Goal: Transaction & Acquisition: Purchase product/service

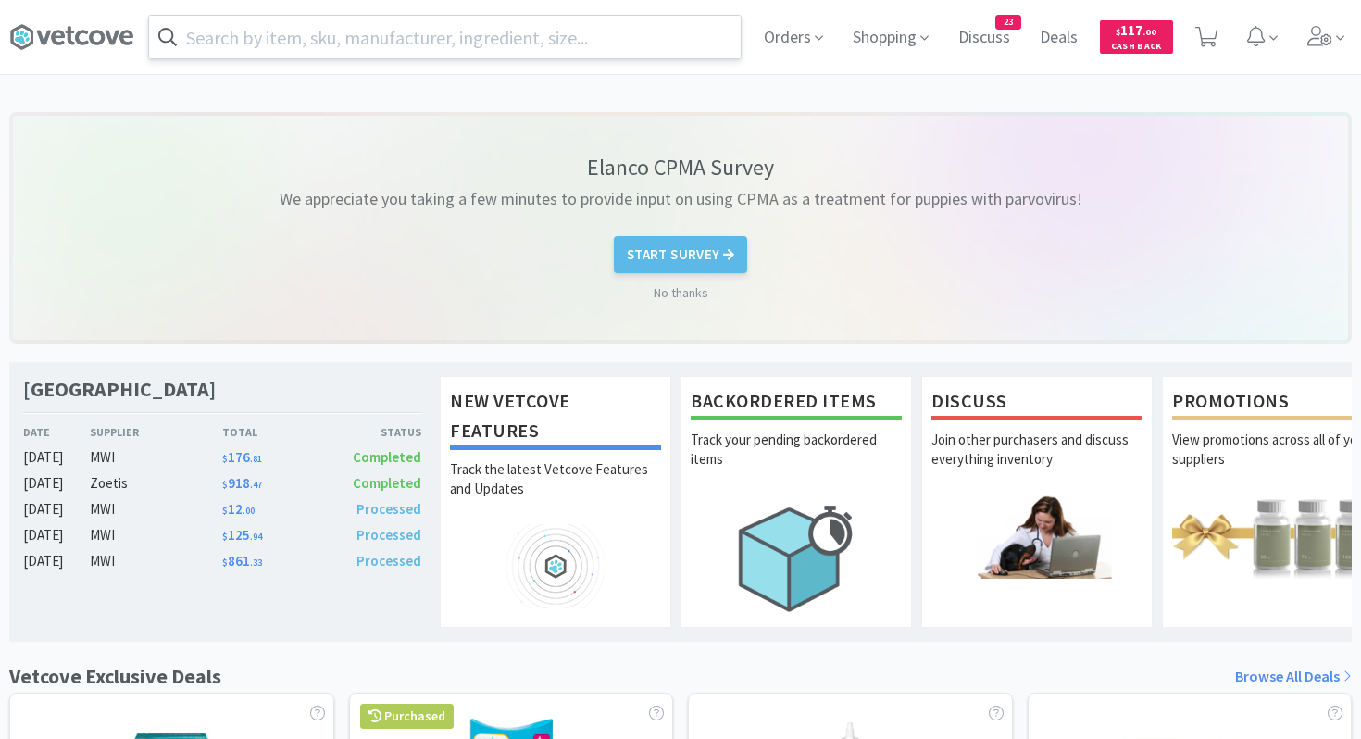
click at [530, 29] on input "text" at bounding box center [445, 37] width 592 height 43
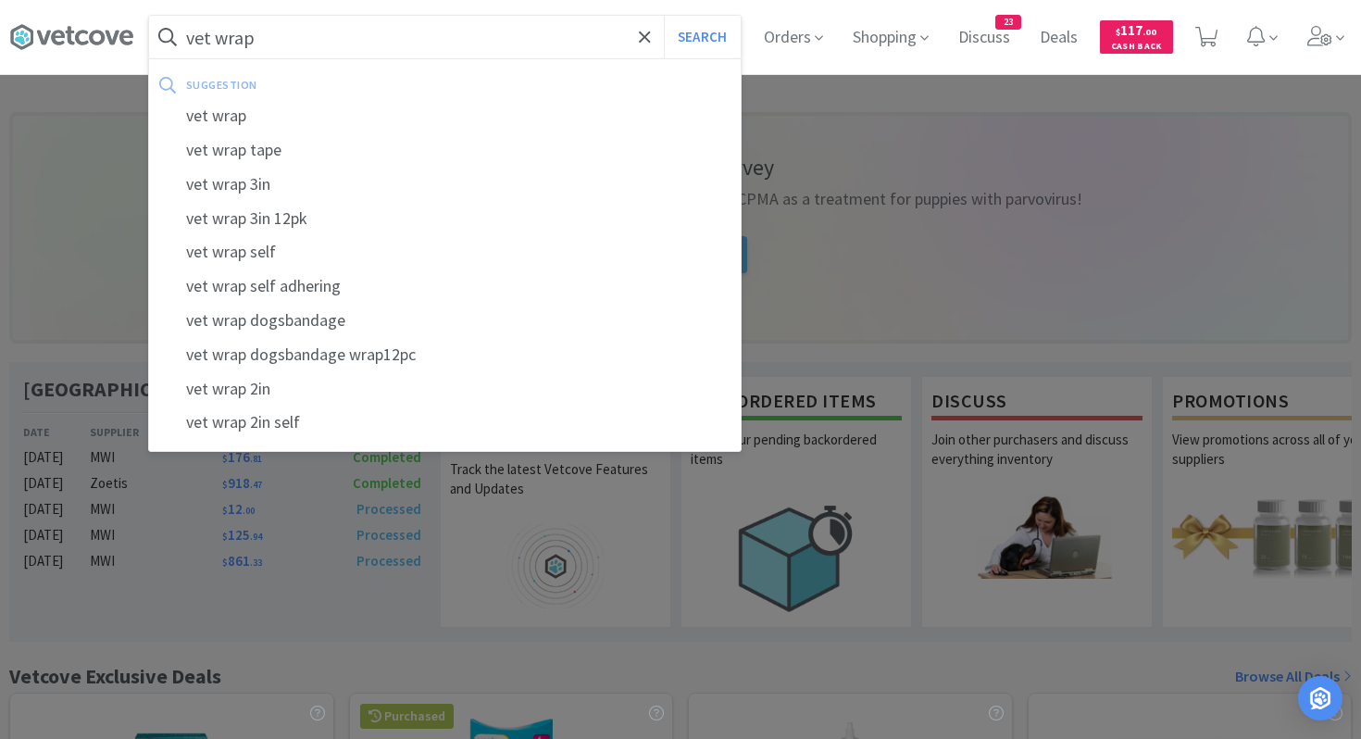
type input "vet wrap"
click at [664, 16] on button "Search" at bounding box center [702, 37] width 77 height 43
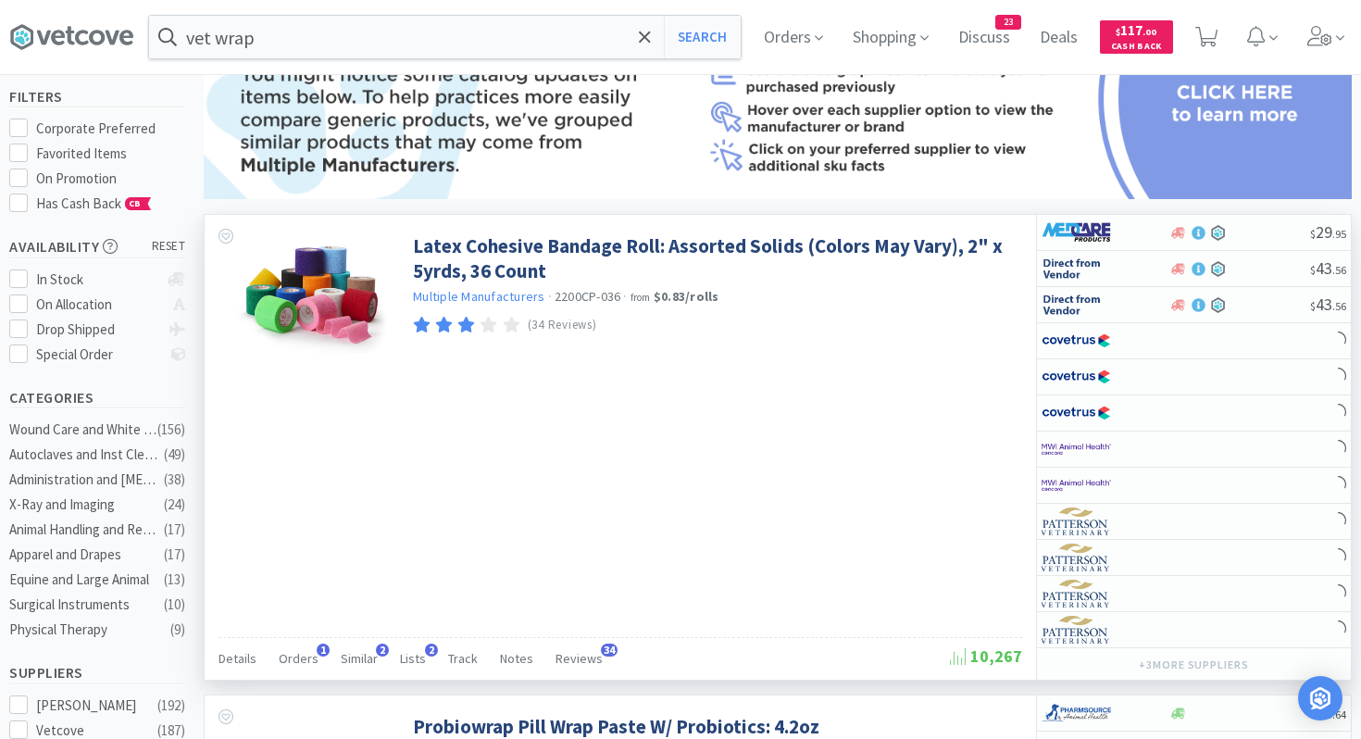
scroll to position [180, 0]
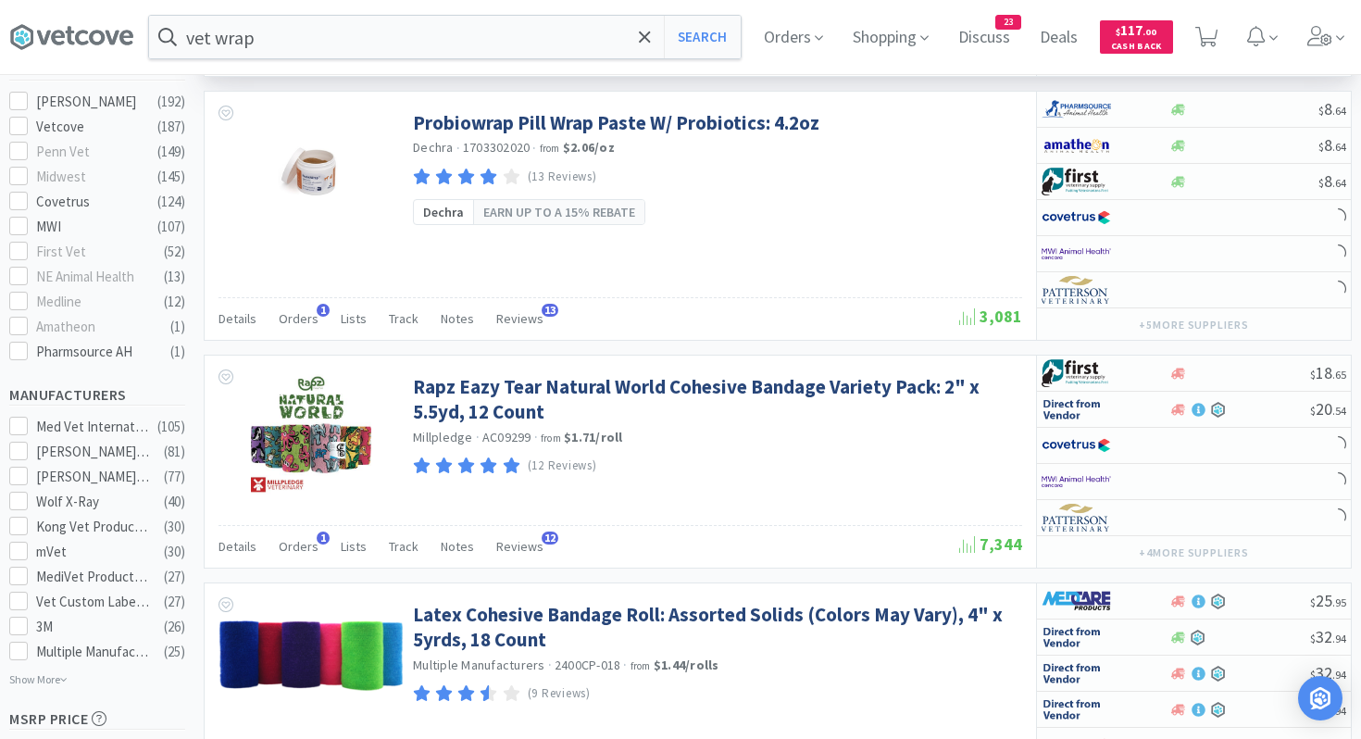
select select "1"
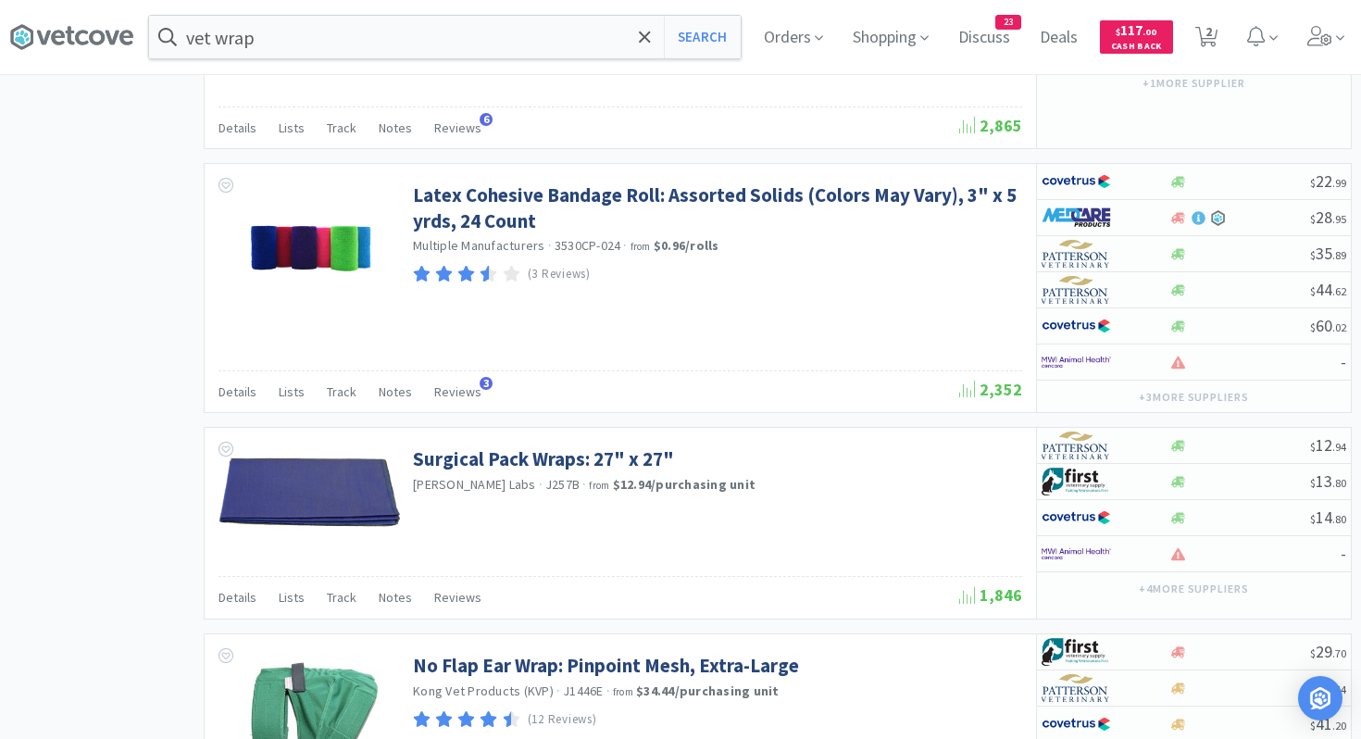
scroll to position [3003, 0]
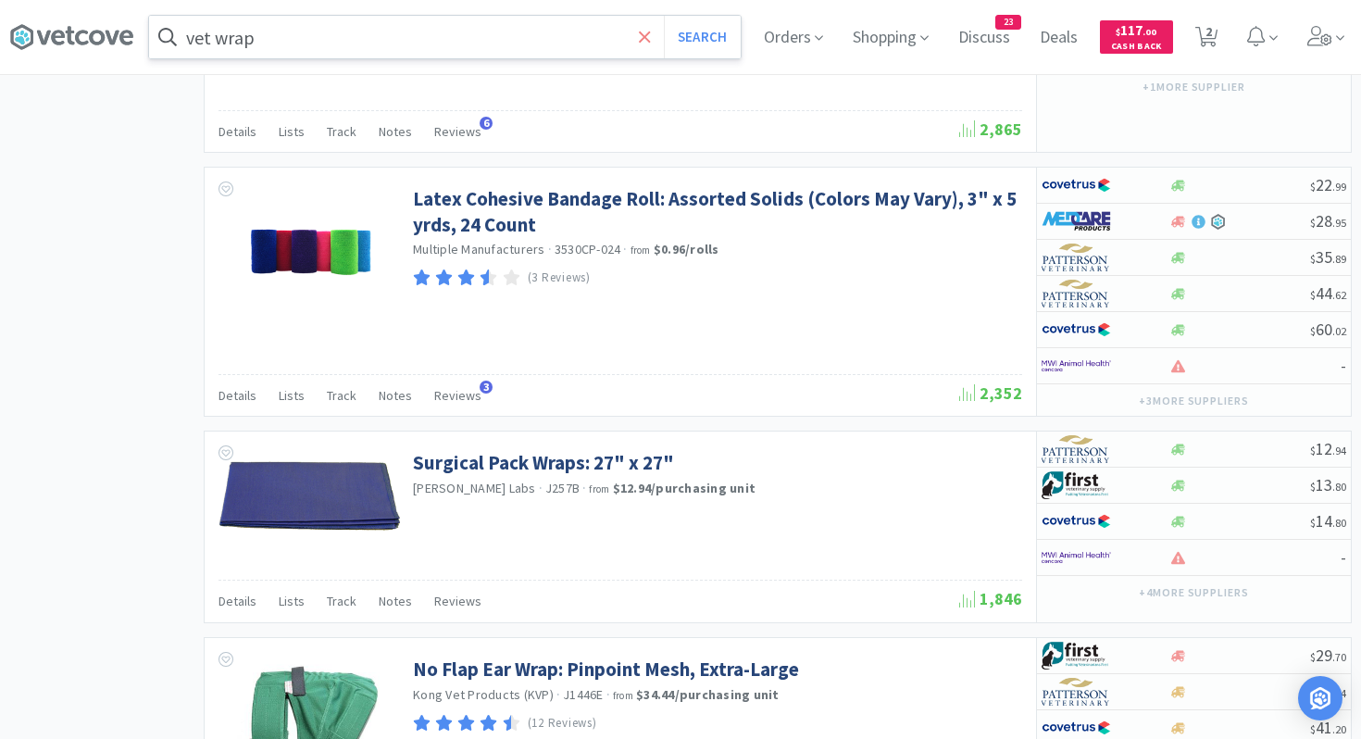
click at [645, 33] on icon at bounding box center [644, 36] width 11 height 11
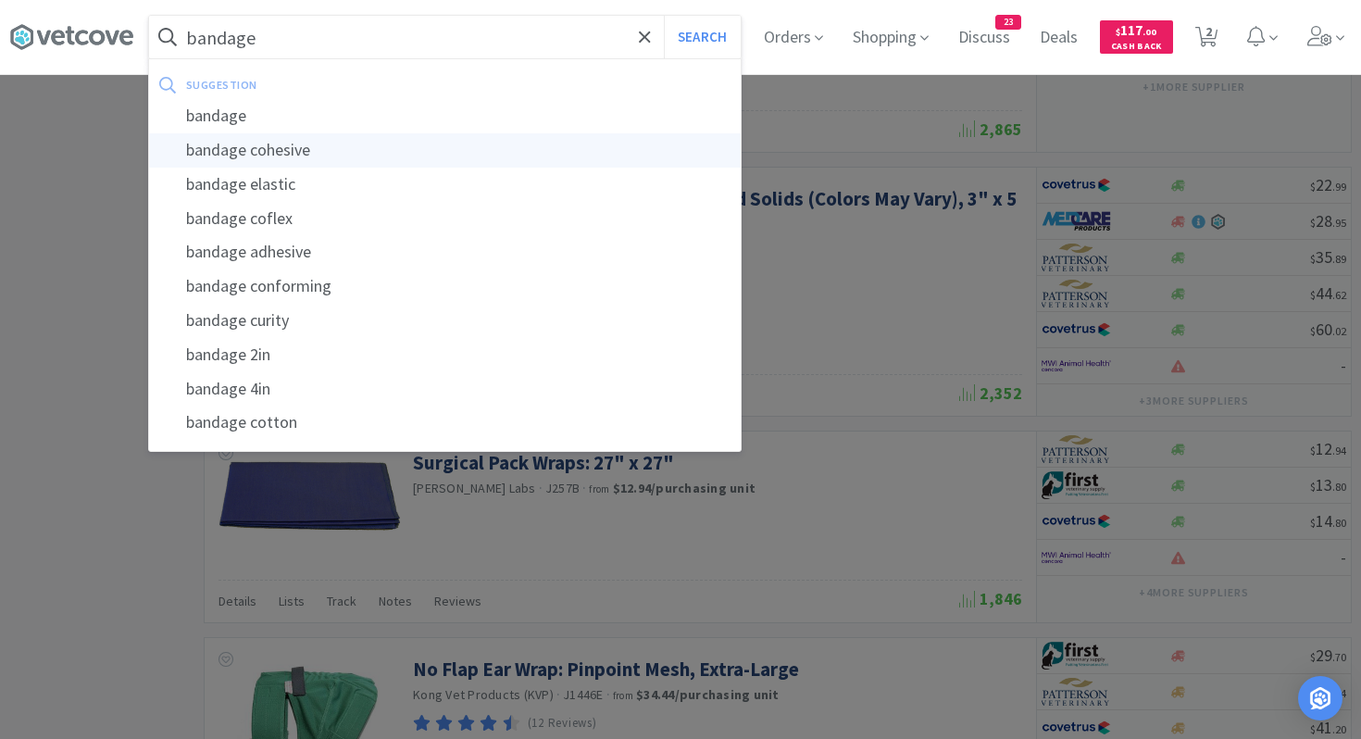
click at [434, 149] on div "bandage cohesive" at bounding box center [445, 150] width 592 height 34
type input "bandage cohesive"
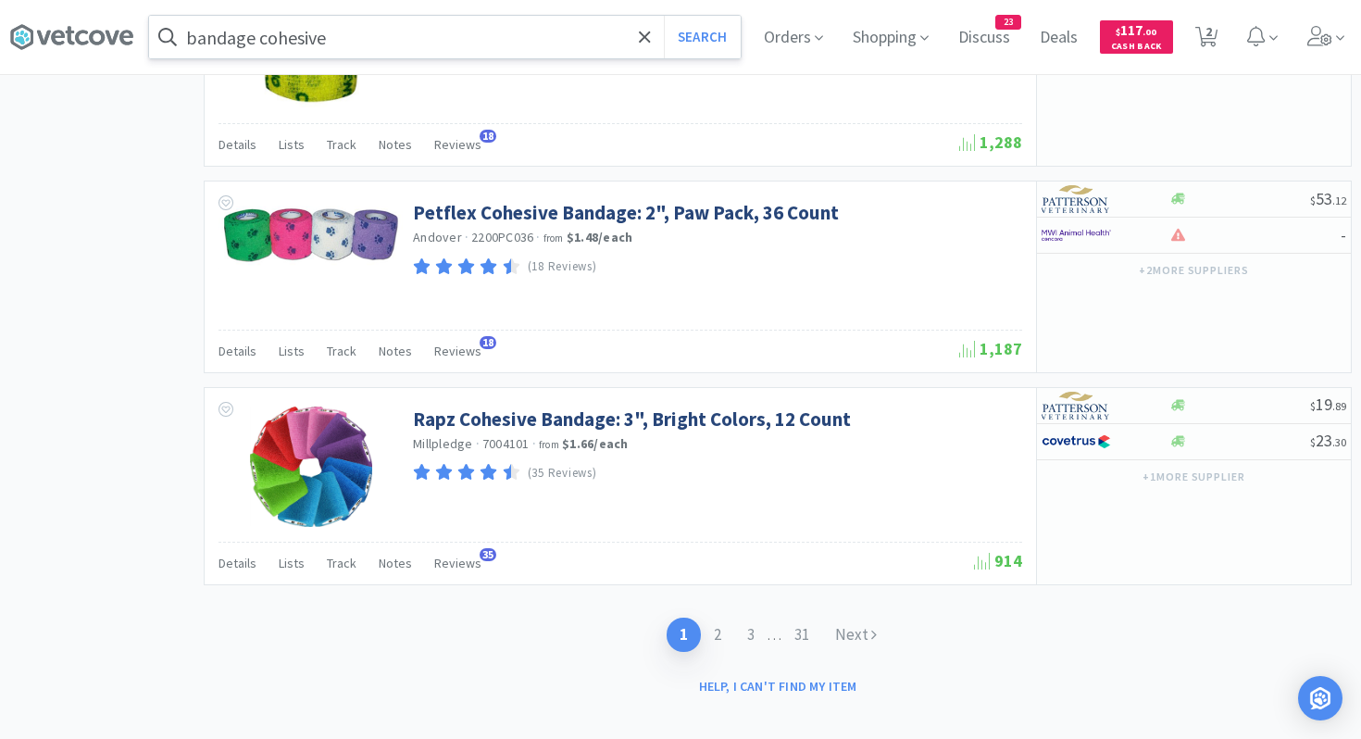
scroll to position [3635, 0]
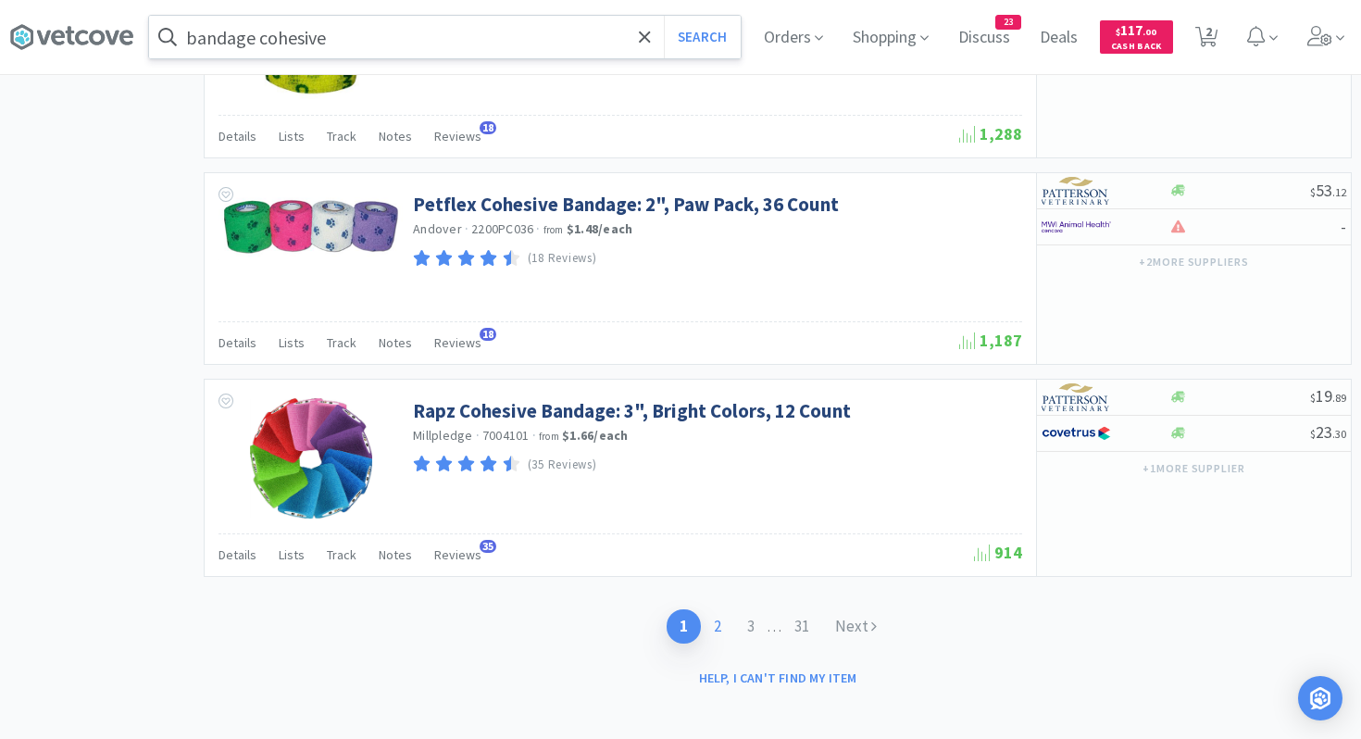
click at [718, 628] on link "2" at bounding box center [717, 626] width 33 height 34
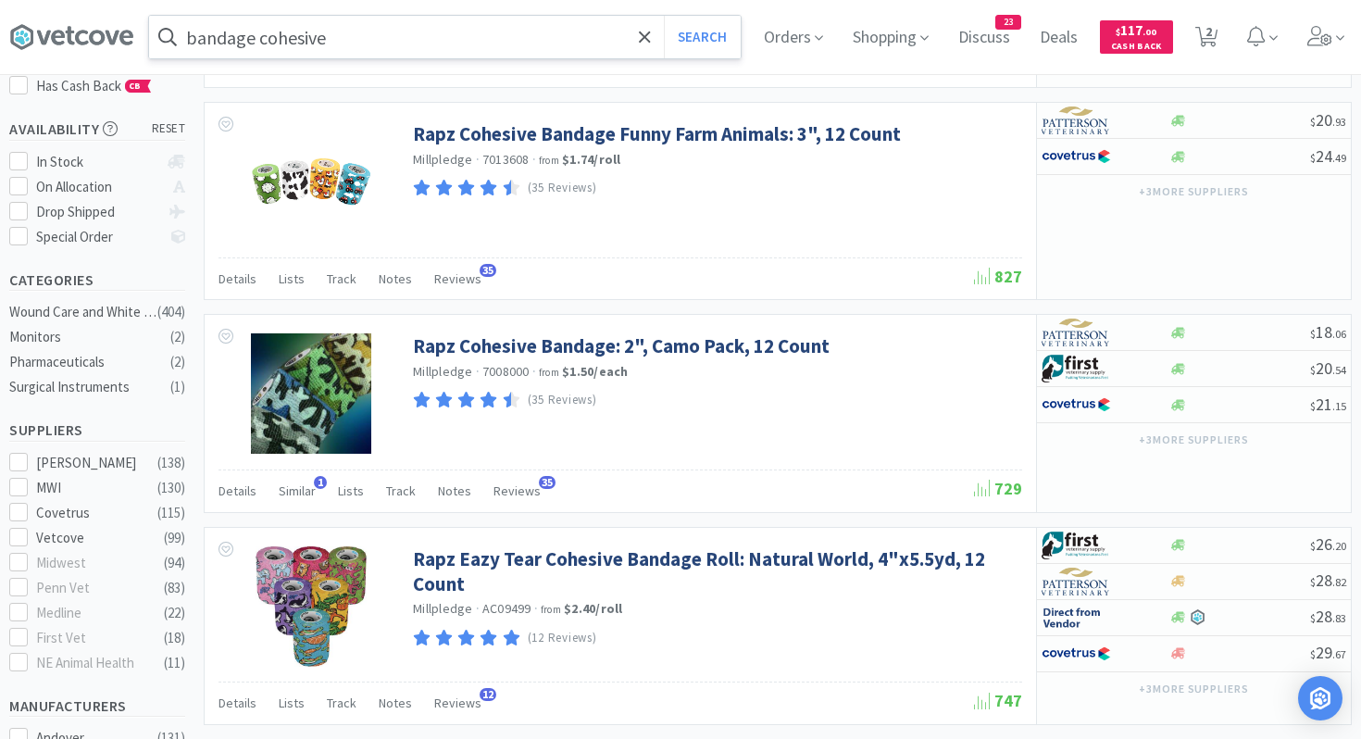
scroll to position [293, 0]
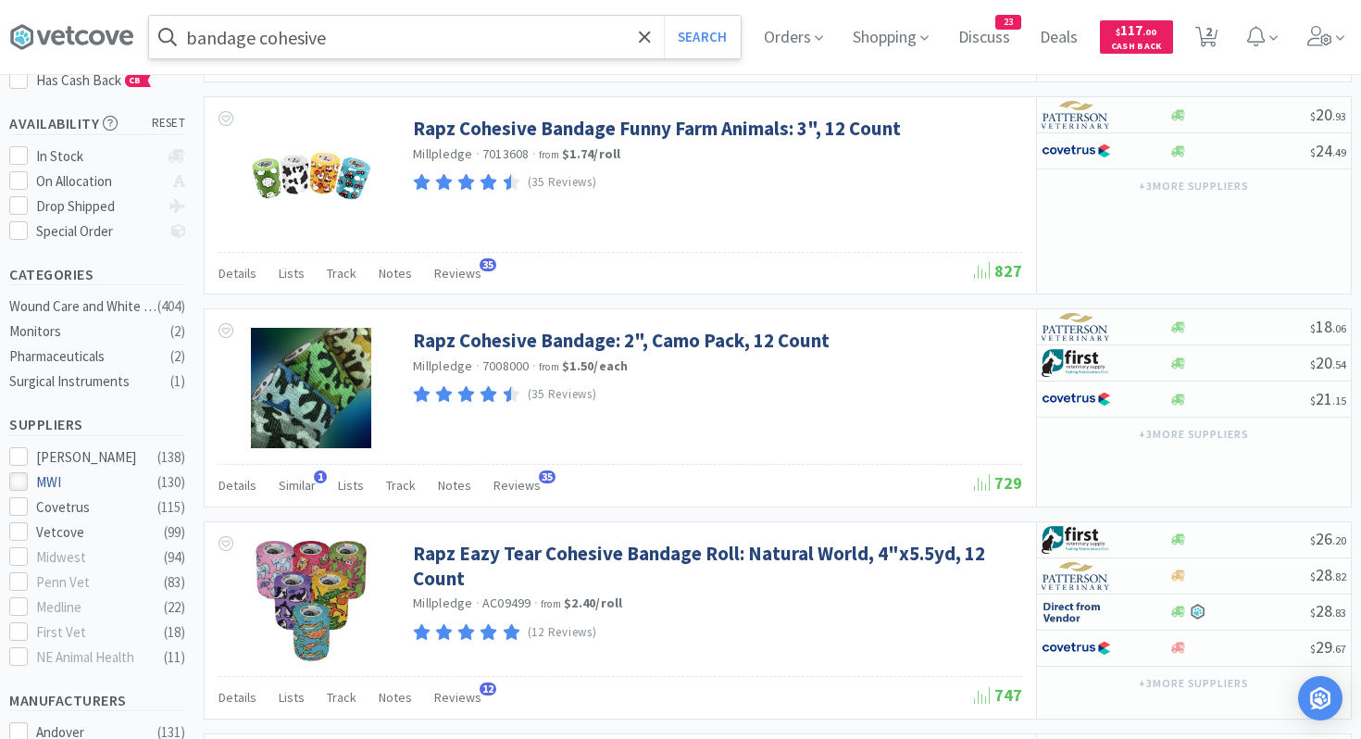
click at [22, 475] on icon at bounding box center [19, 482] width 14 height 14
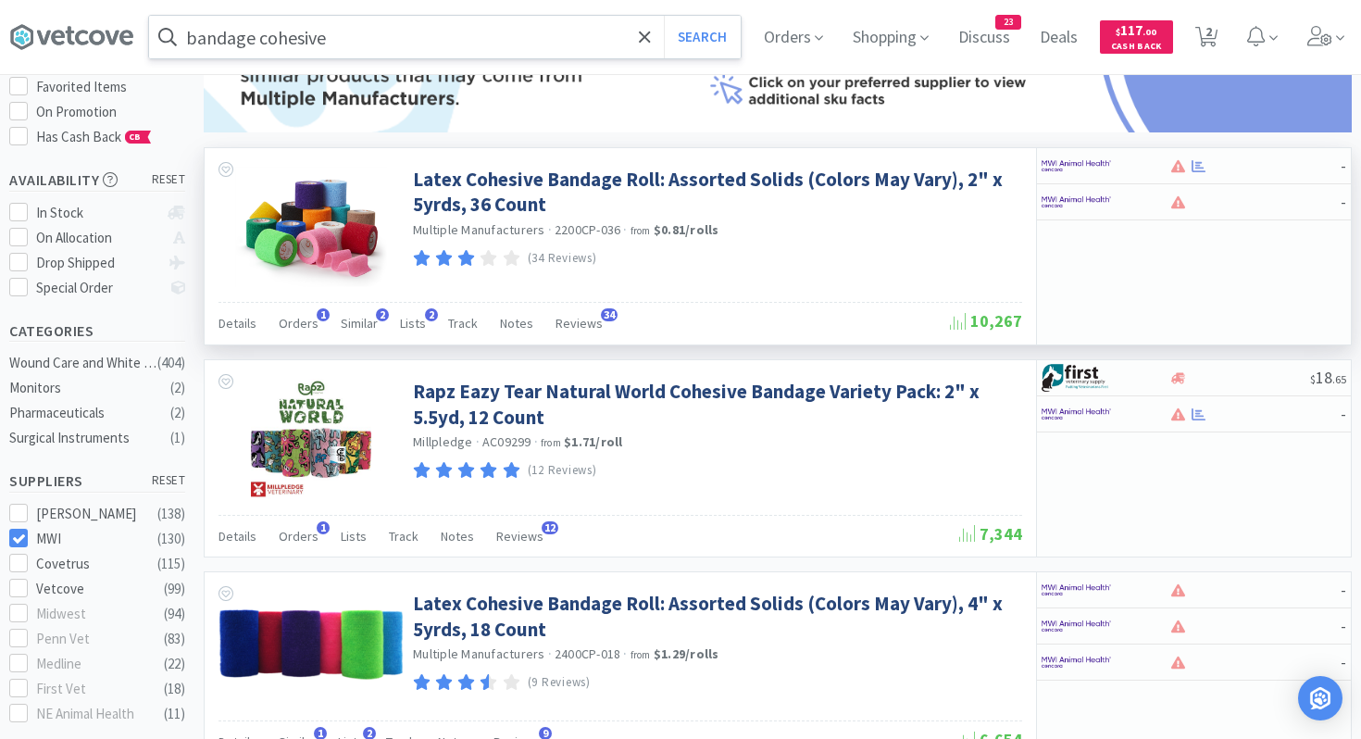
scroll to position [242, 0]
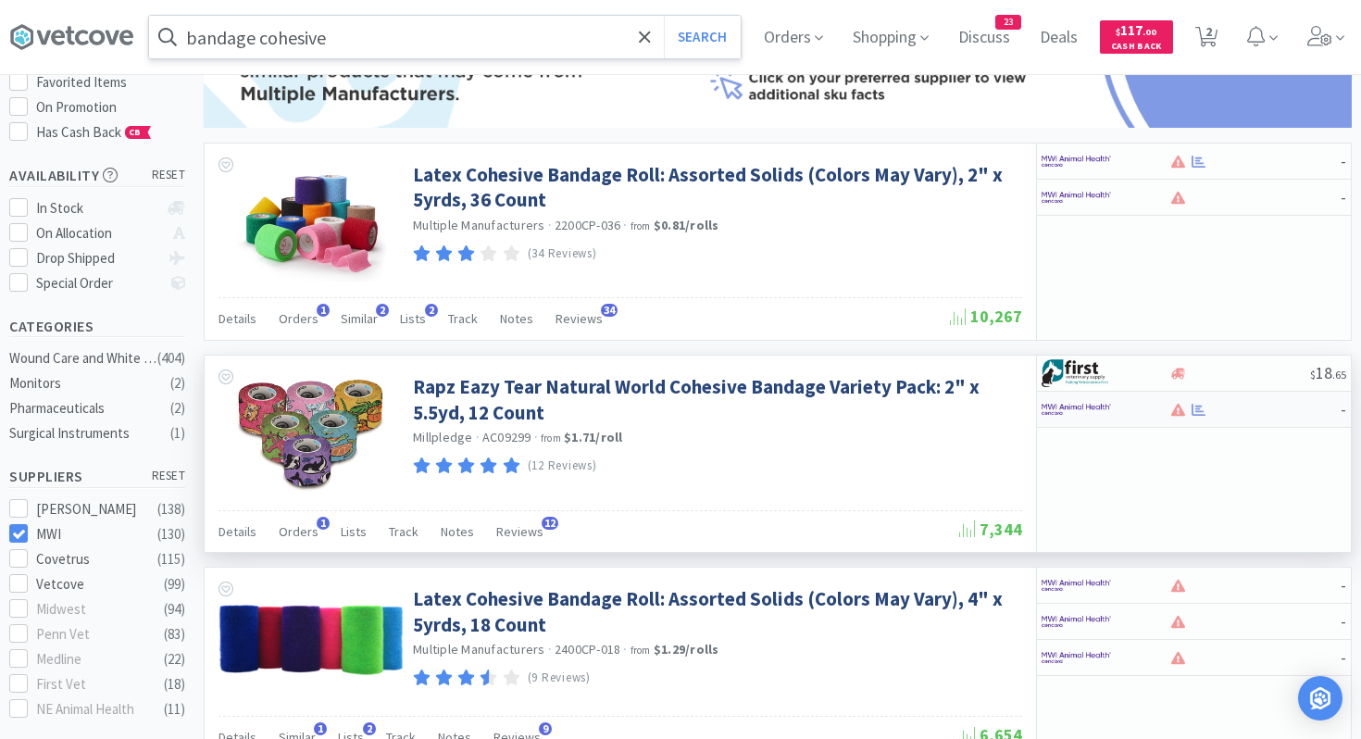
click at [1135, 400] on div at bounding box center [1093, 408] width 102 height 31
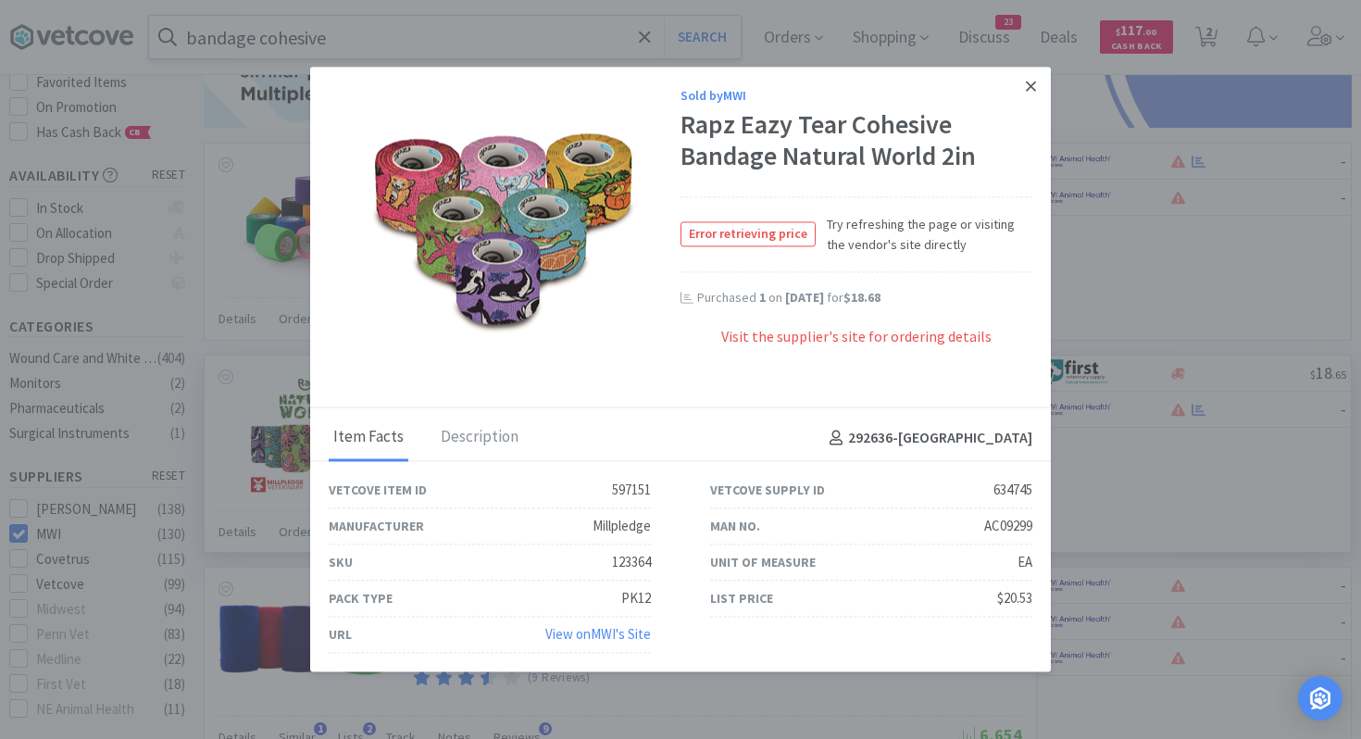
click at [1035, 85] on icon at bounding box center [1031, 86] width 10 height 17
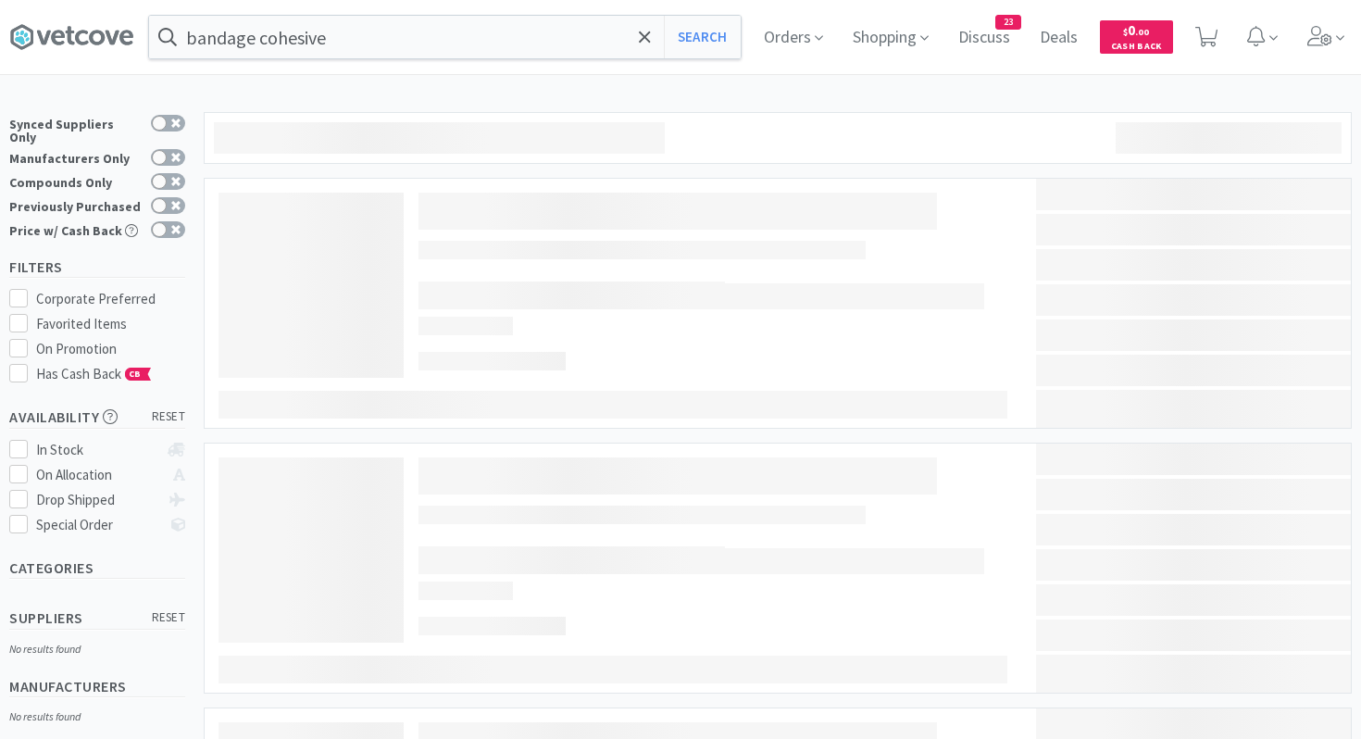
scroll to position [242, 0]
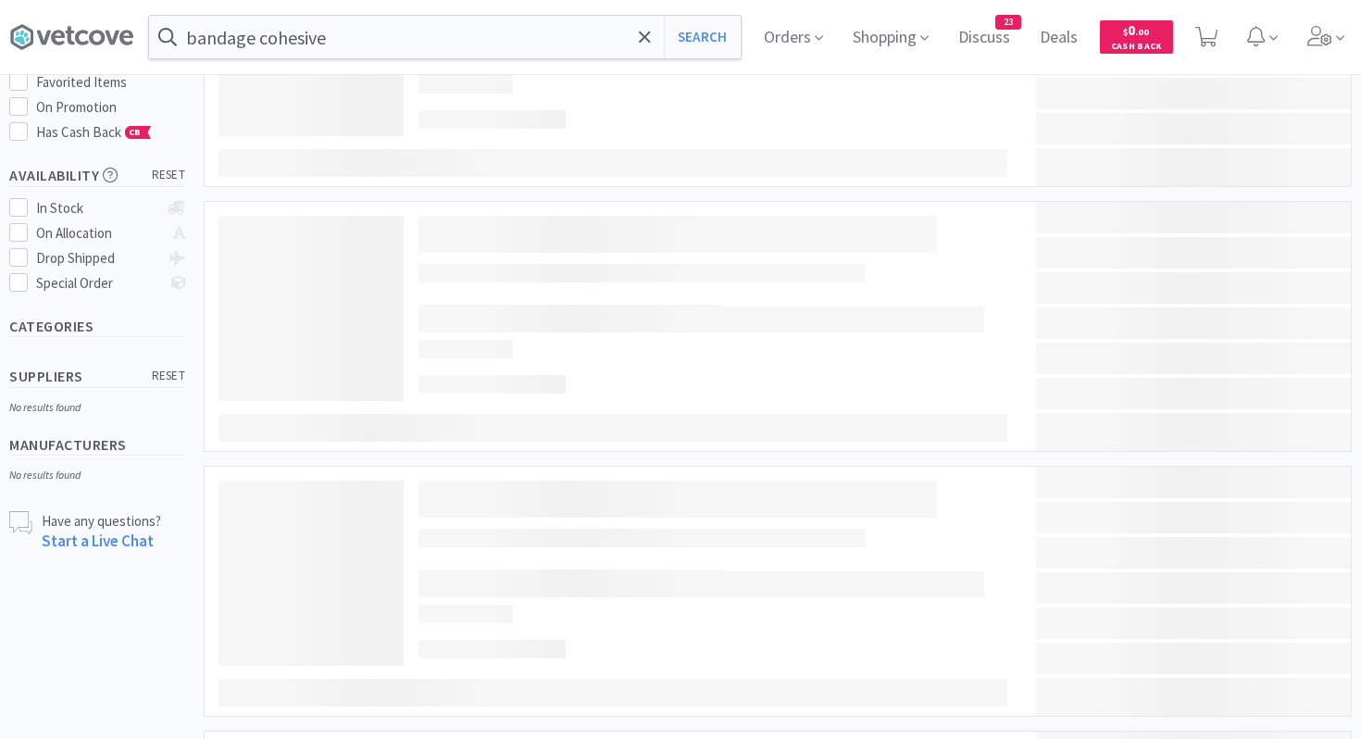
select select "1"
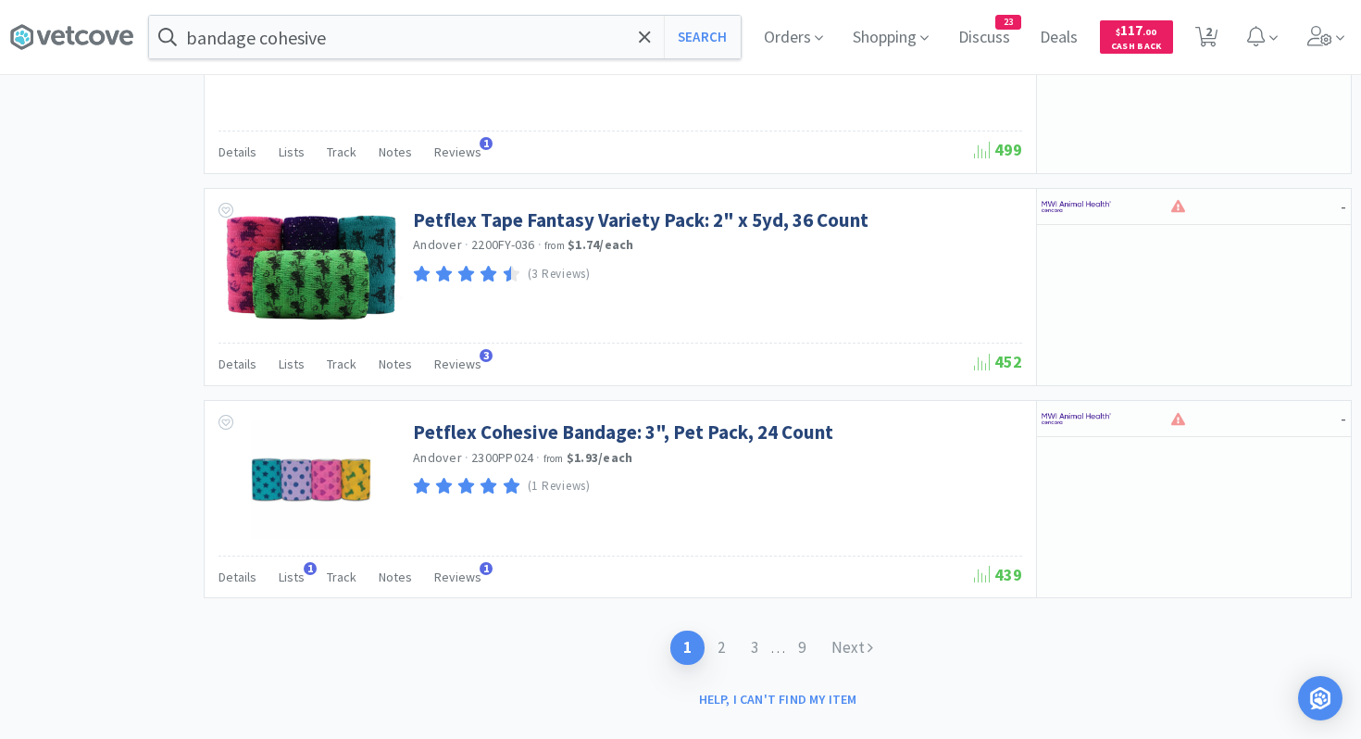
scroll to position [2963, 0]
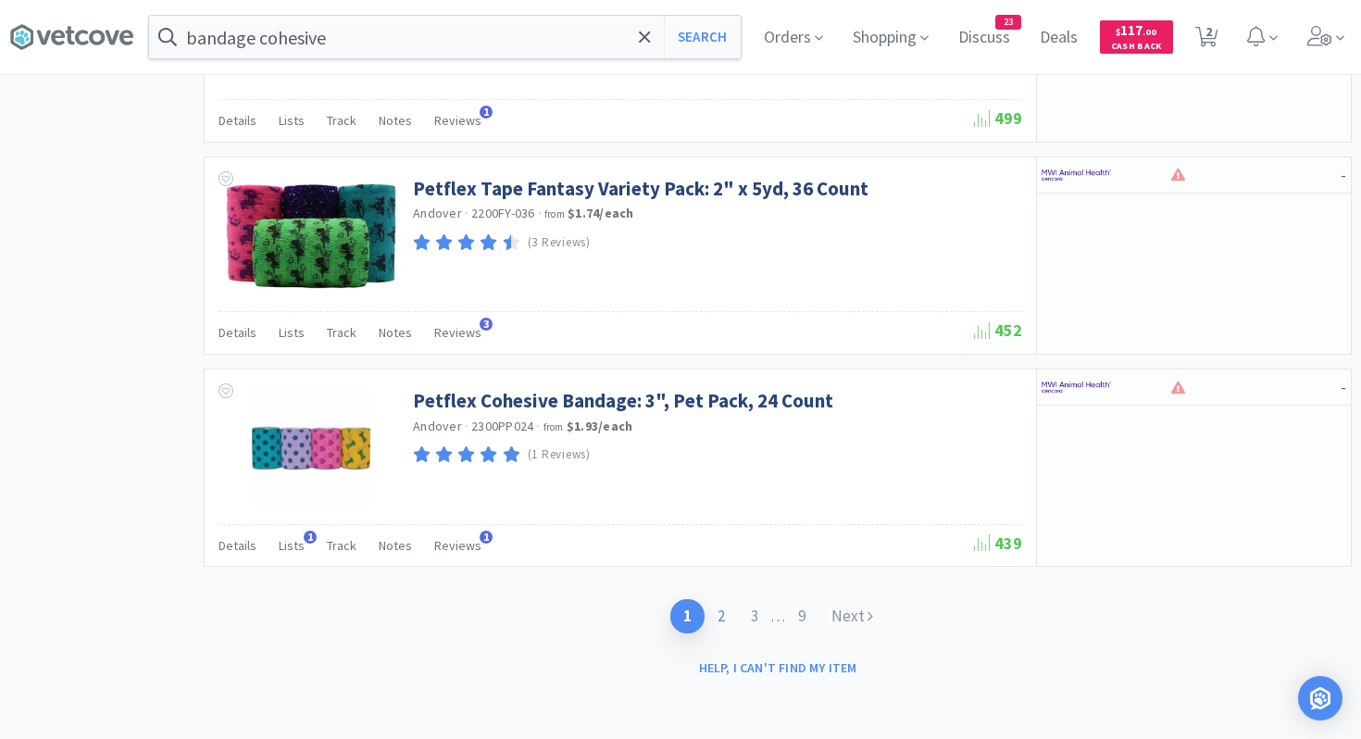
click at [727, 618] on link "2" at bounding box center [721, 616] width 33 height 34
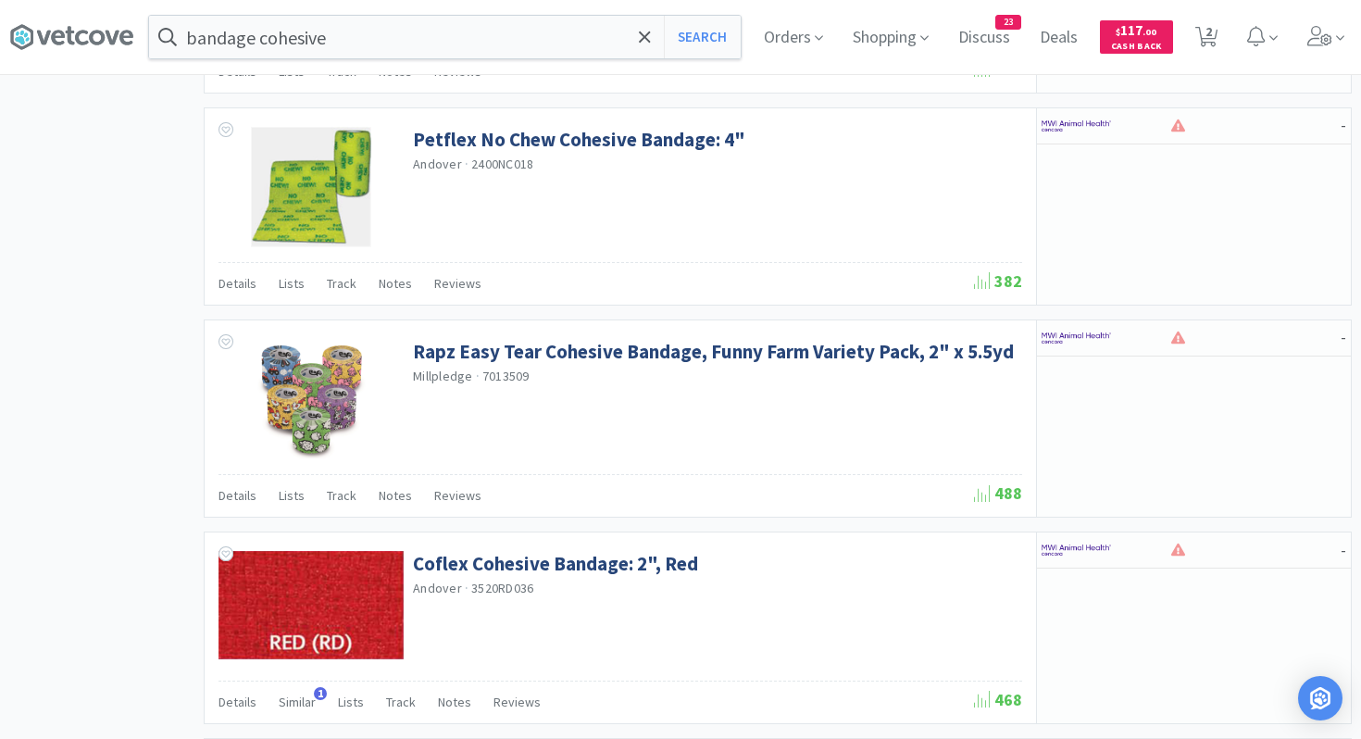
scroll to position [2167, 0]
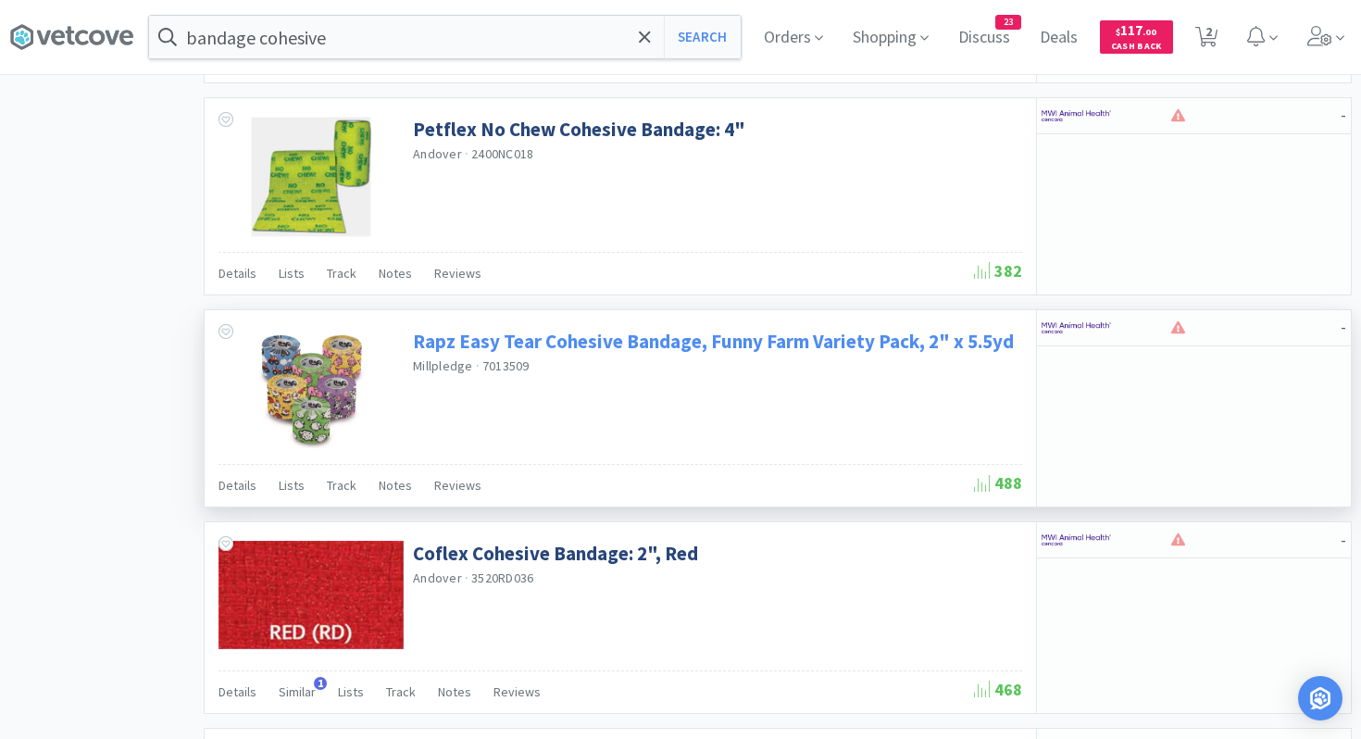
click at [962, 334] on link "Rapz Easy Tear Cohesive Bandage, Funny Farm Variety Pack, 2" x 5.5yd" at bounding box center [713, 341] width 601 height 25
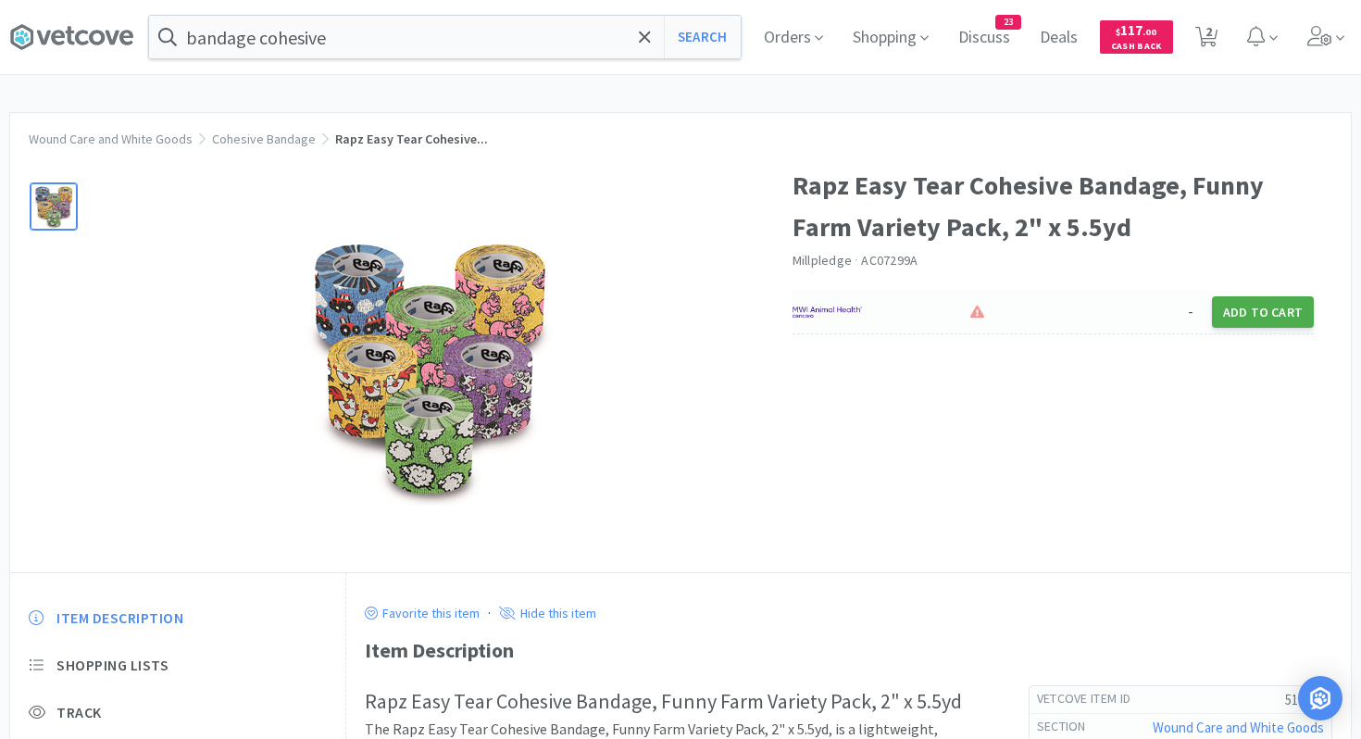
click at [1231, 320] on button "Add to Cart" at bounding box center [1263, 311] width 102 height 31
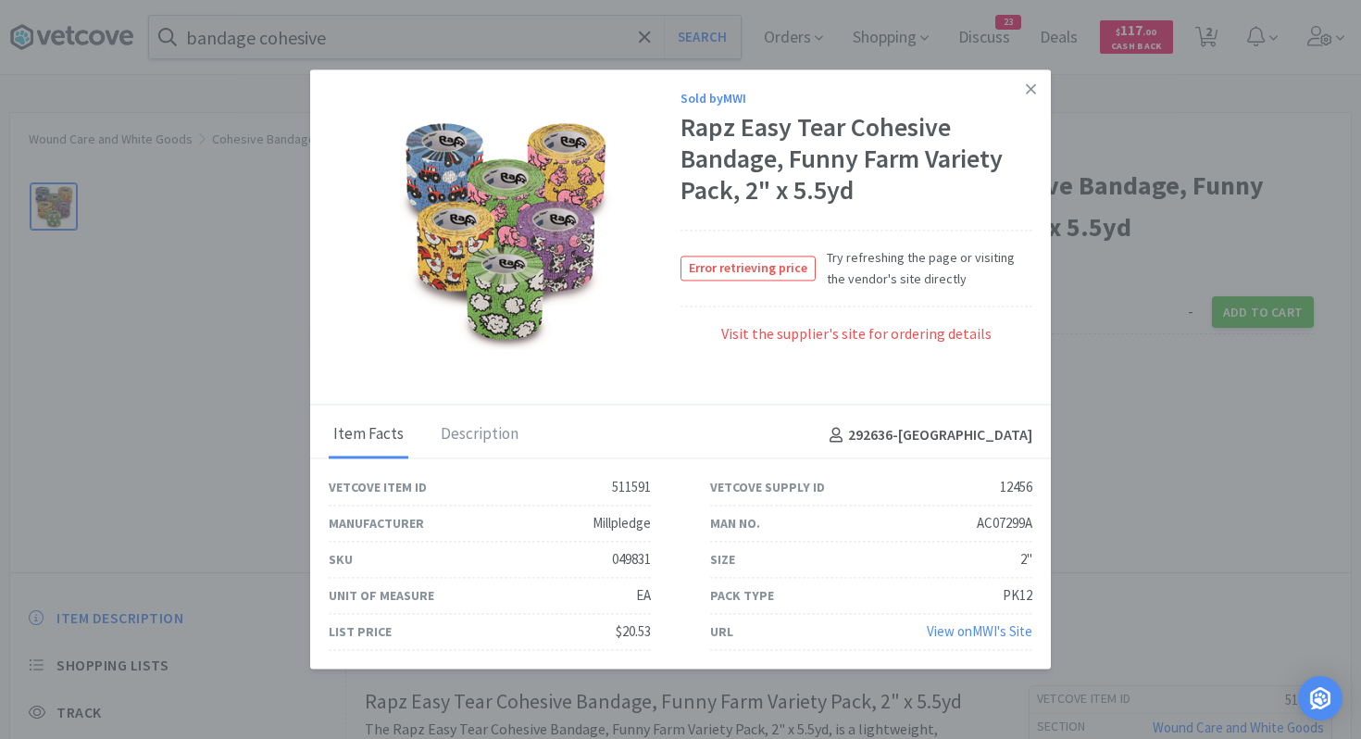
click at [982, 630] on link "View on MWI 's Site" at bounding box center [980, 632] width 106 height 18
click at [1030, 86] on icon at bounding box center [1031, 89] width 10 height 17
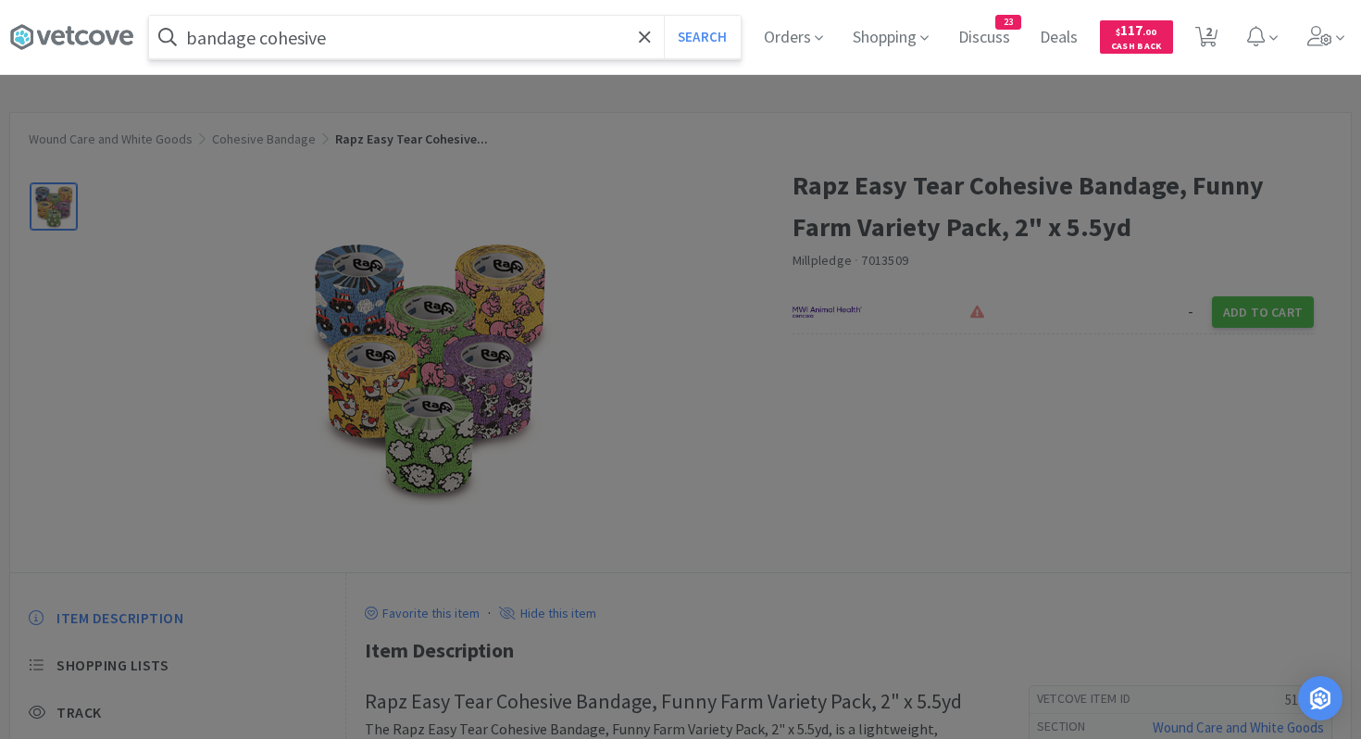
click at [512, 38] on input "bandage cohesive" at bounding box center [445, 37] width 592 height 43
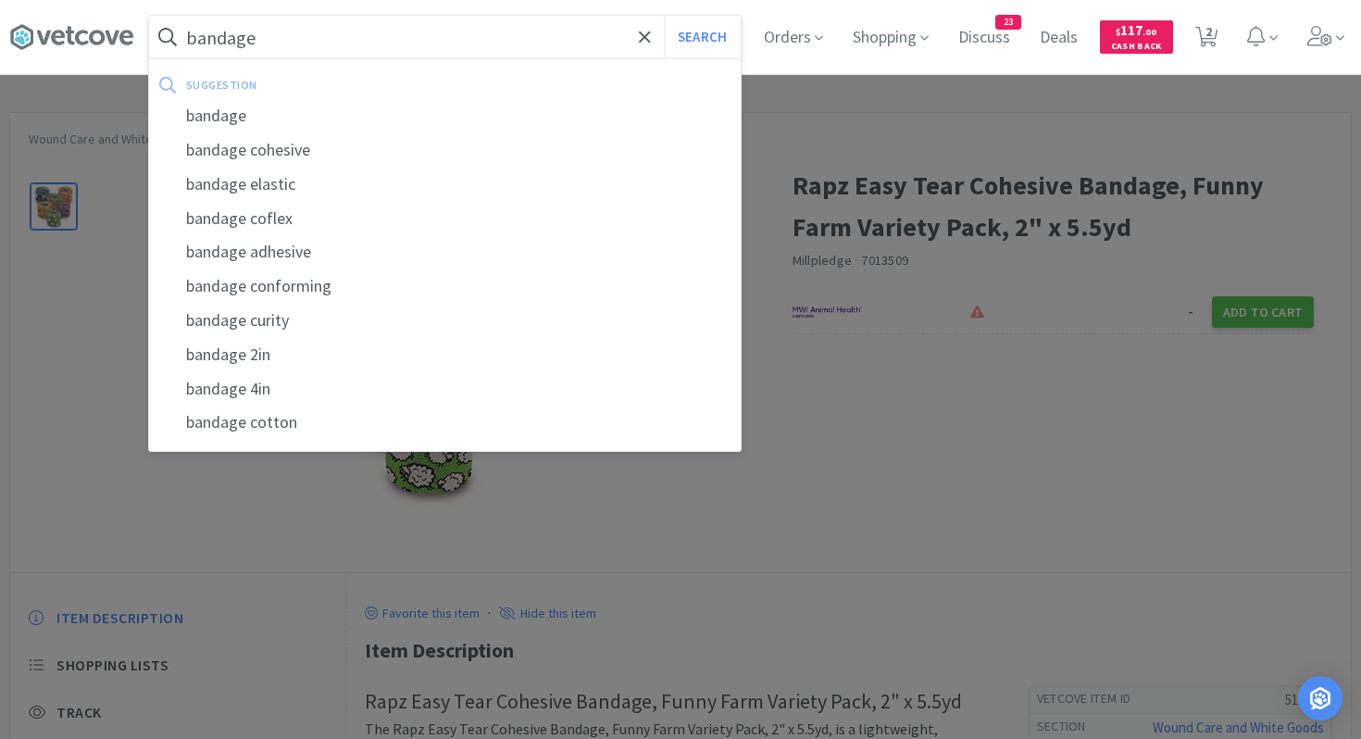
type input "bandage"
click at [664, 16] on button "Search" at bounding box center [702, 37] width 77 height 43
select select "1"
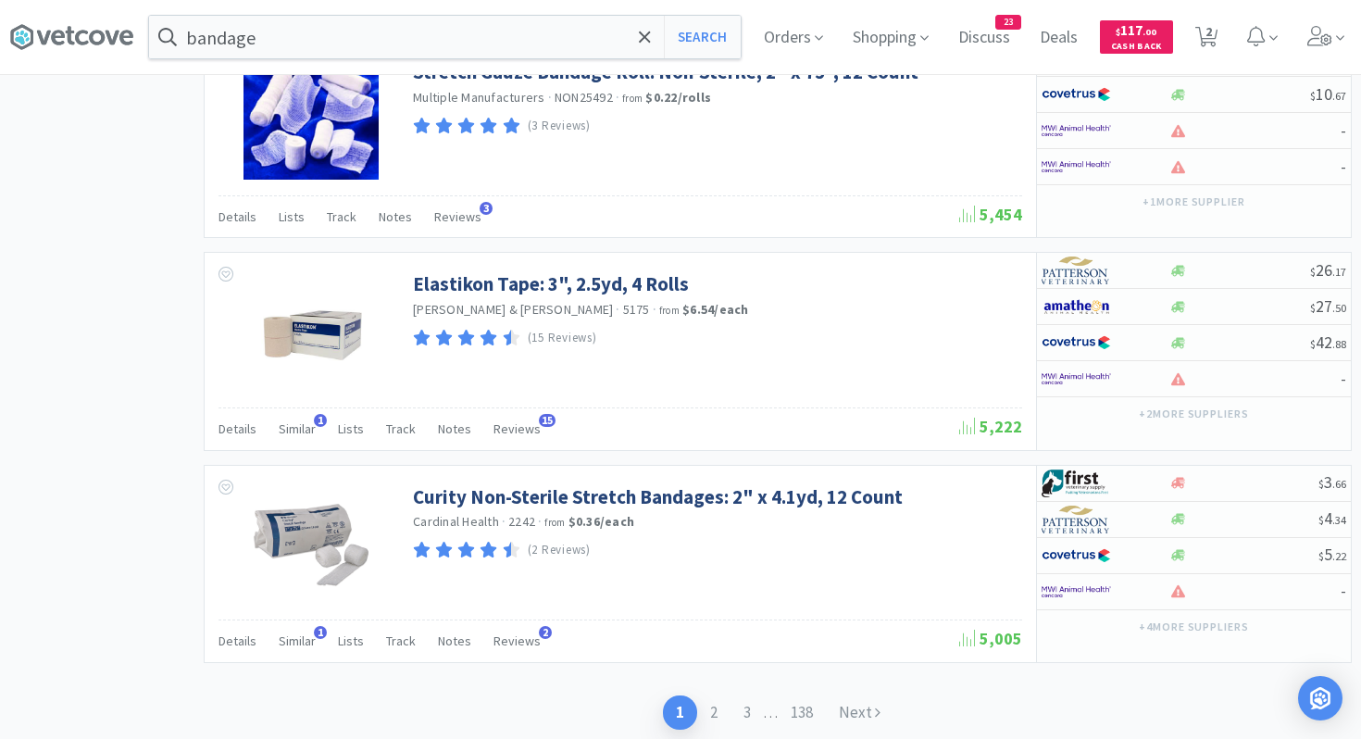
scroll to position [3518, 0]
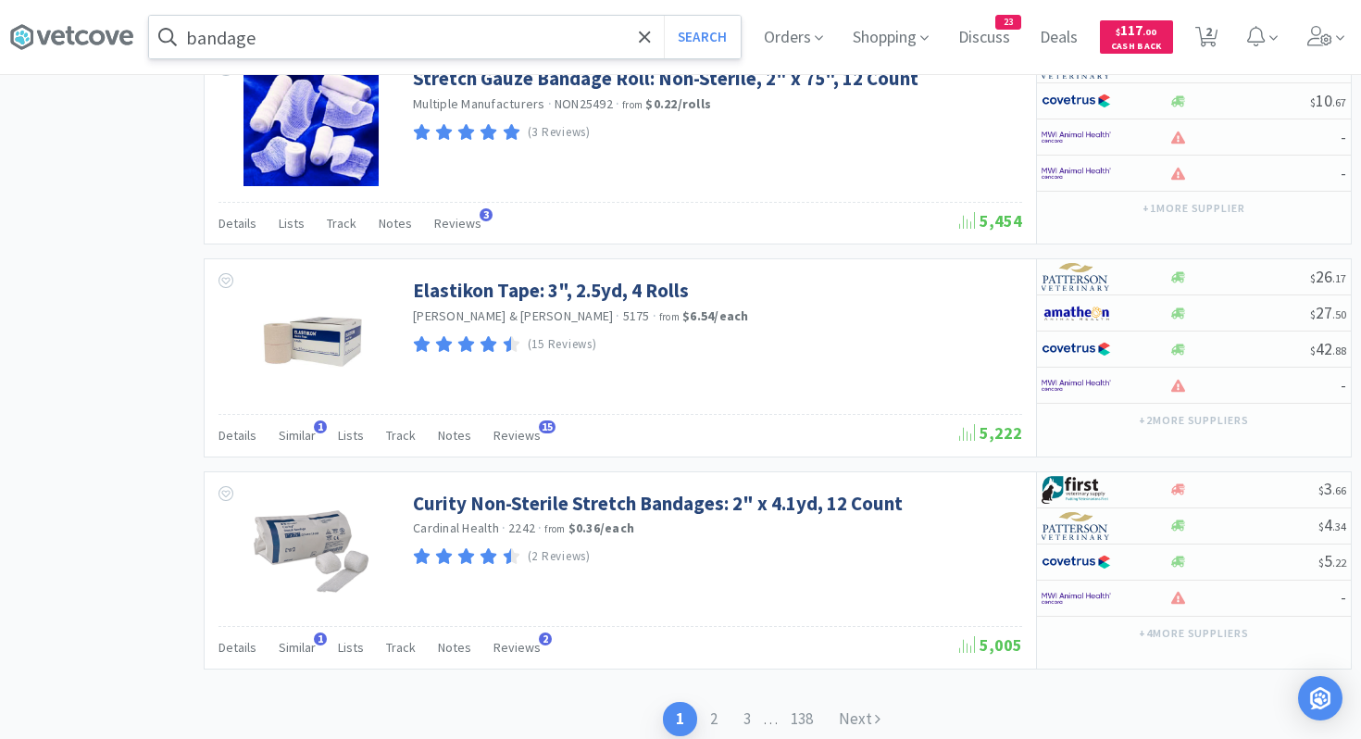
click at [596, 33] on input "bandage" at bounding box center [445, 37] width 592 height 43
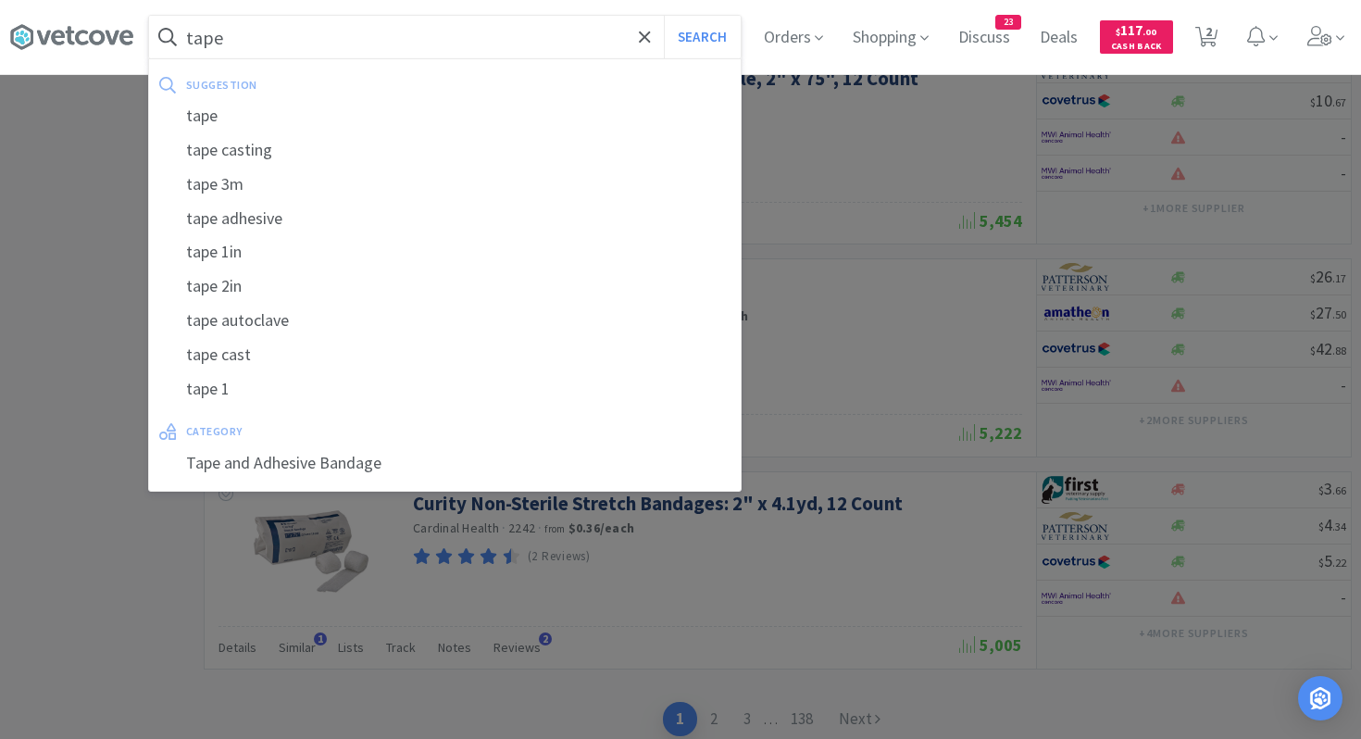
type input "tape"
click at [664, 16] on button "Search" at bounding box center [702, 37] width 77 height 43
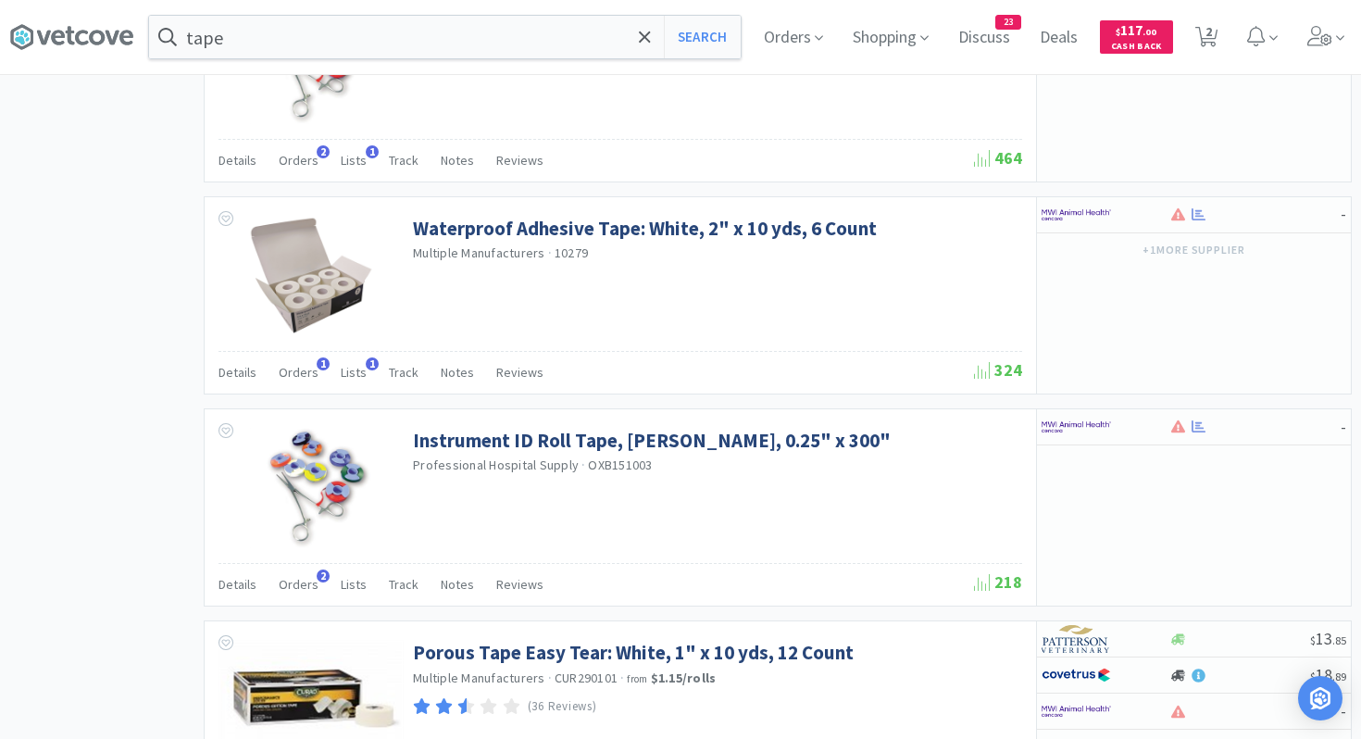
scroll to position [1748, 0]
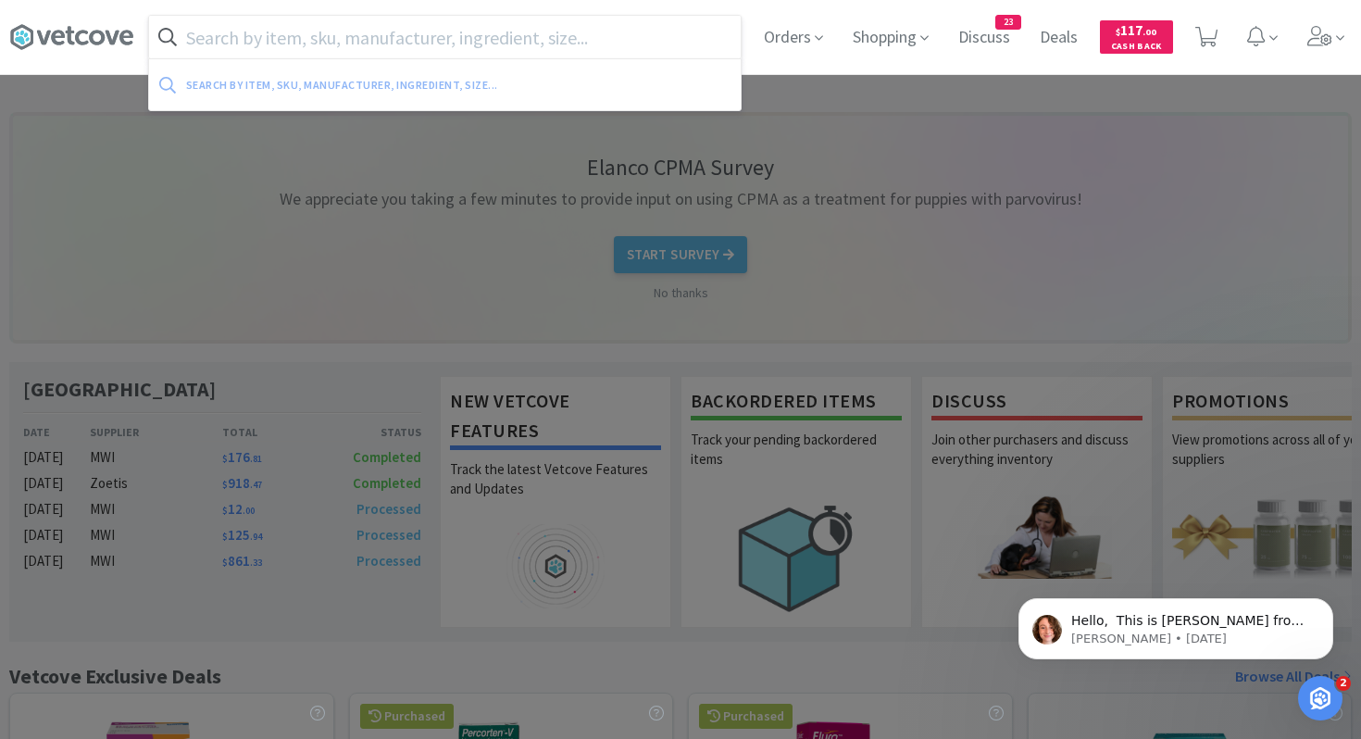
click at [567, 31] on input "text" at bounding box center [445, 37] width 592 height 43
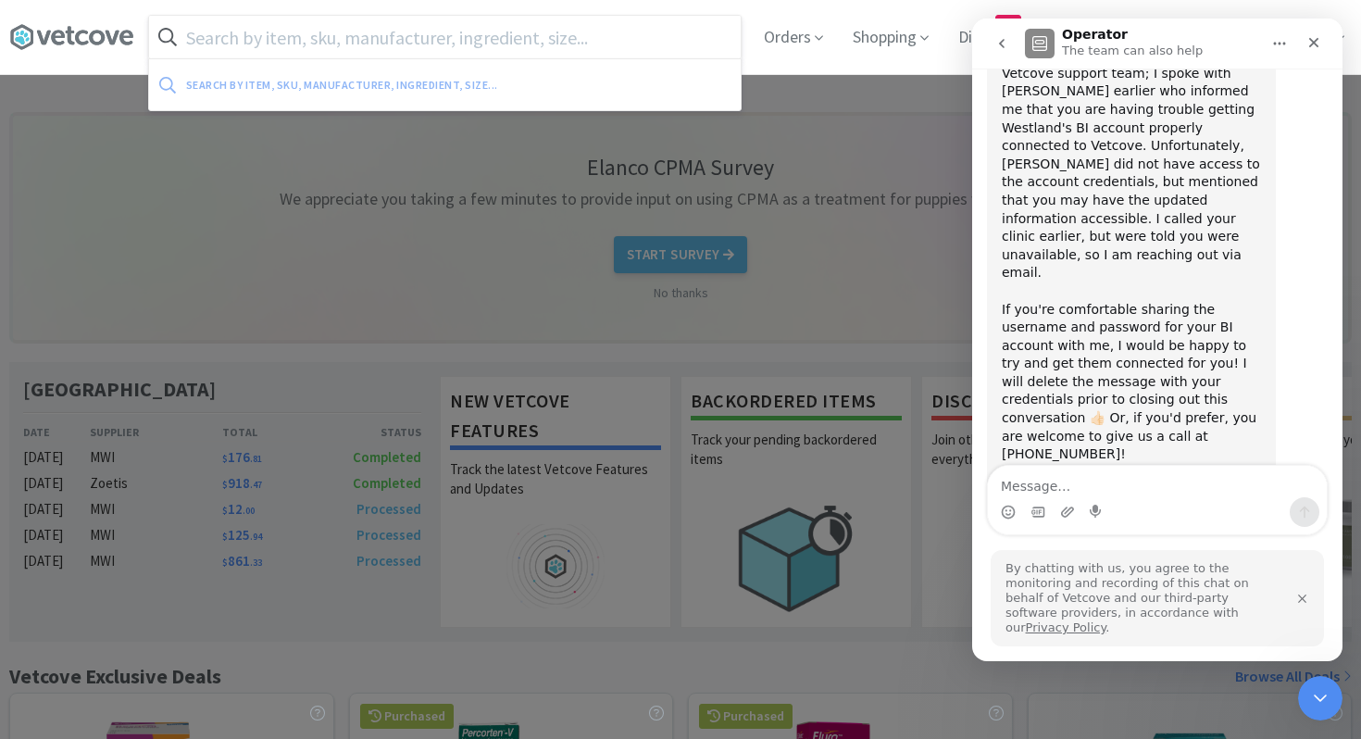
scroll to position [323, 0]
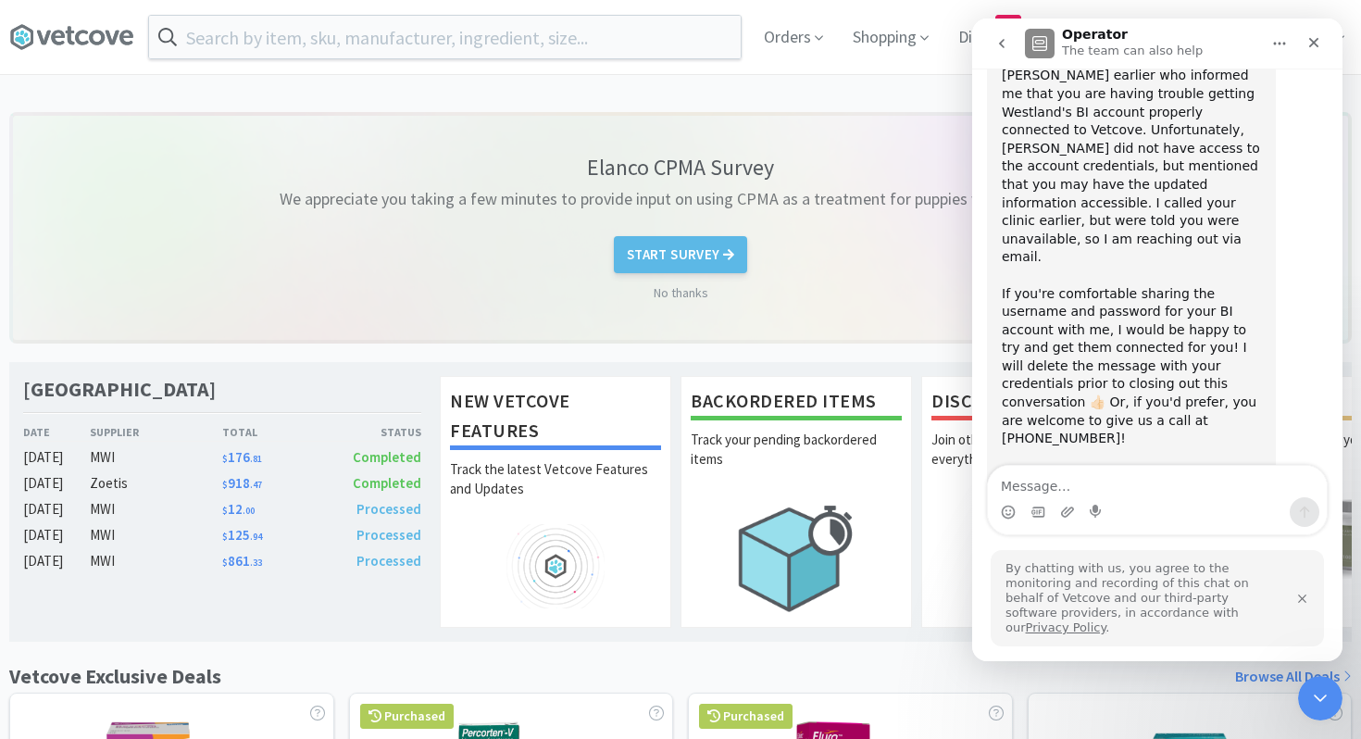
click at [942, 122] on div at bounding box center [680, 369] width 1361 height 739
click at [1317, 40] on icon "Close" at bounding box center [1313, 42] width 15 height 15
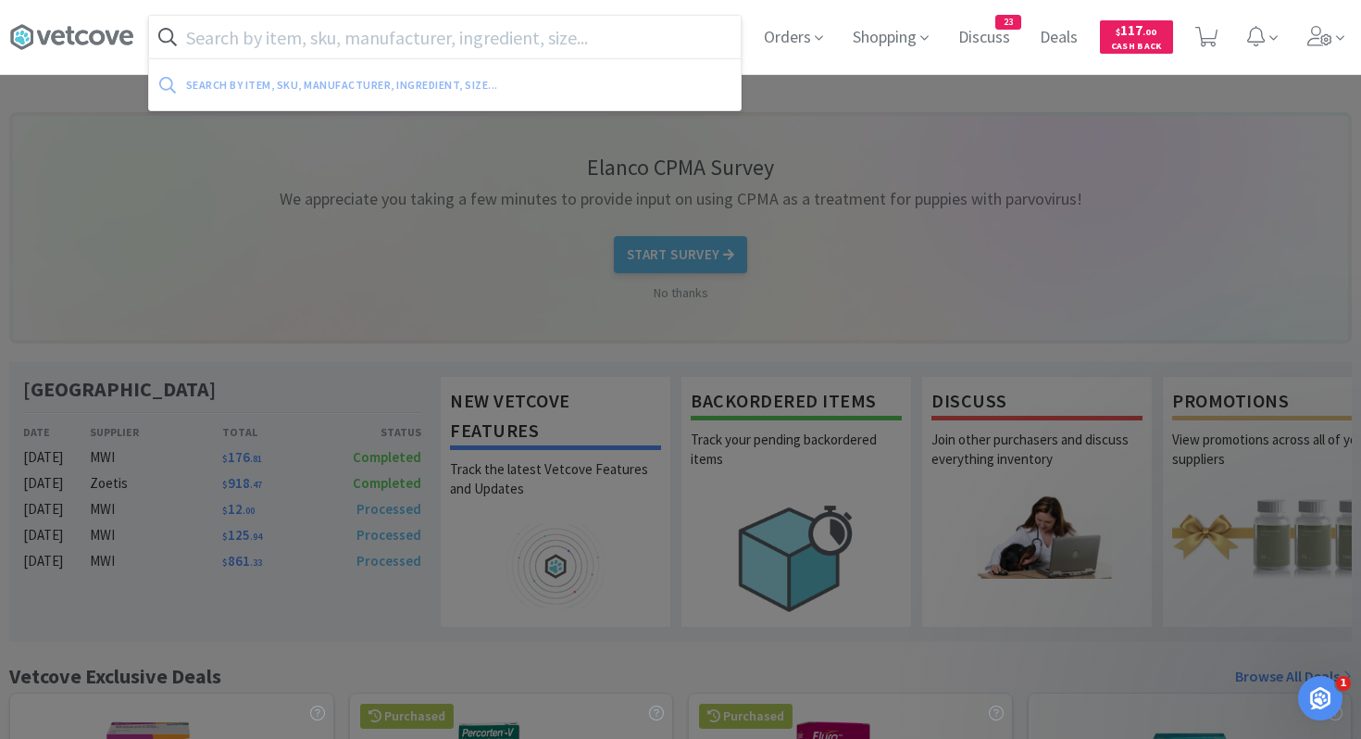
click at [551, 29] on input "text" at bounding box center [445, 37] width 592 height 43
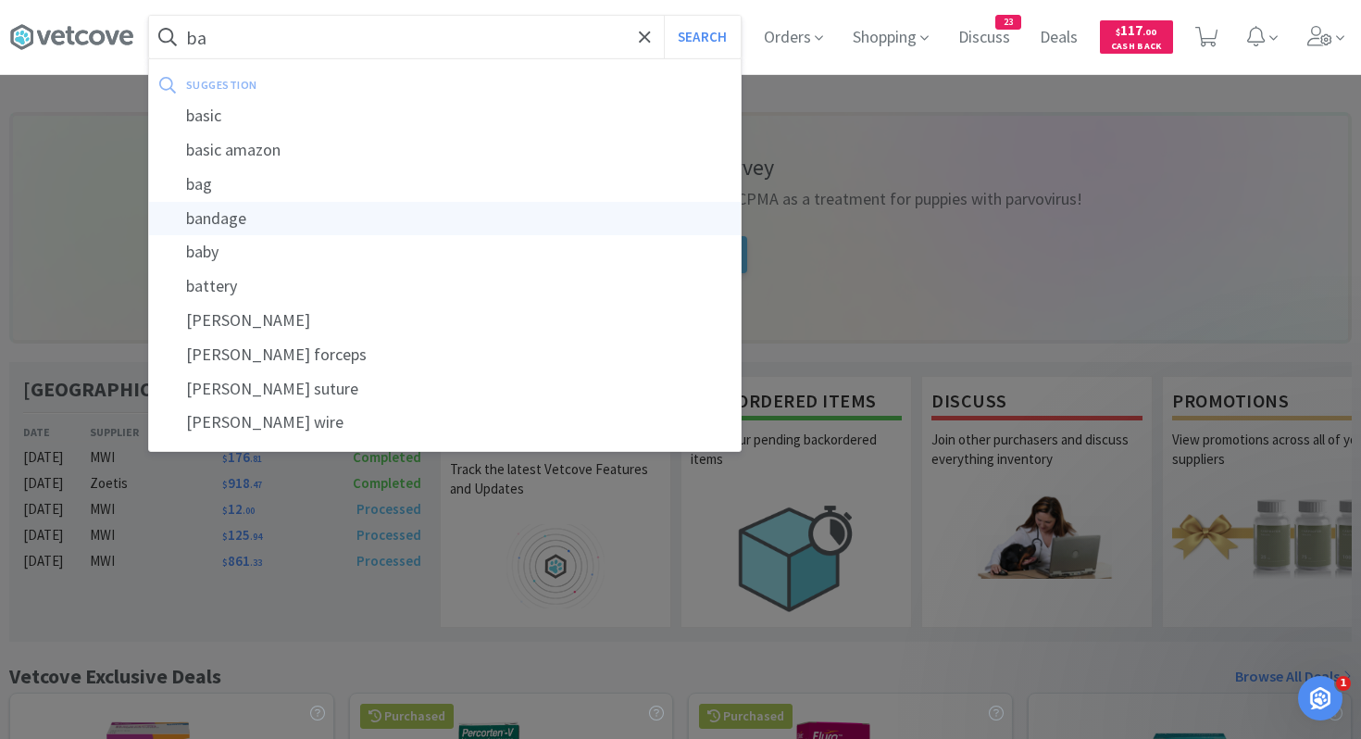
click at [354, 221] on div "bandage" at bounding box center [445, 219] width 592 height 34
type input "bandage"
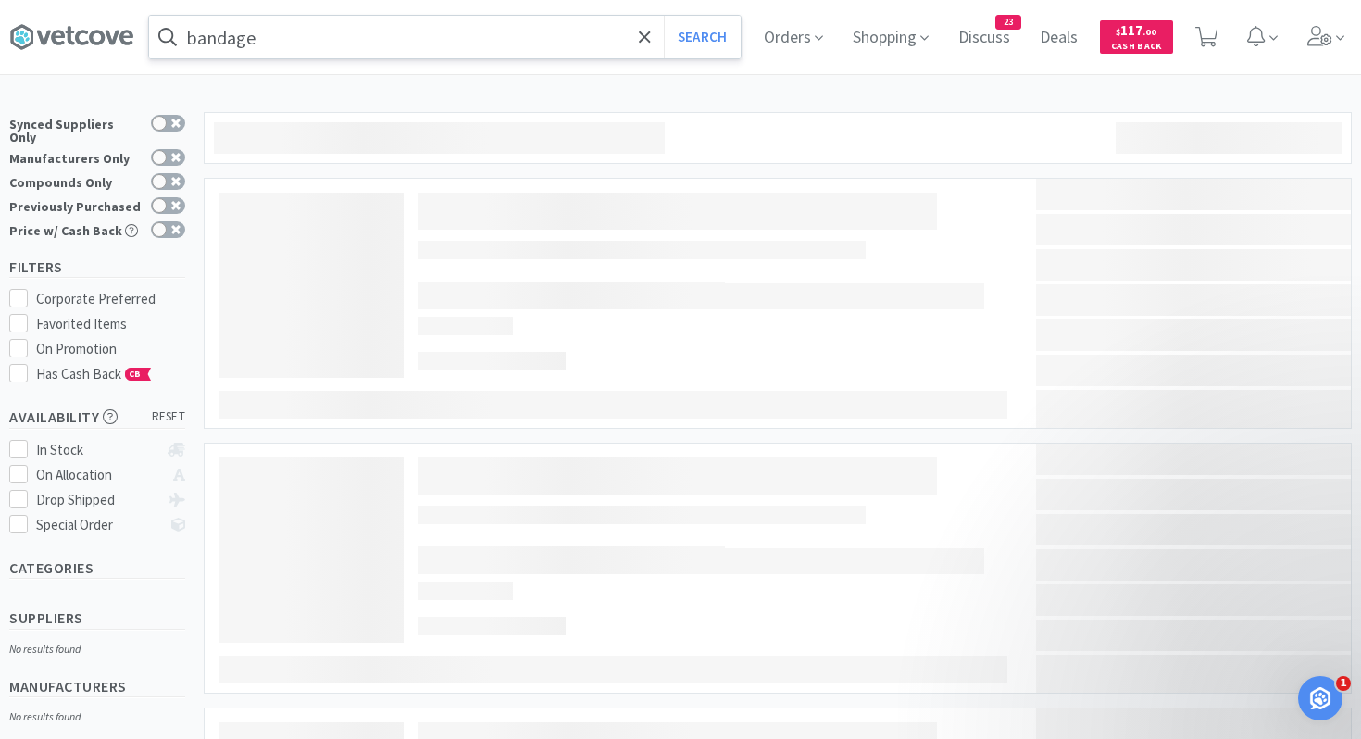
select select "1"
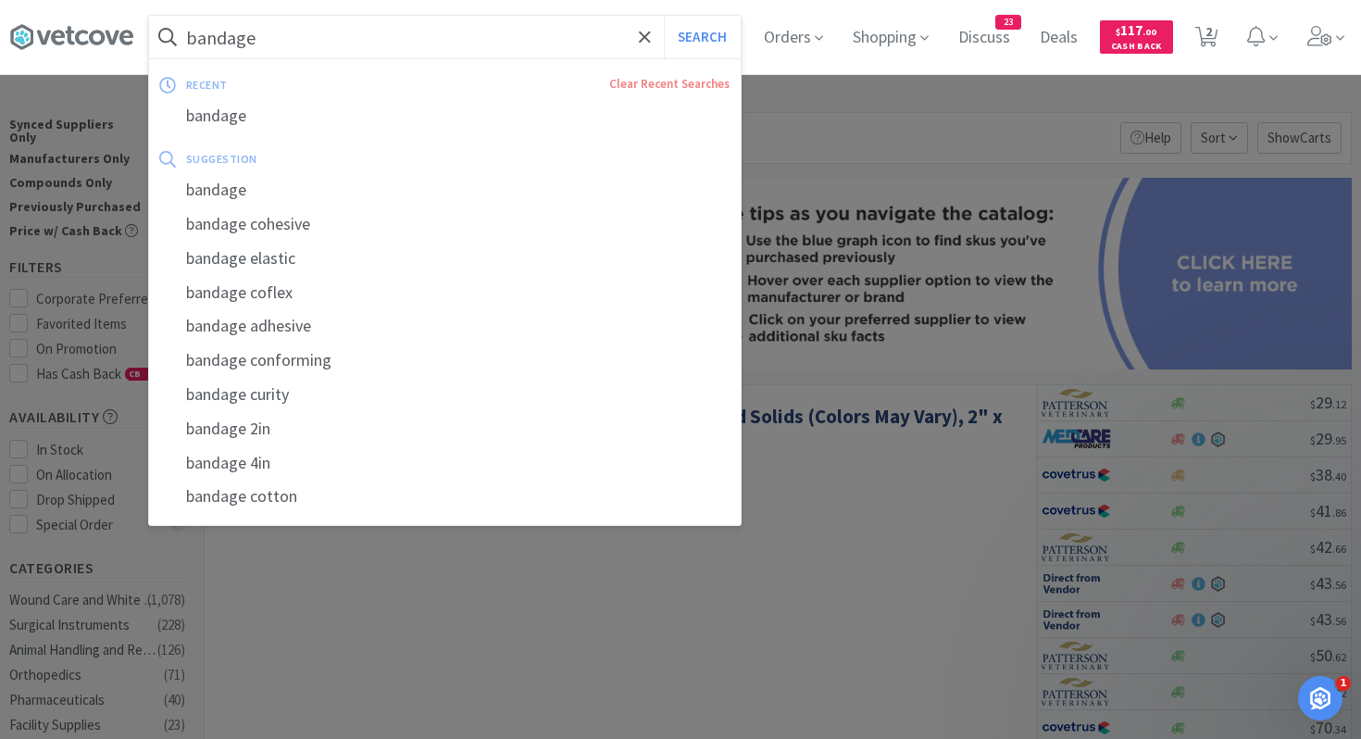
click at [394, 50] on input "bandage" at bounding box center [445, 37] width 592 height 43
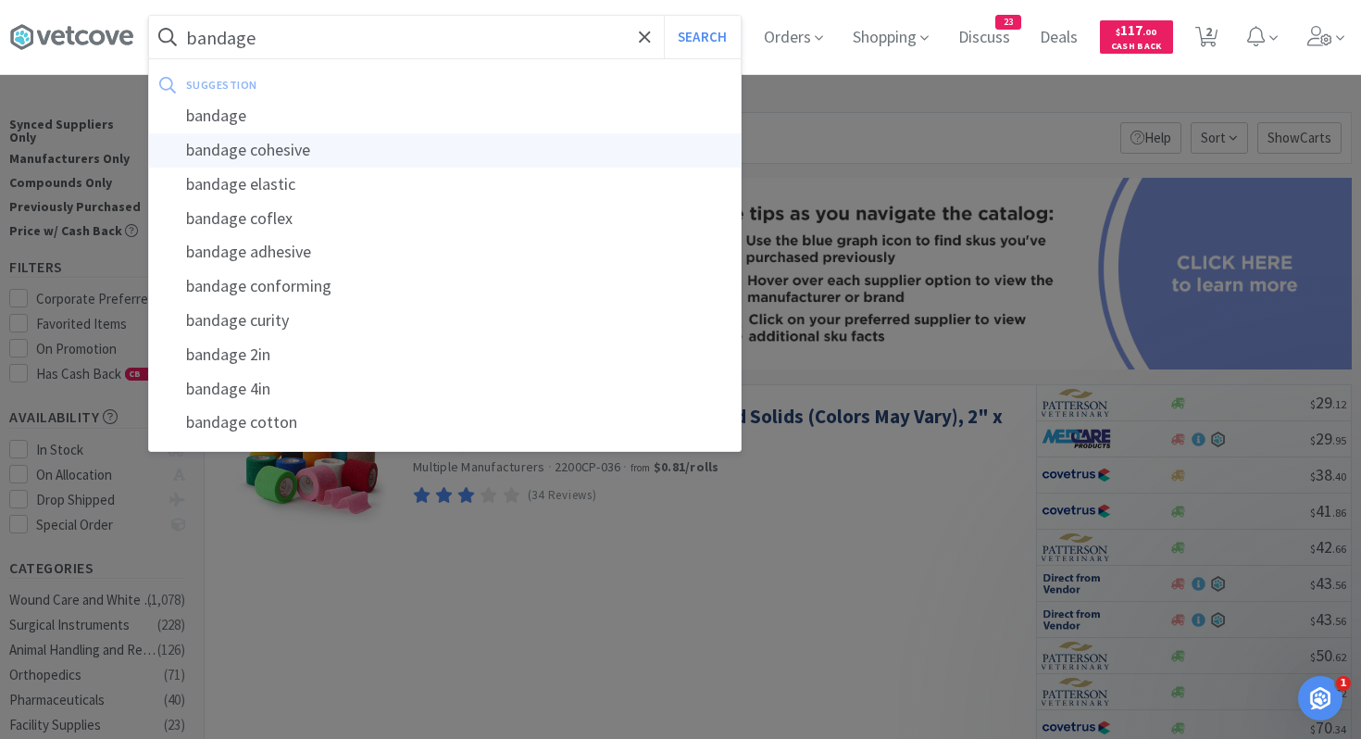
click at [296, 156] on div "bandage cohesive" at bounding box center [445, 150] width 592 height 34
type input "bandage cohesive"
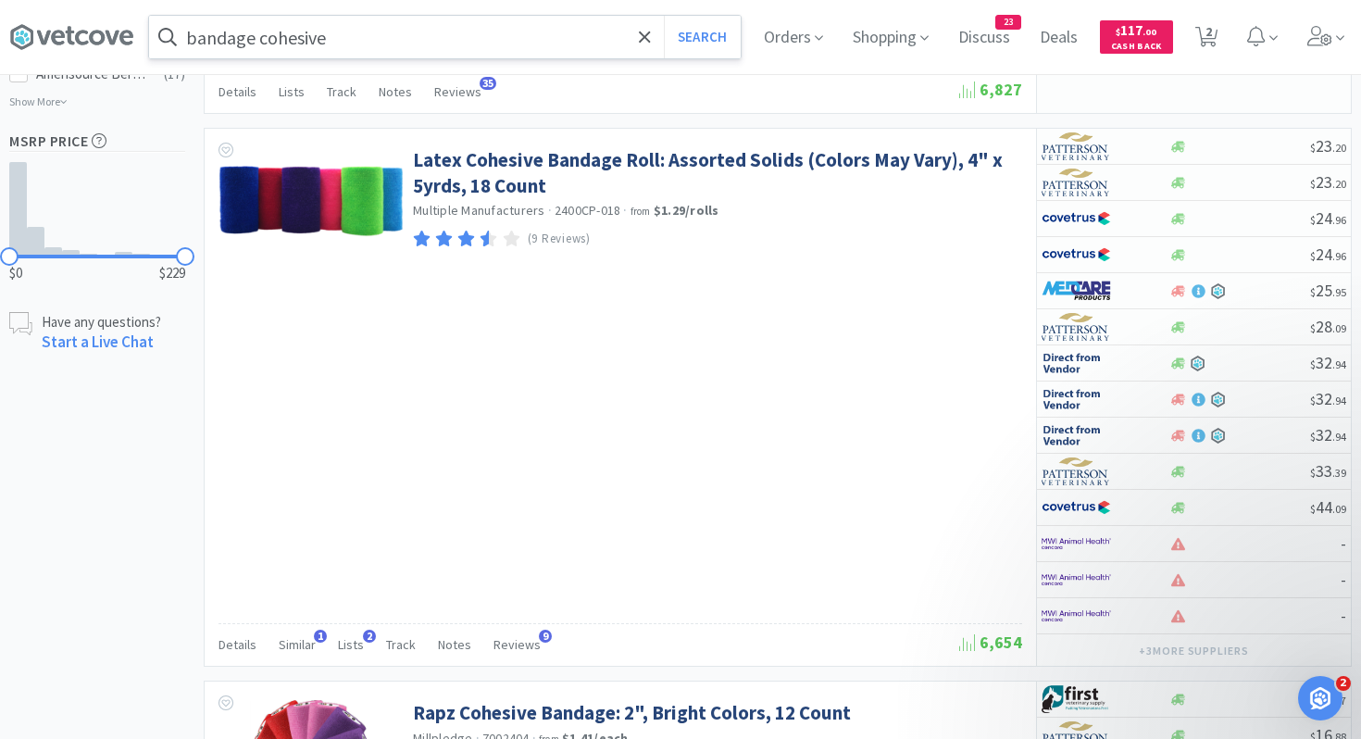
scroll to position [1178, 0]
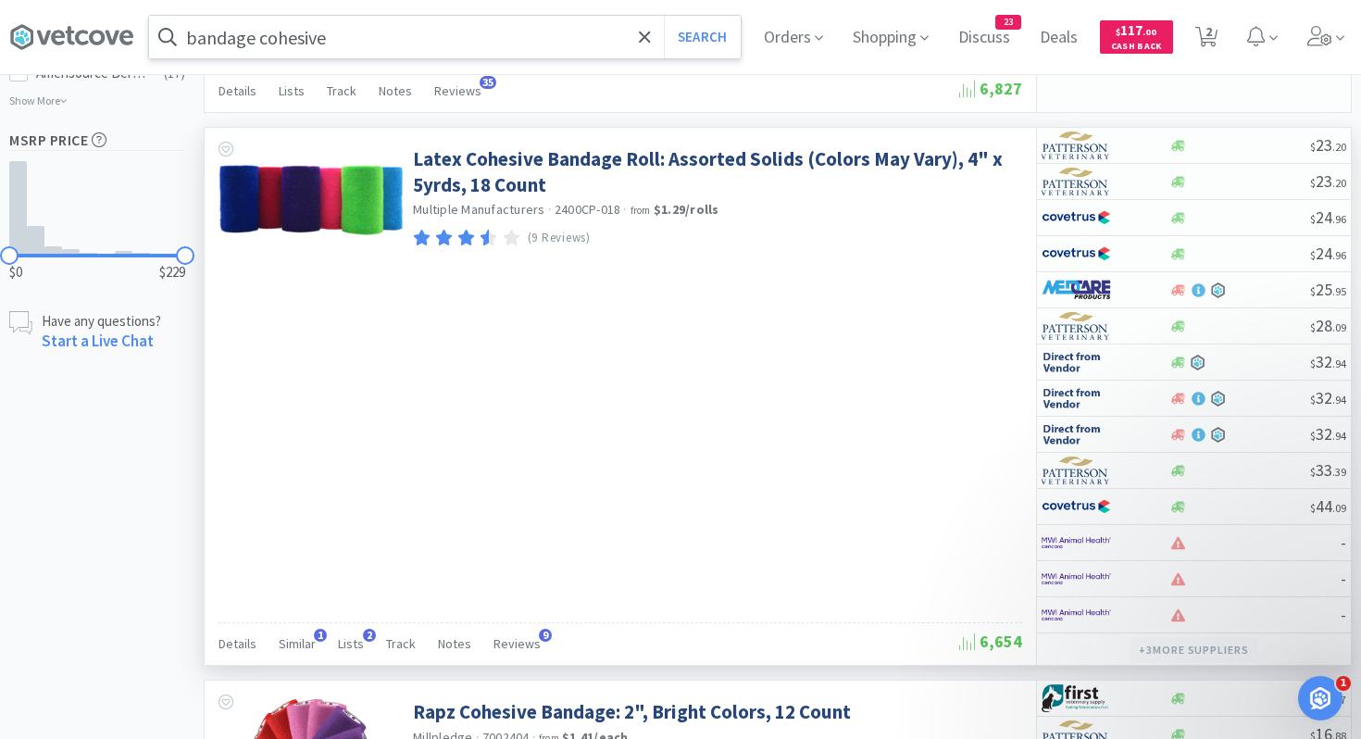
click at [1209, 644] on button "+ 3 more supplier s" at bounding box center [1193, 650] width 129 height 26
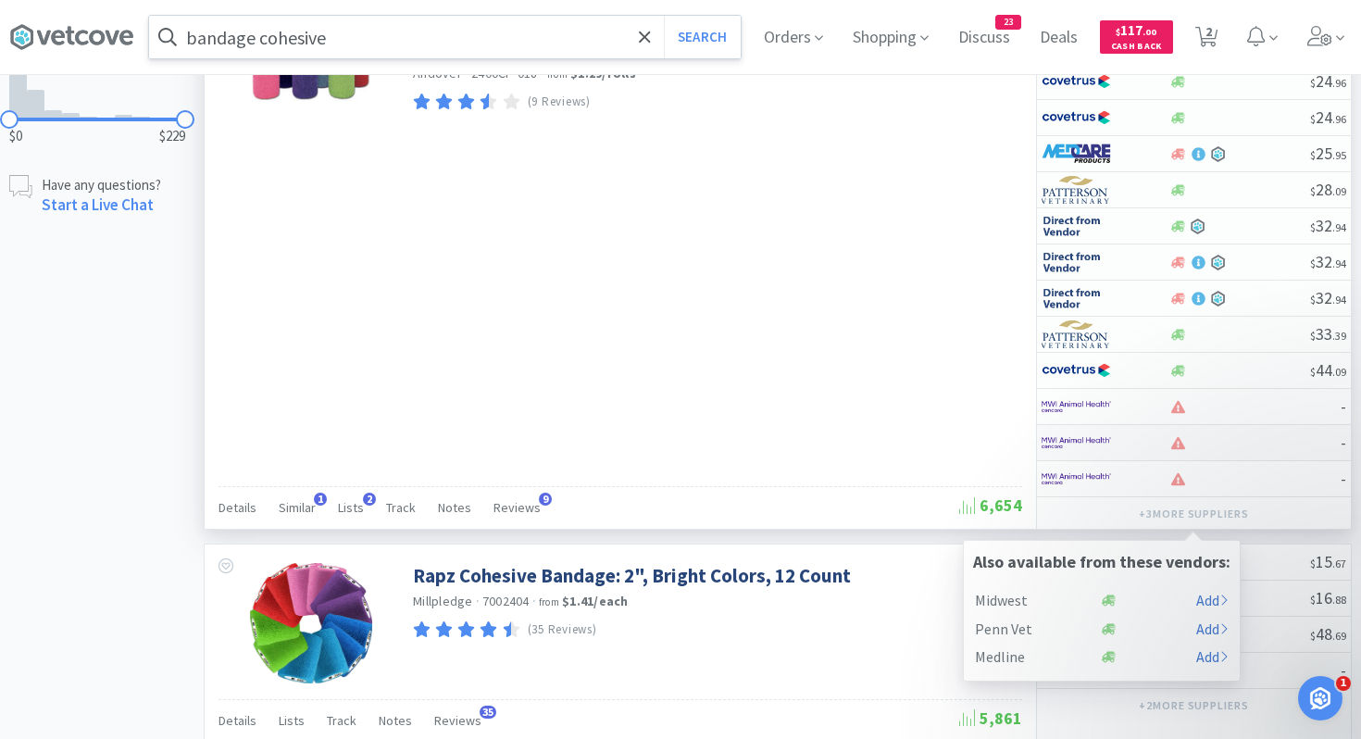
scroll to position [1316, 0]
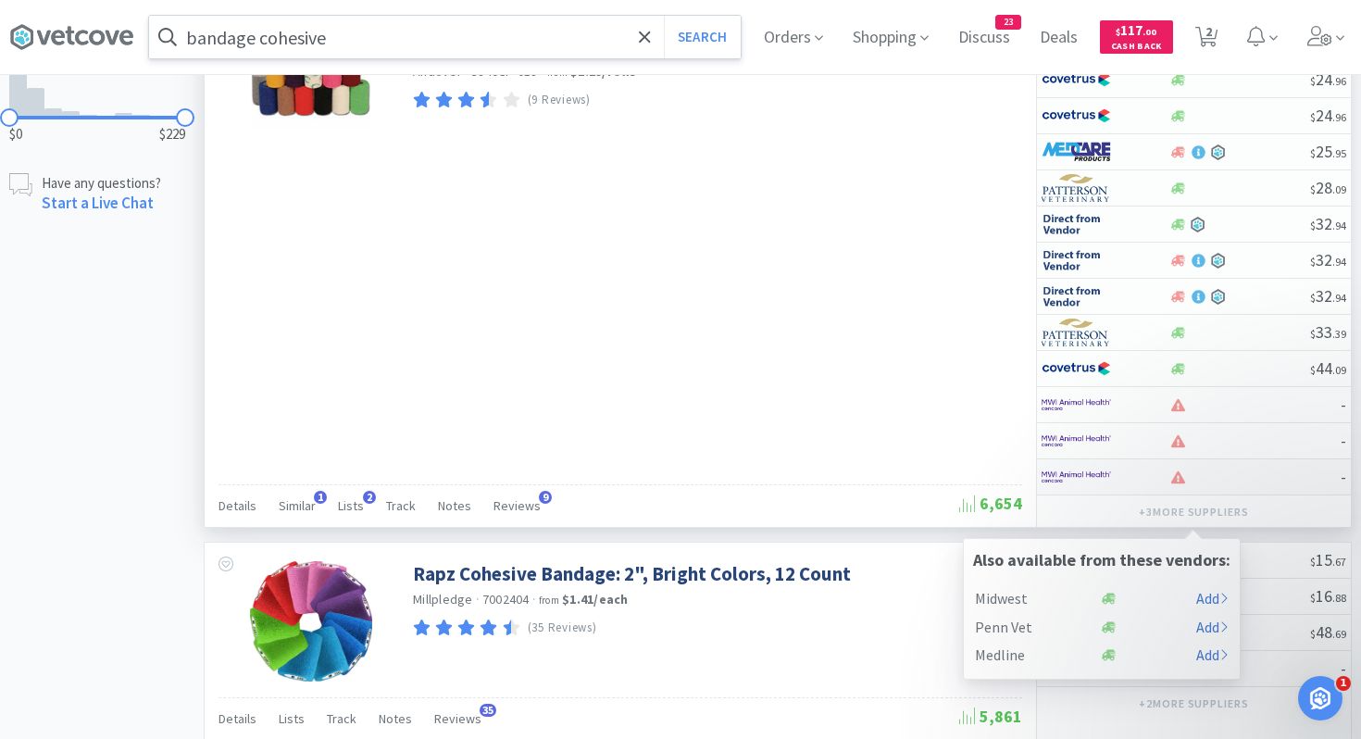
click at [1207, 479] on div at bounding box center [1254, 477] width 172 height 14
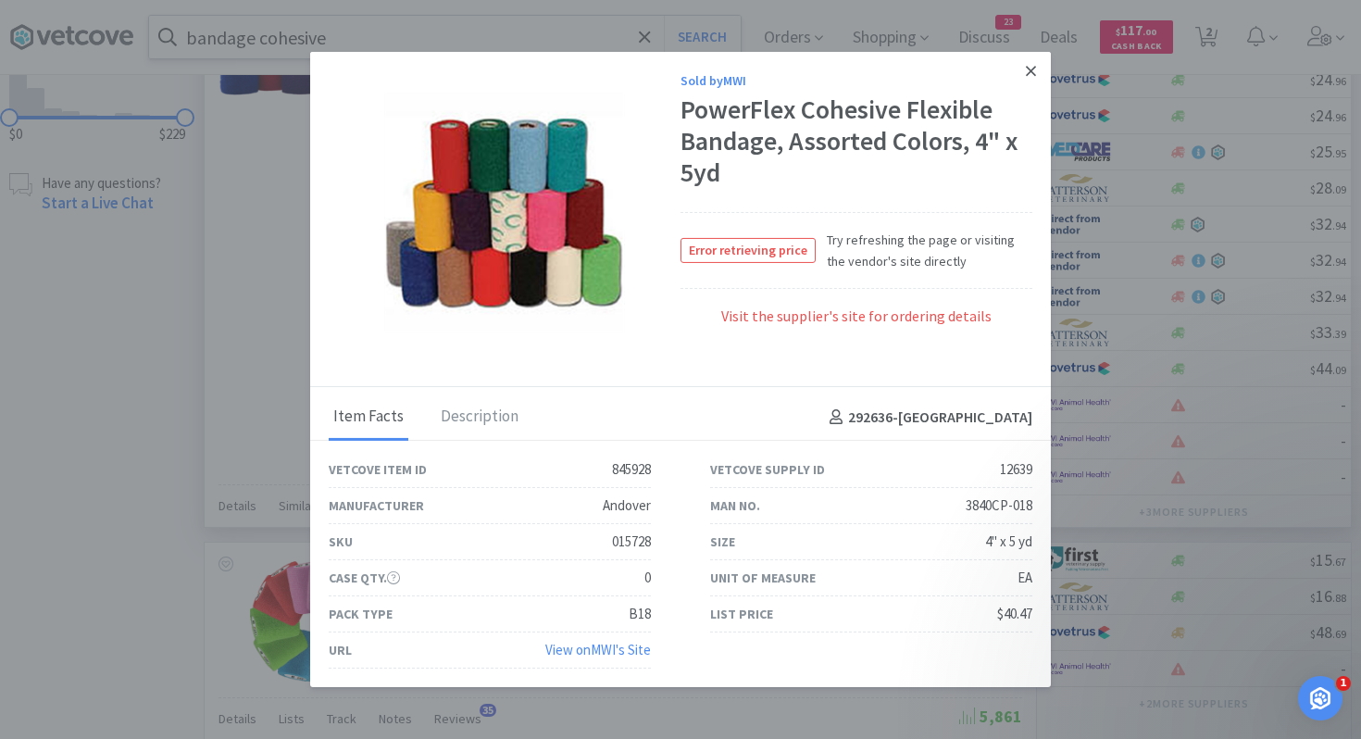
click at [1029, 65] on icon at bounding box center [1031, 71] width 10 height 17
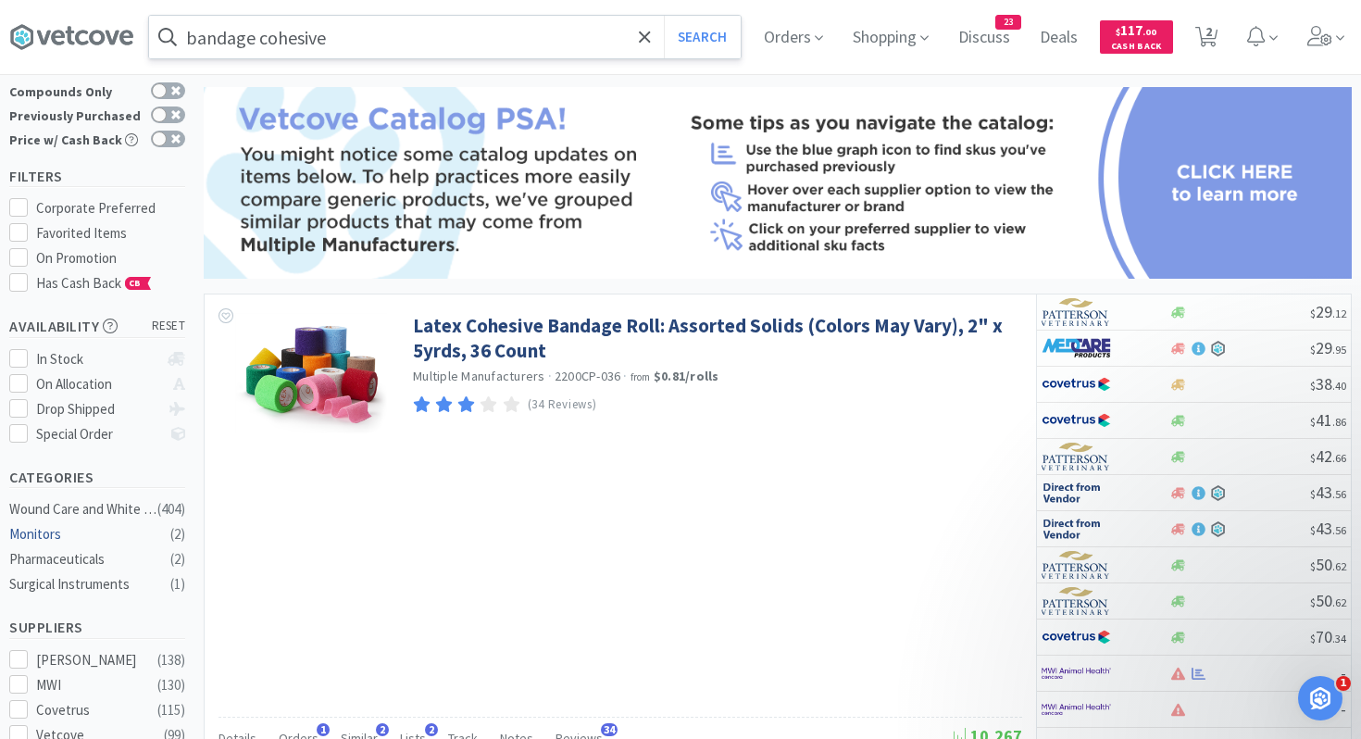
scroll to position [106, 0]
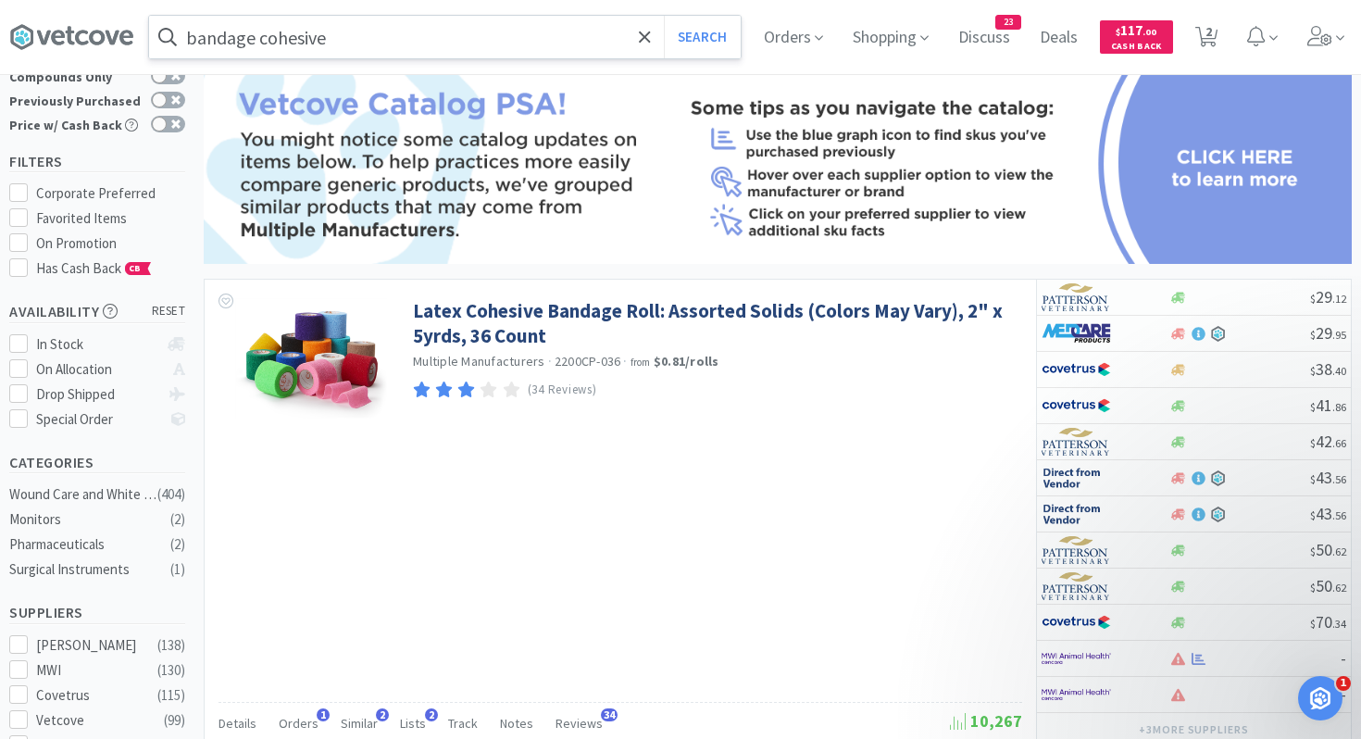
click at [393, 44] on input "bandage cohesive" at bounding box center [445, 37] width 592 height 43
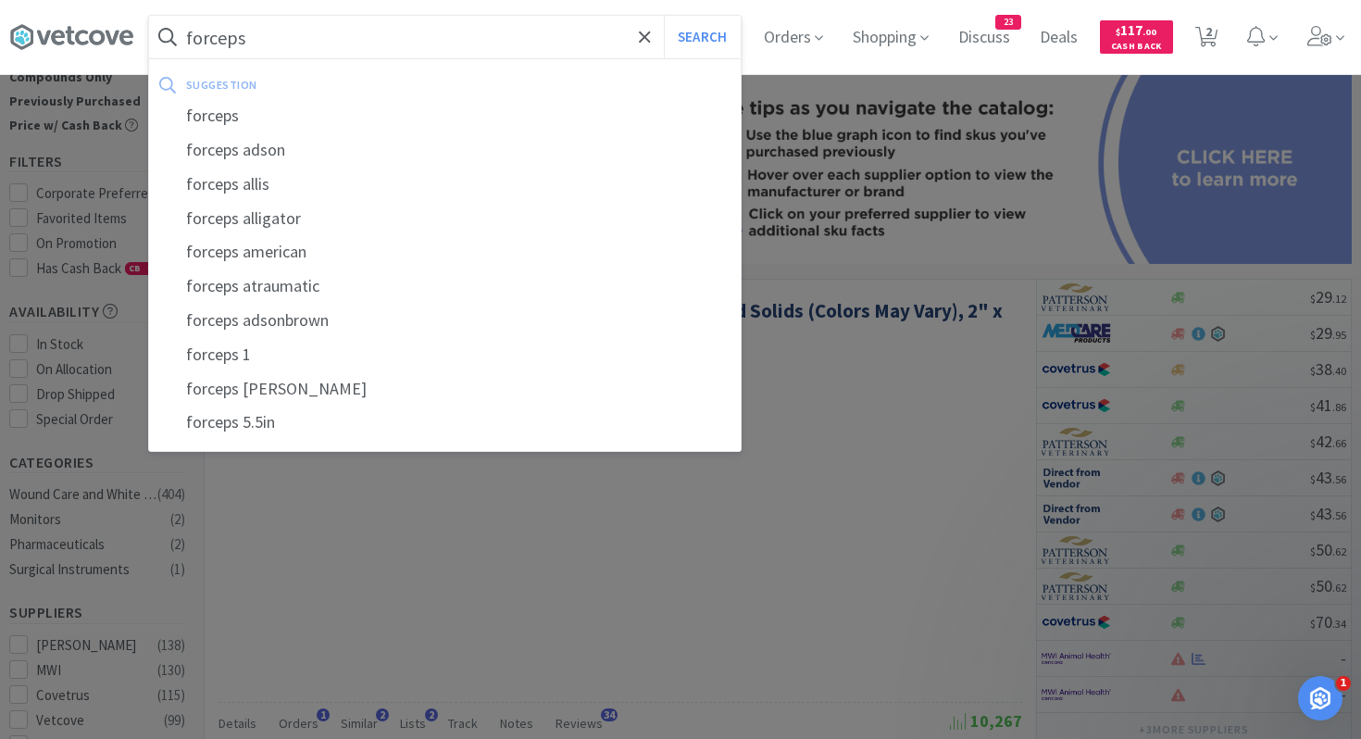
type input "forceps"
click at [664, 16] on button "Search" at bounding box center [702, 37] width 77 height 43
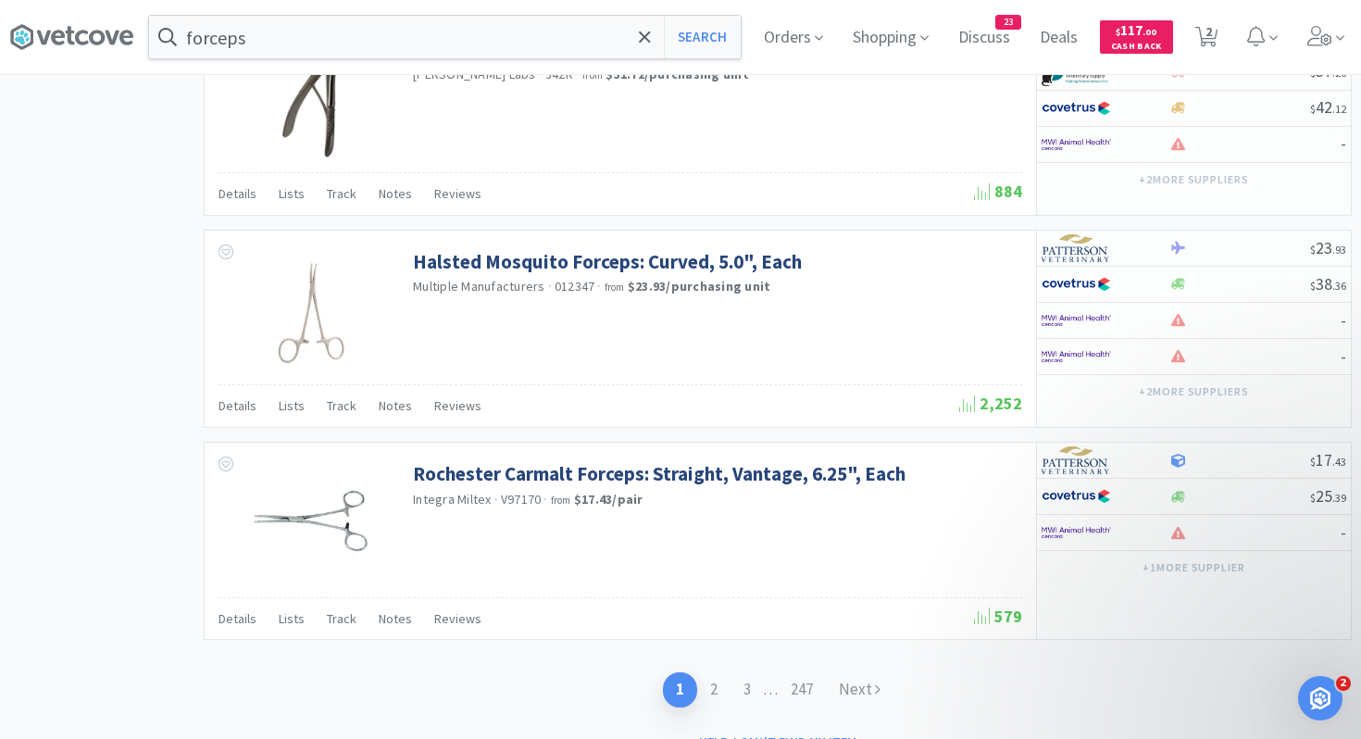
scroll to position [2765, 0]
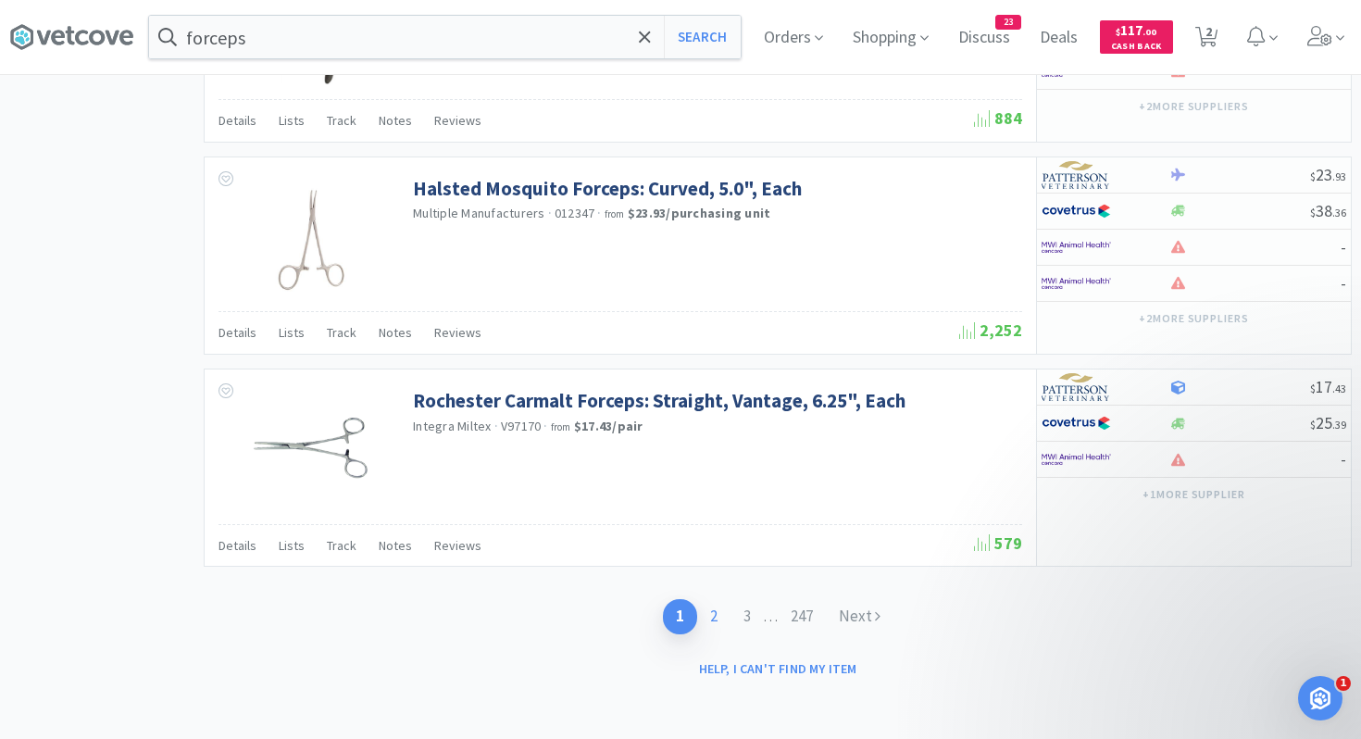
click at [713, 610] on link "2" at bounding box center [713, 616] width 33 height 34
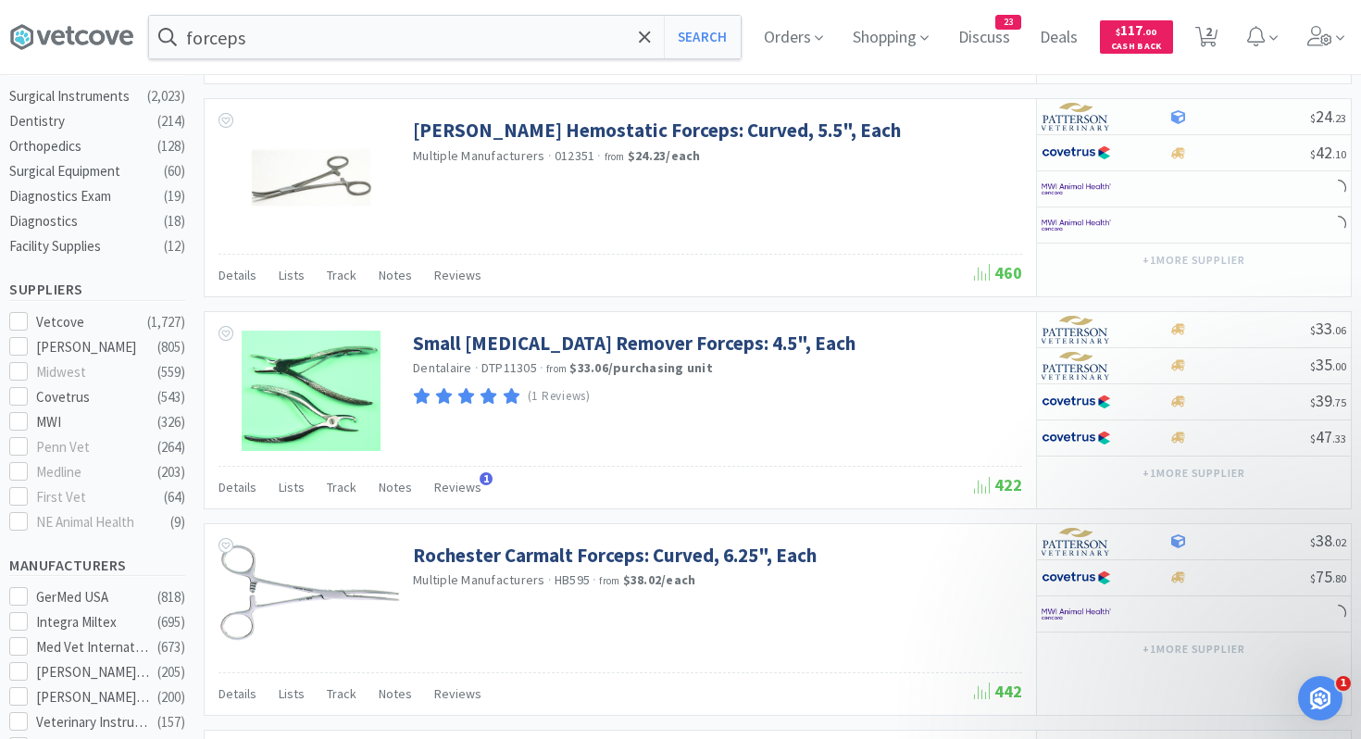
scroll to position [505, 0]
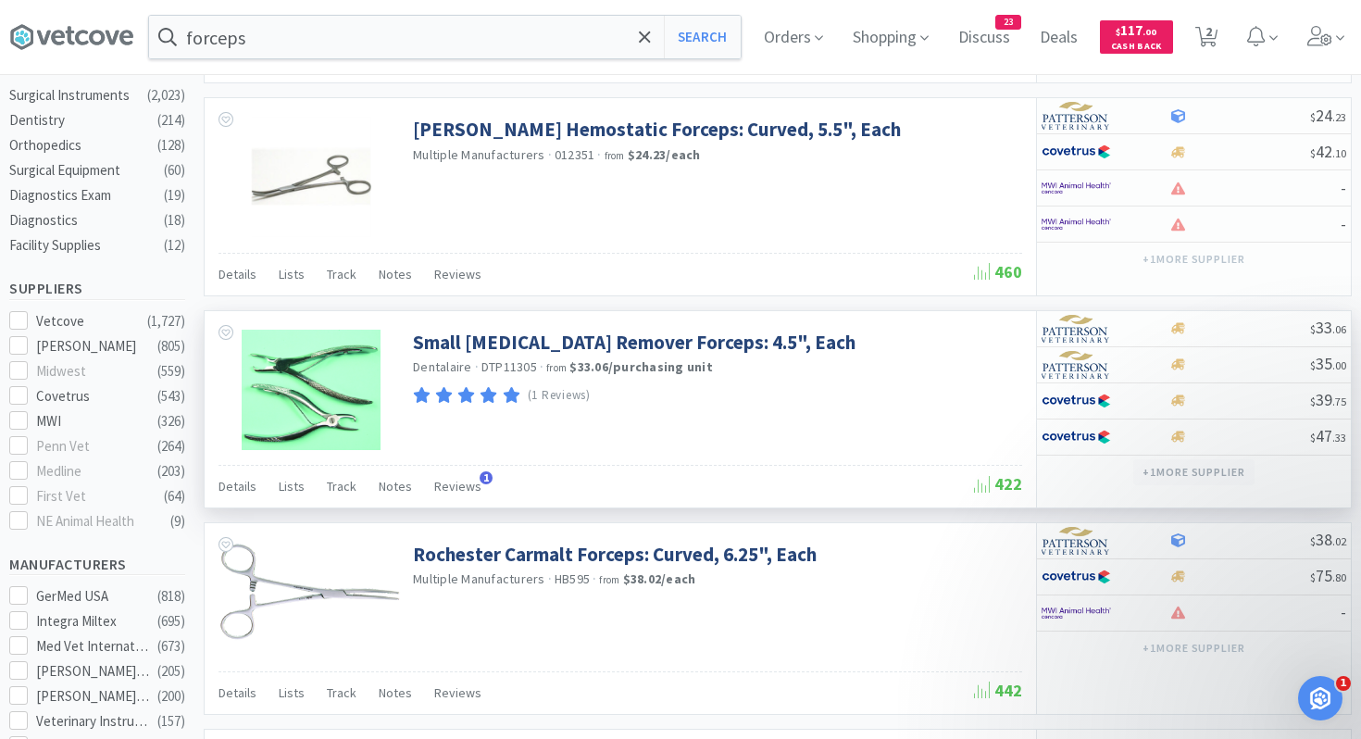
click at [1195, 467] on button "+ 1 more supplier" at bounding box center [1193, 472] width 121 height 26
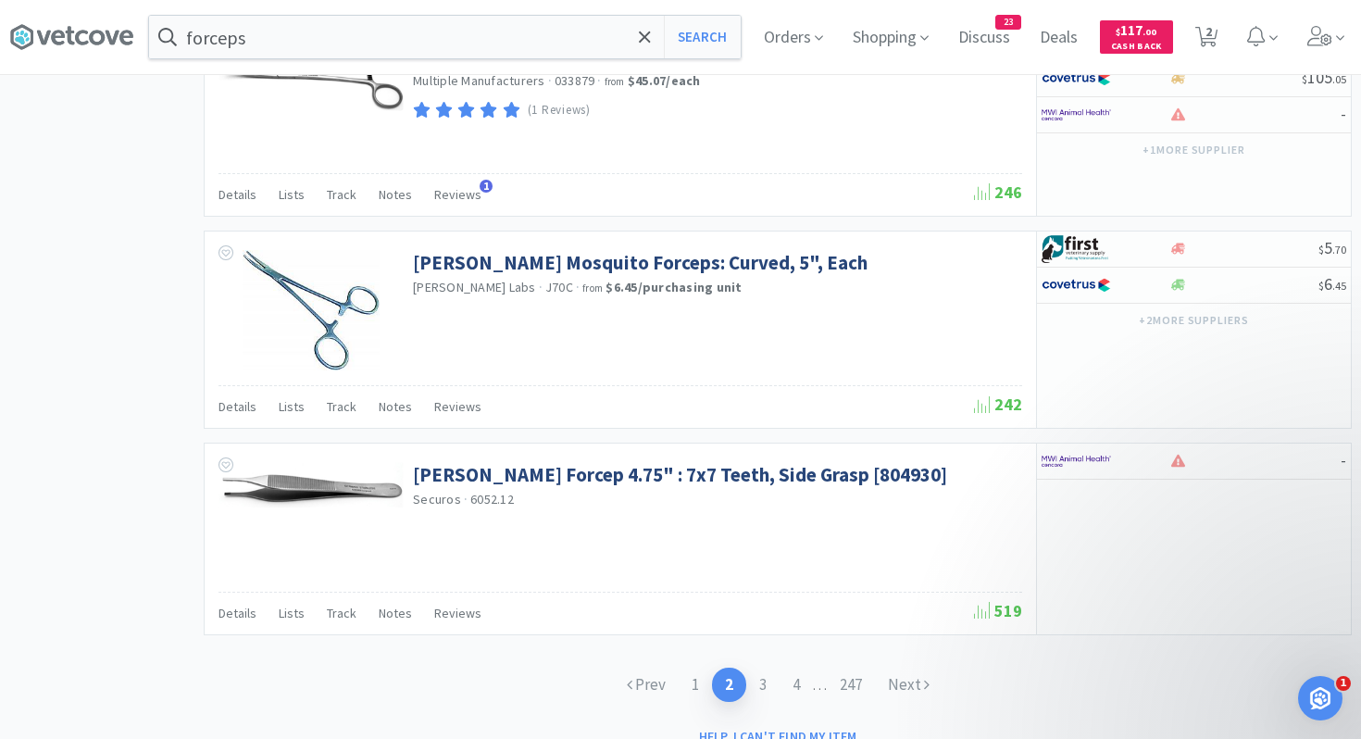
scroll to position [2763, 0]
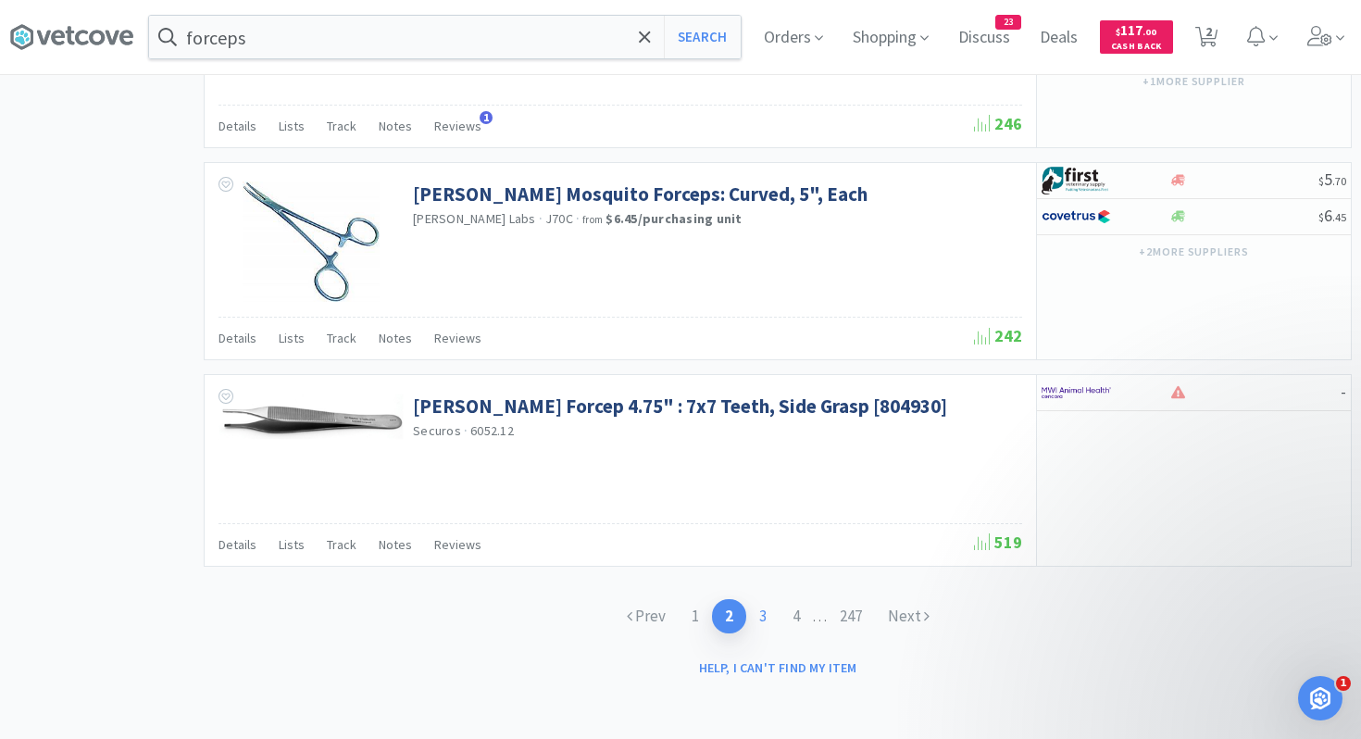
click at [761, 612] on link "3" at bounding box center [762, 616] width 33 height 34
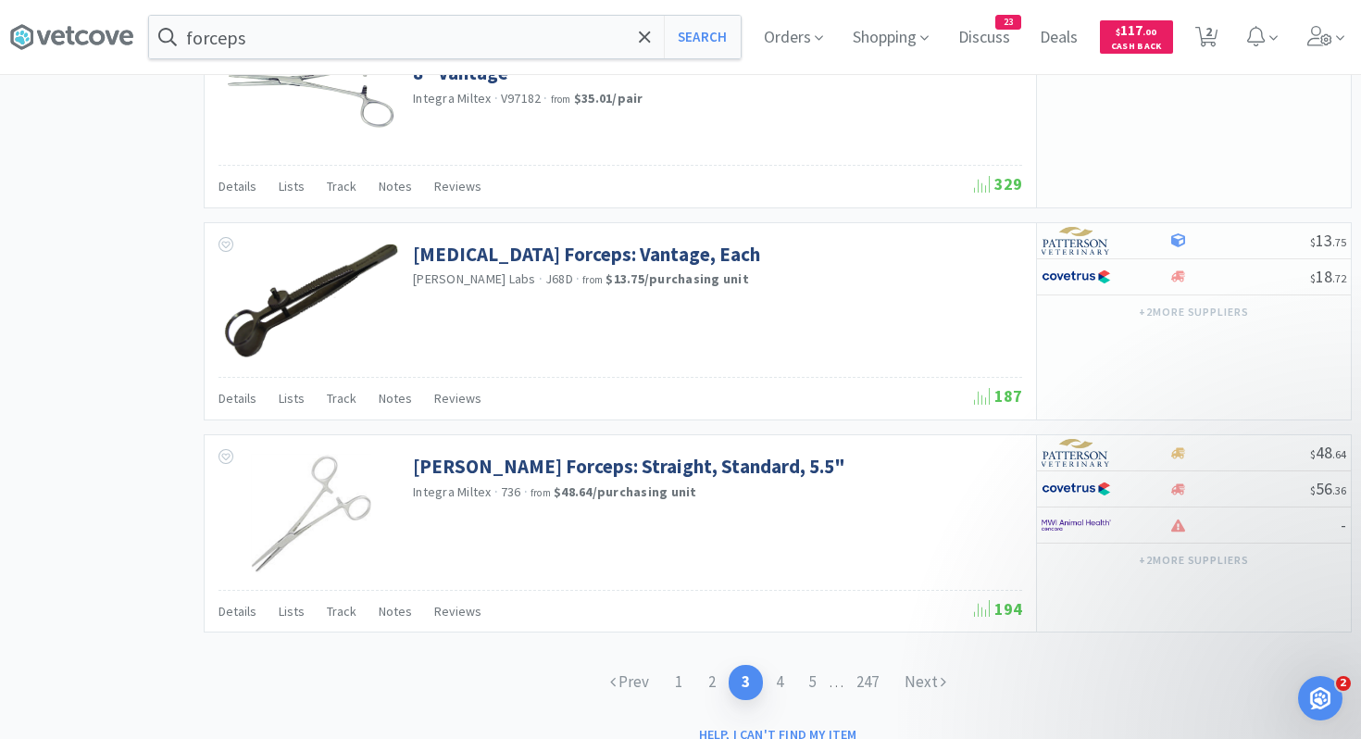
scroll to position [2702, 0]
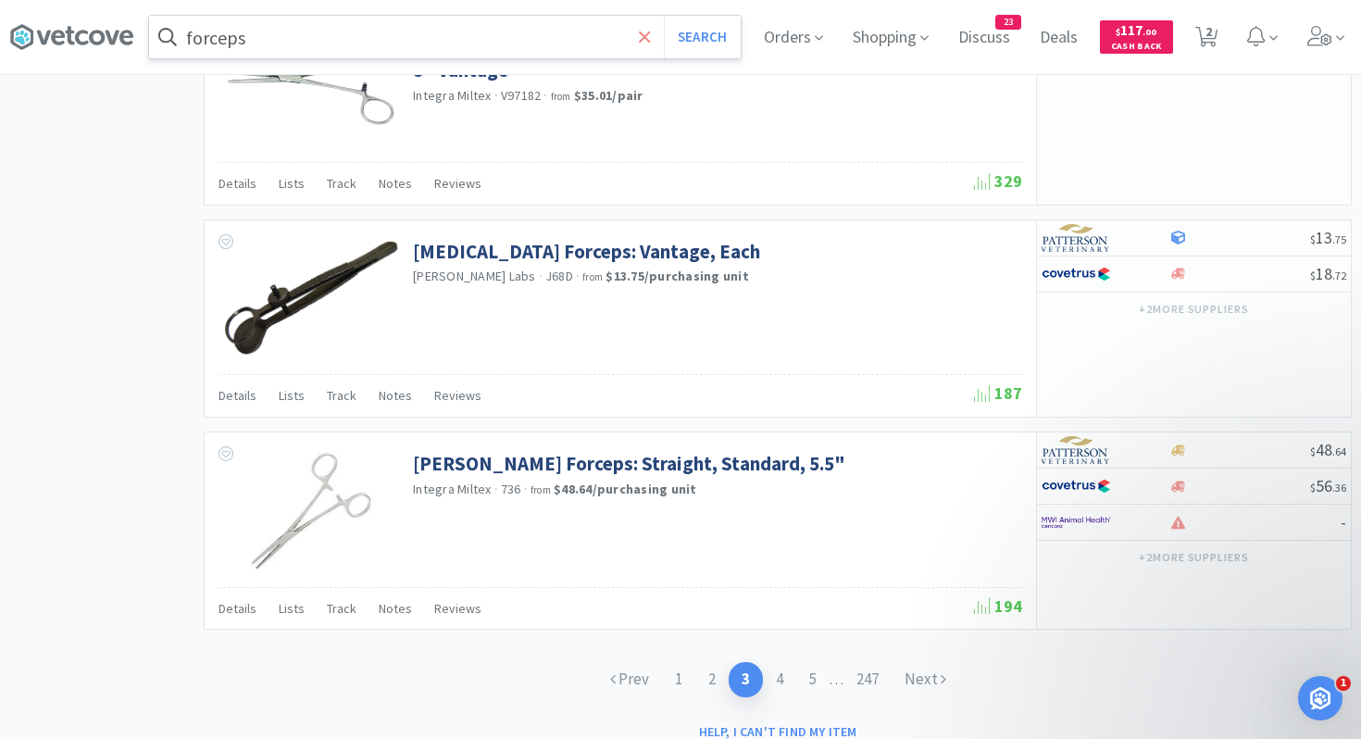
click at [649, 41] on icon at bounding box center [644, 36] width 11 height 11
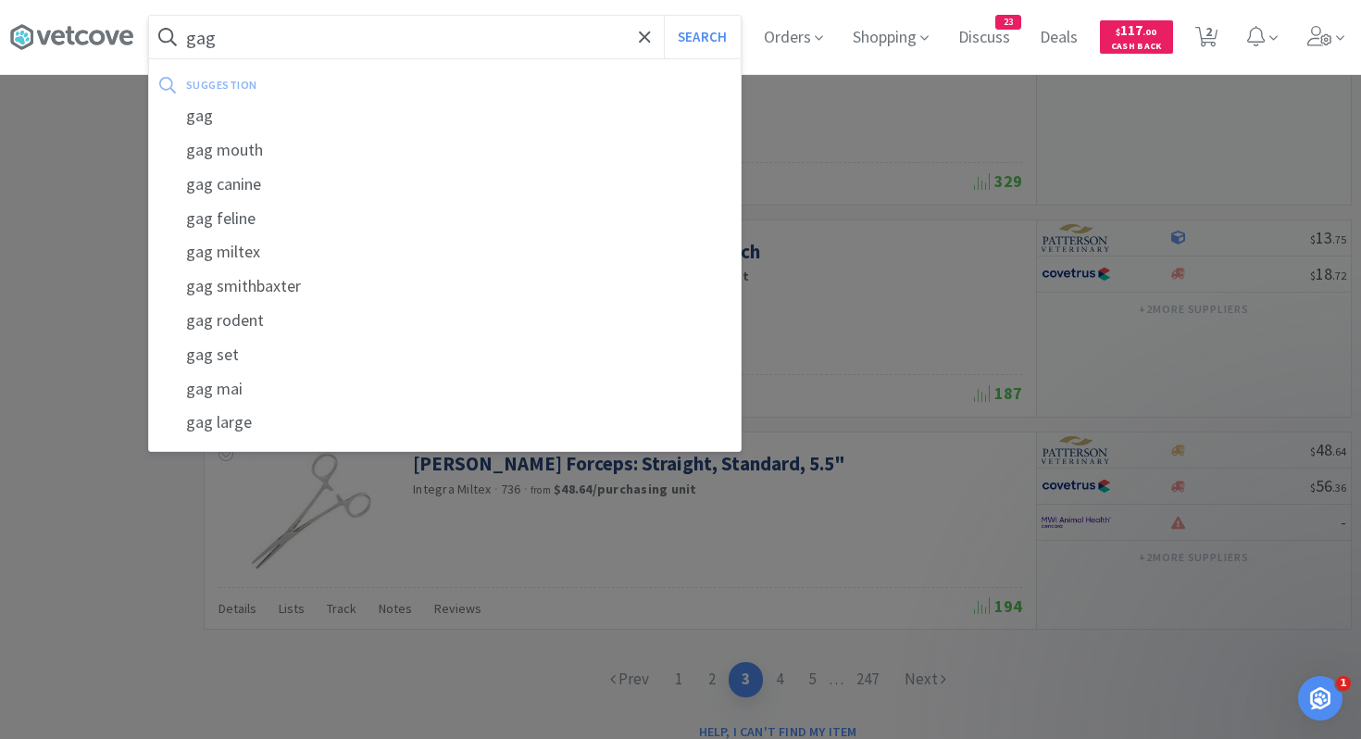
click at [664, 16] on button "Search" at bounding box center [702, 37] width 77 height 43
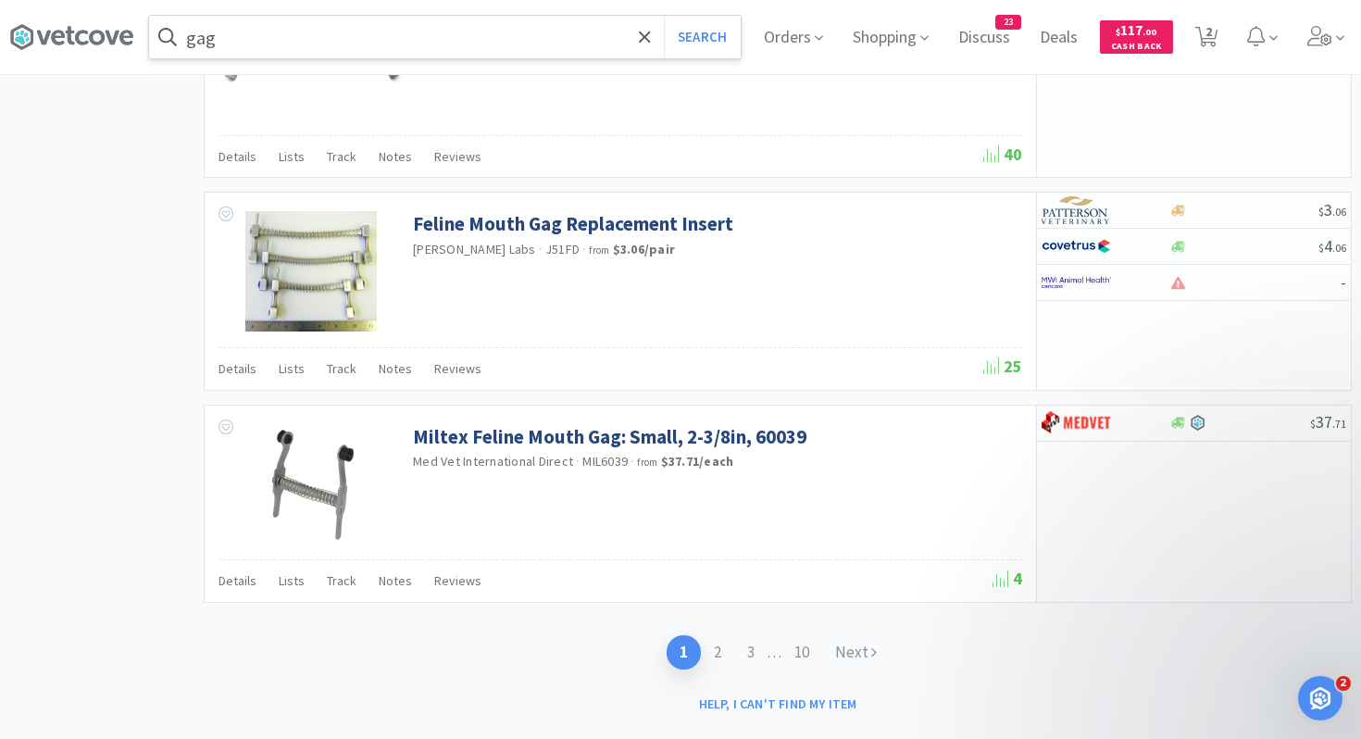
scroll to position [2751, 0]
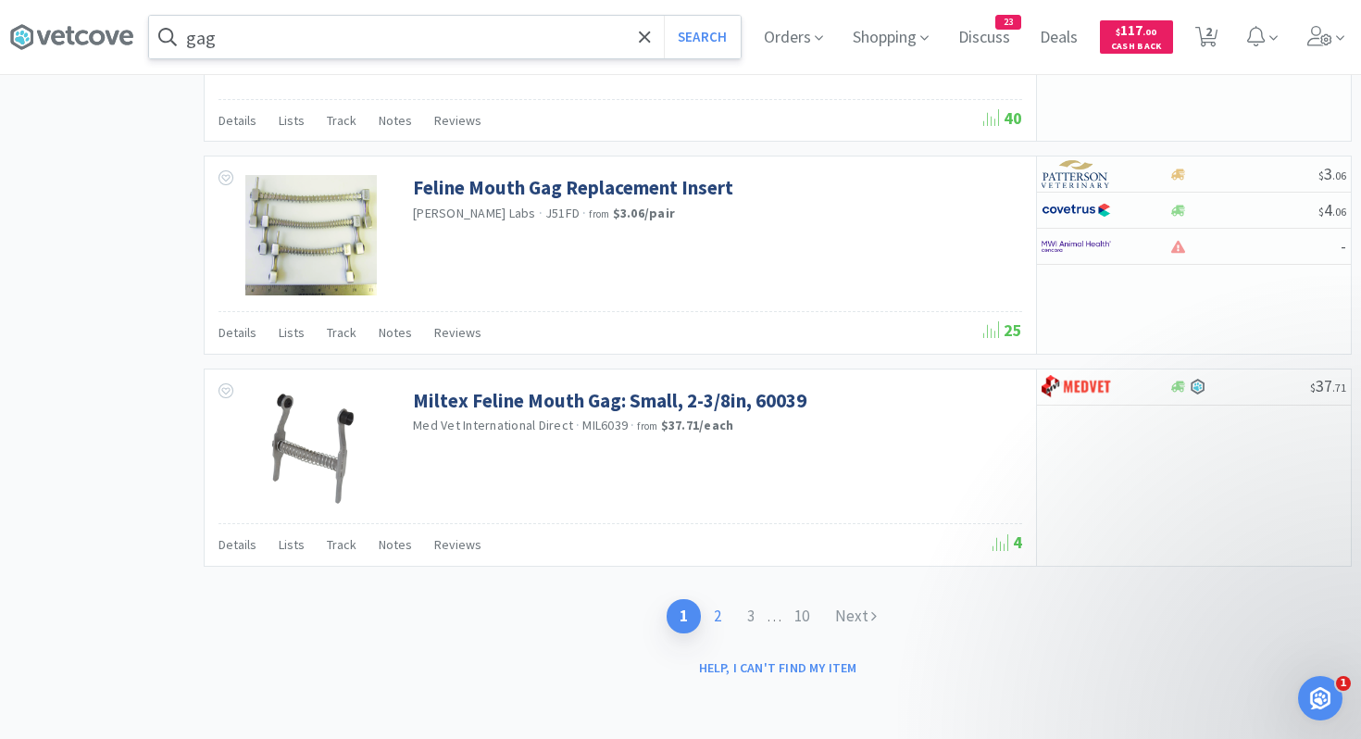
click at [720, 619] on link "2" at bounding box center [717, 616] width 33 height 34
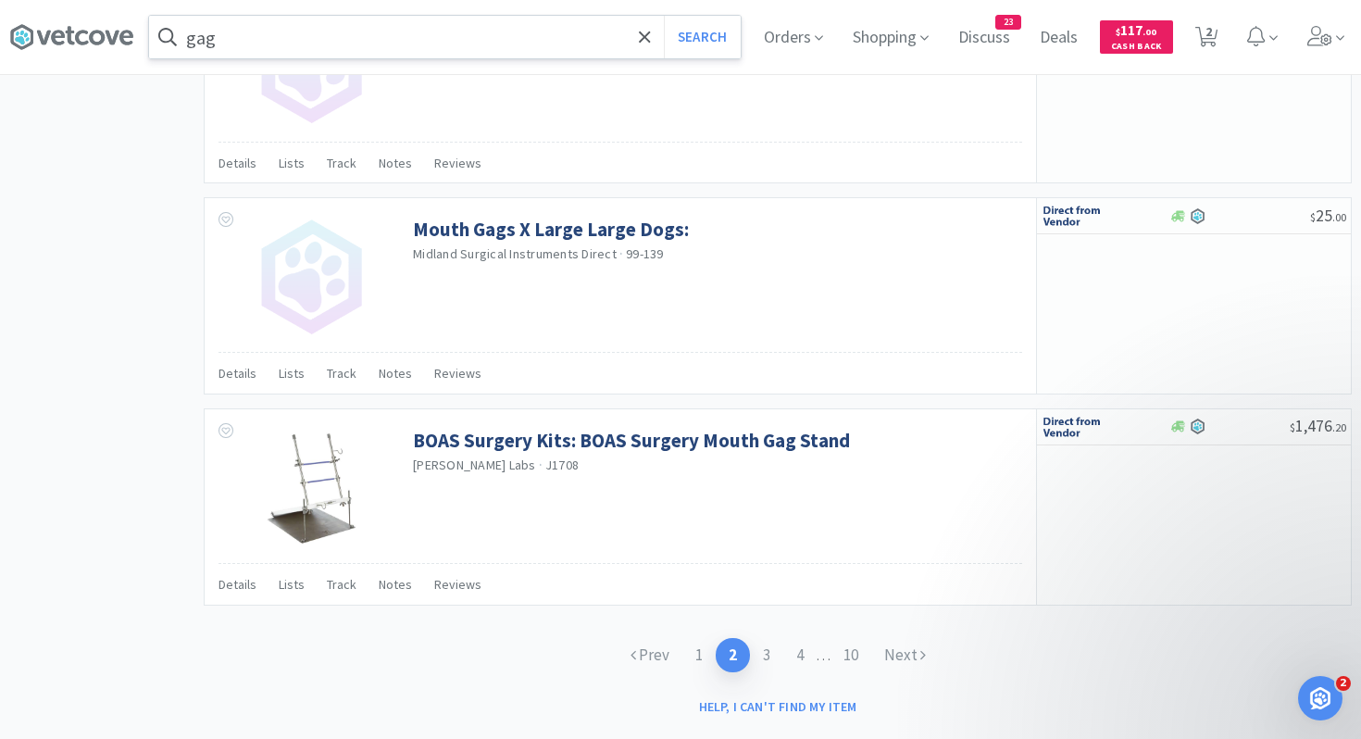
scroll to position [2747, 0]
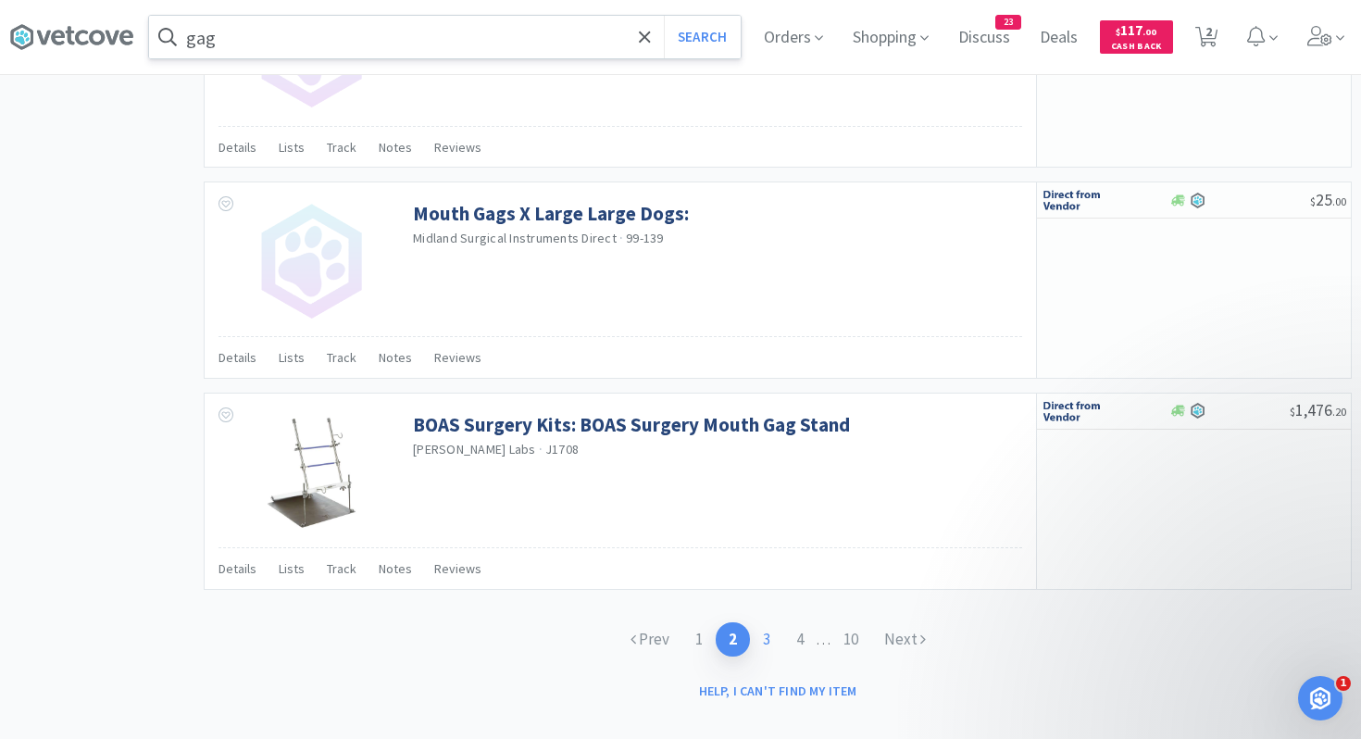
click at [762, 633] on link "3" at bounding box center [766, 639] width 33 height 34
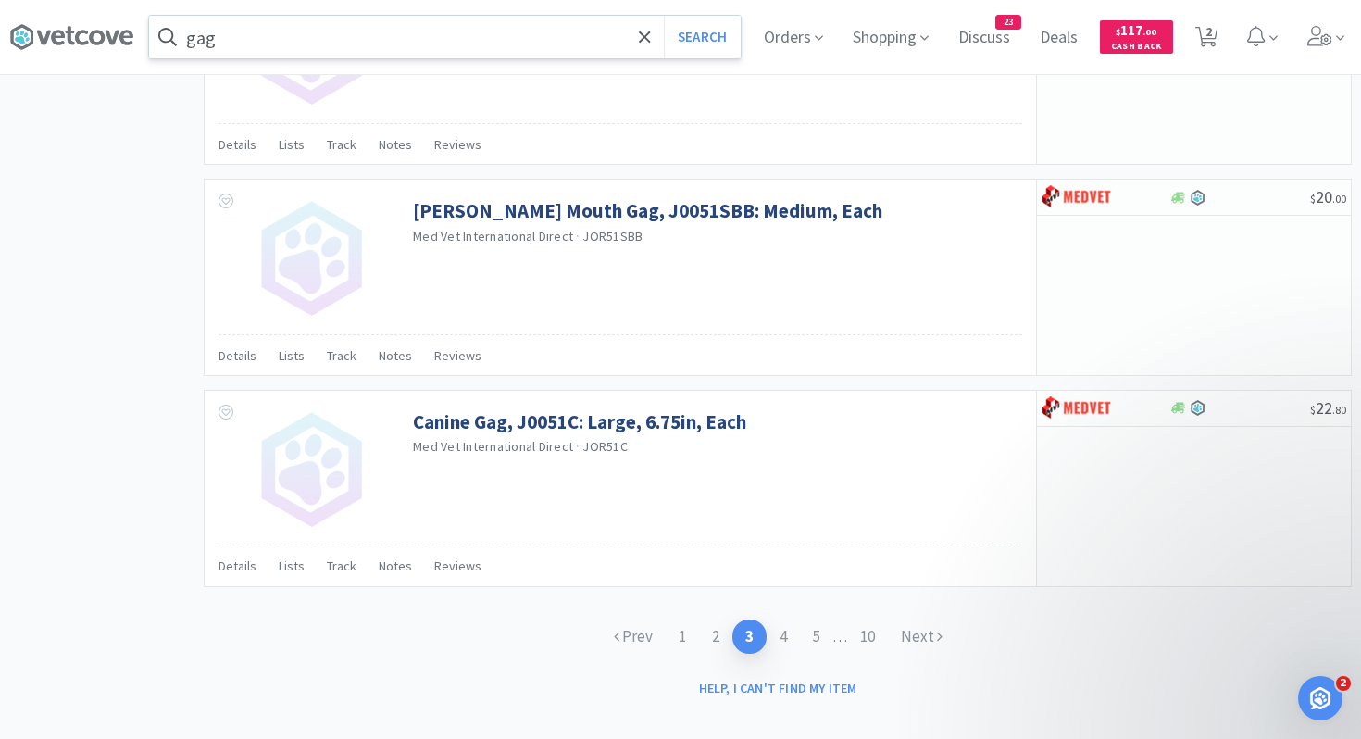
scroll to position [2761, 0]
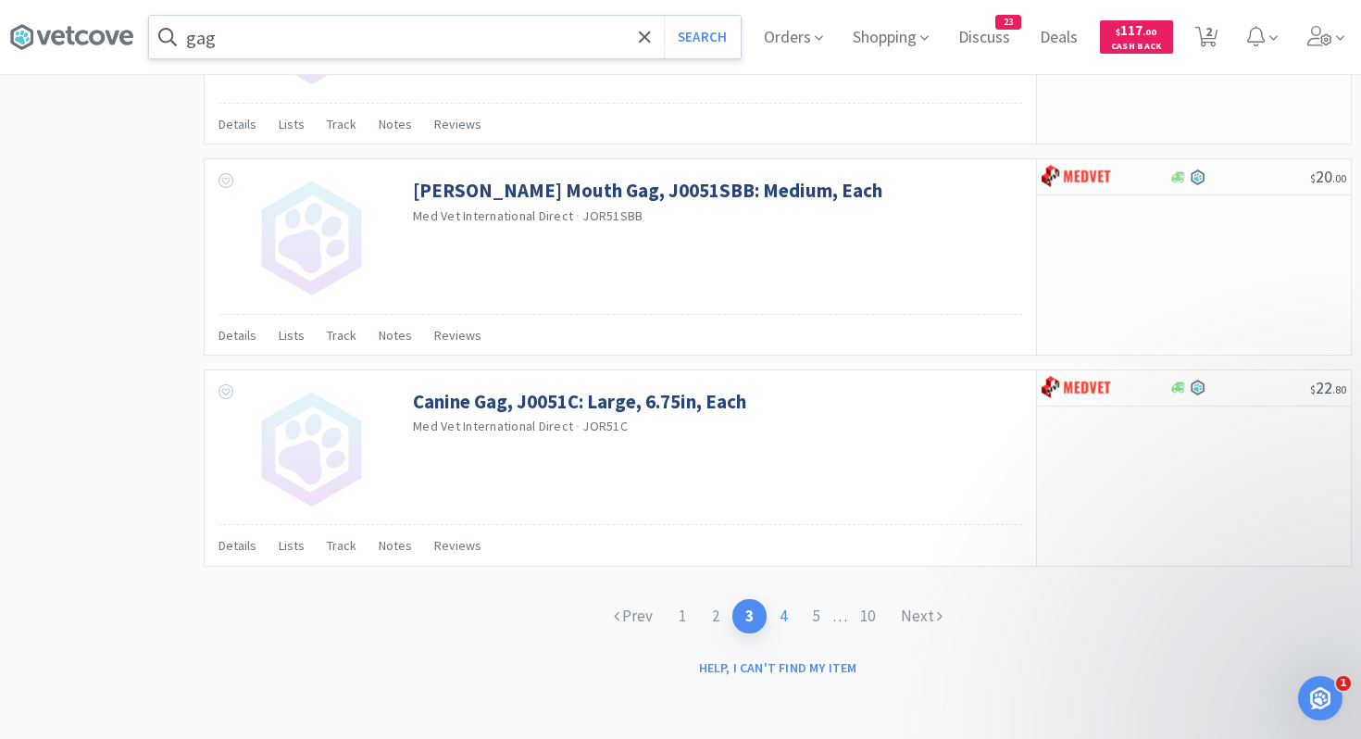
click at [784, 611] on link "4" at bounding box center [783, 616] width 33 height 34
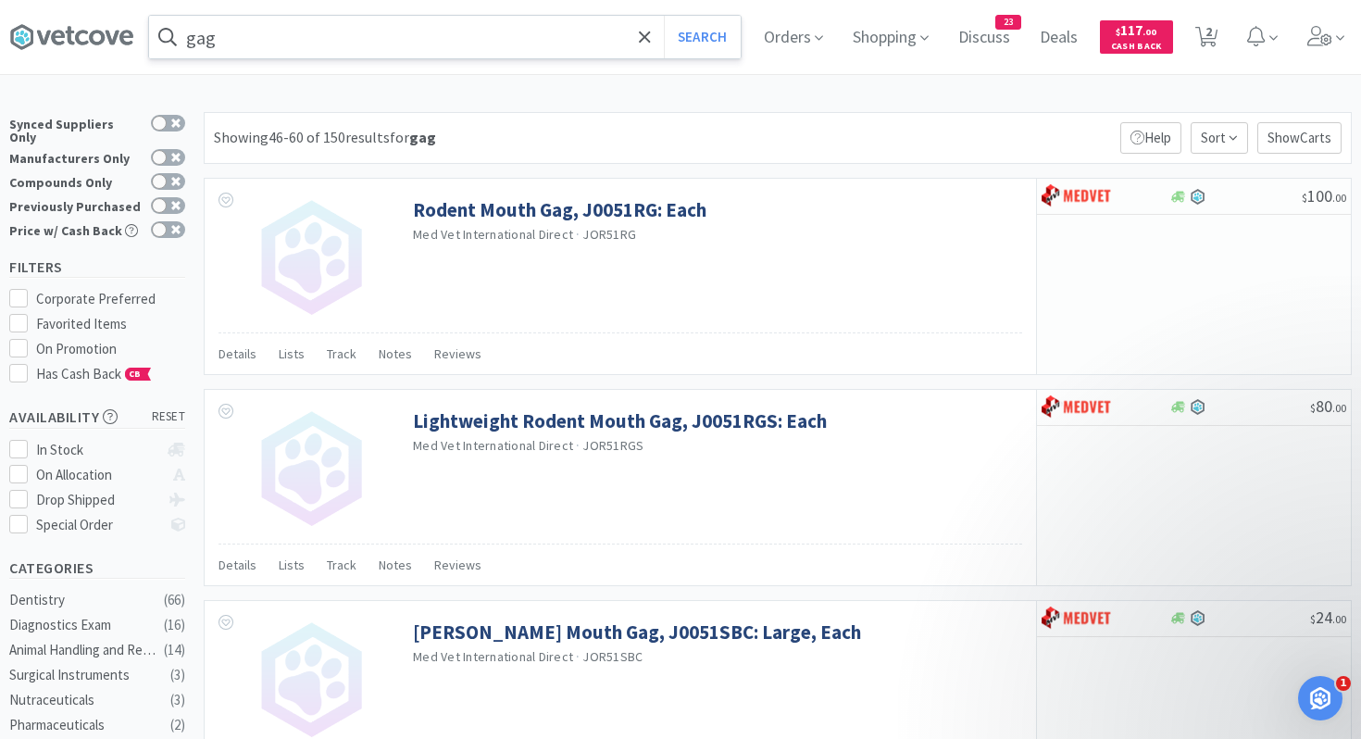
click at [571, 38] on input "gag" at bounding box center [445, 37] width 592 height 43
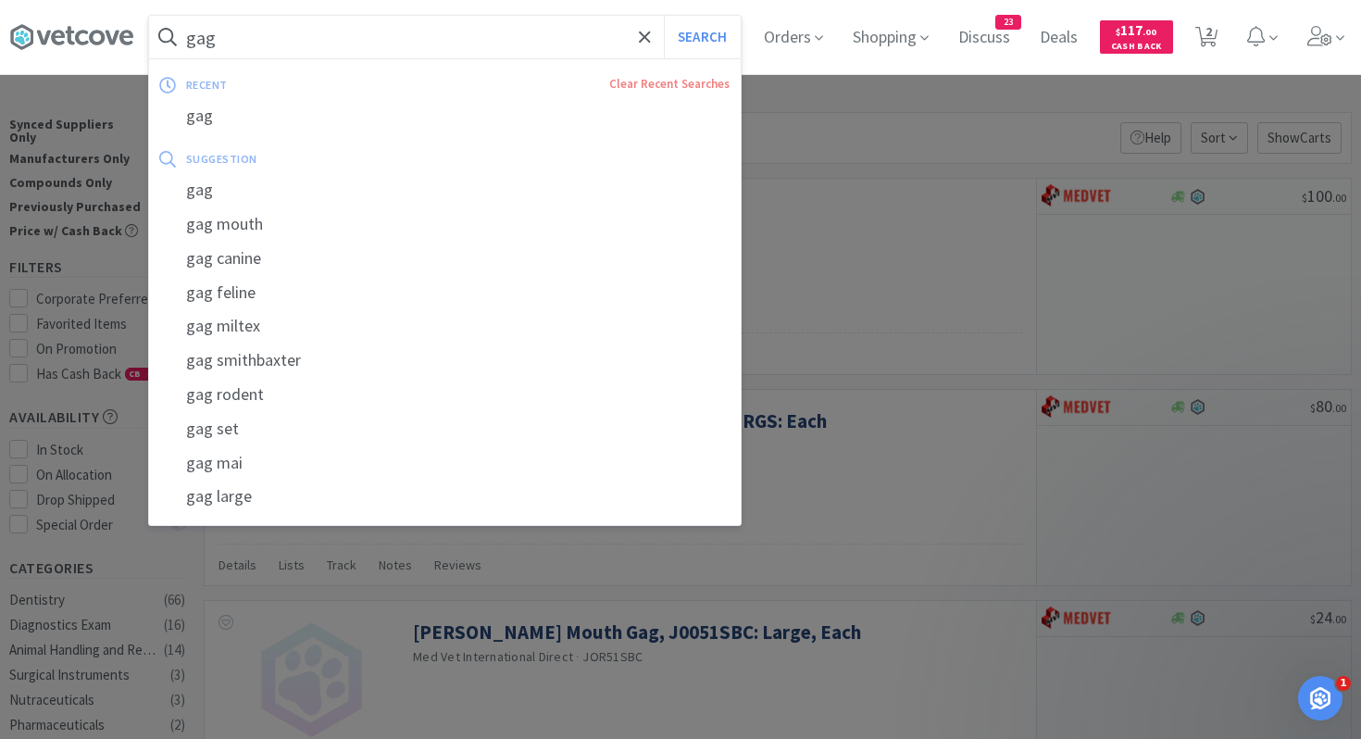
click at [571, 38] on input "gag" at bounding box center [445, 37] width 592 height 43
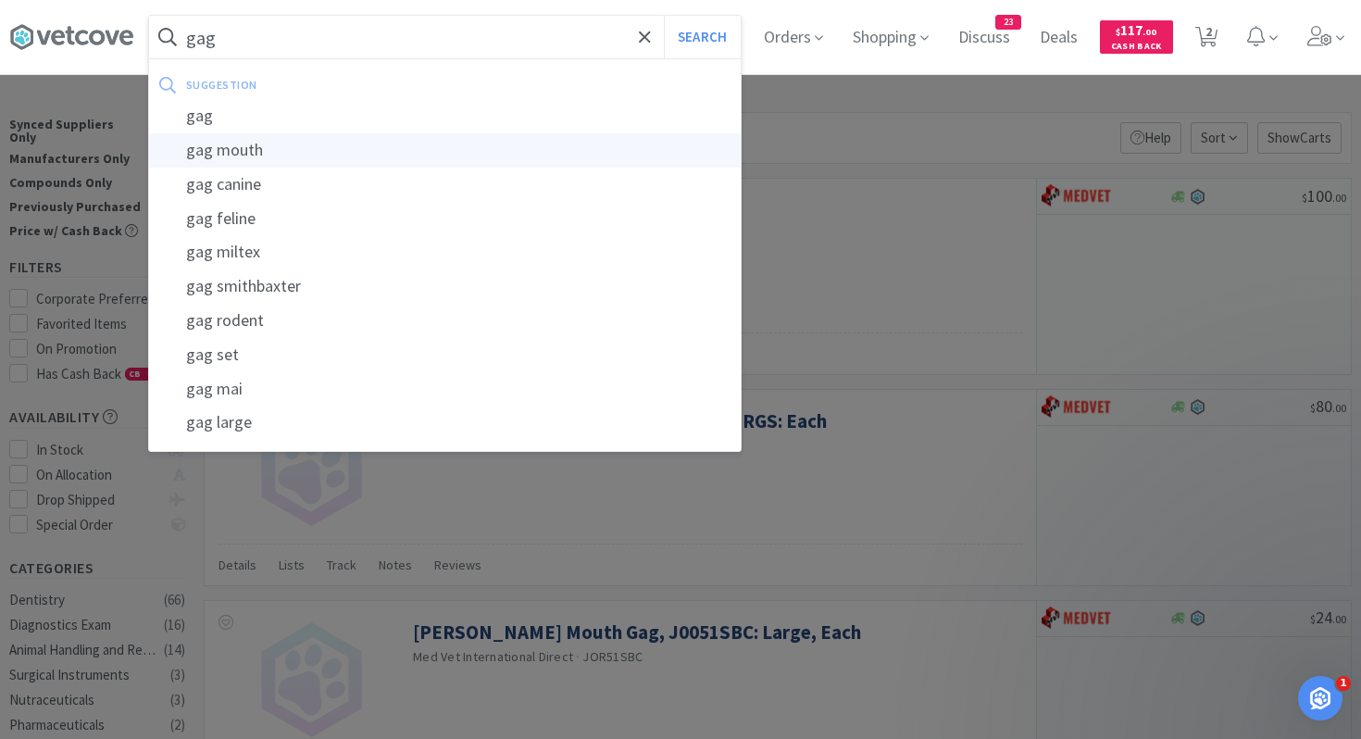
click at [300, 143] on div "gag mouth" at bounding box center [445, 150] width 592 height 34
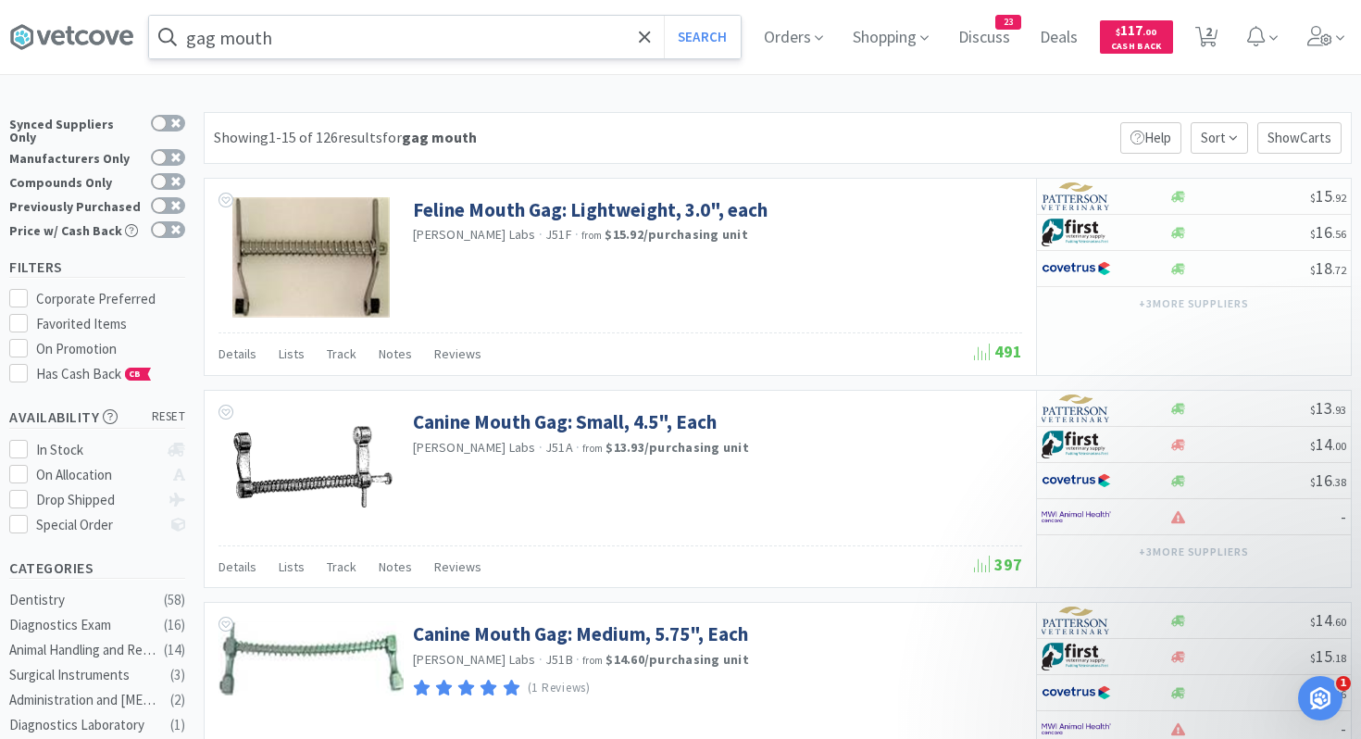
click at [368, 43] on input "gag mouth" at bounding box center [445, 37] width 592 height 43
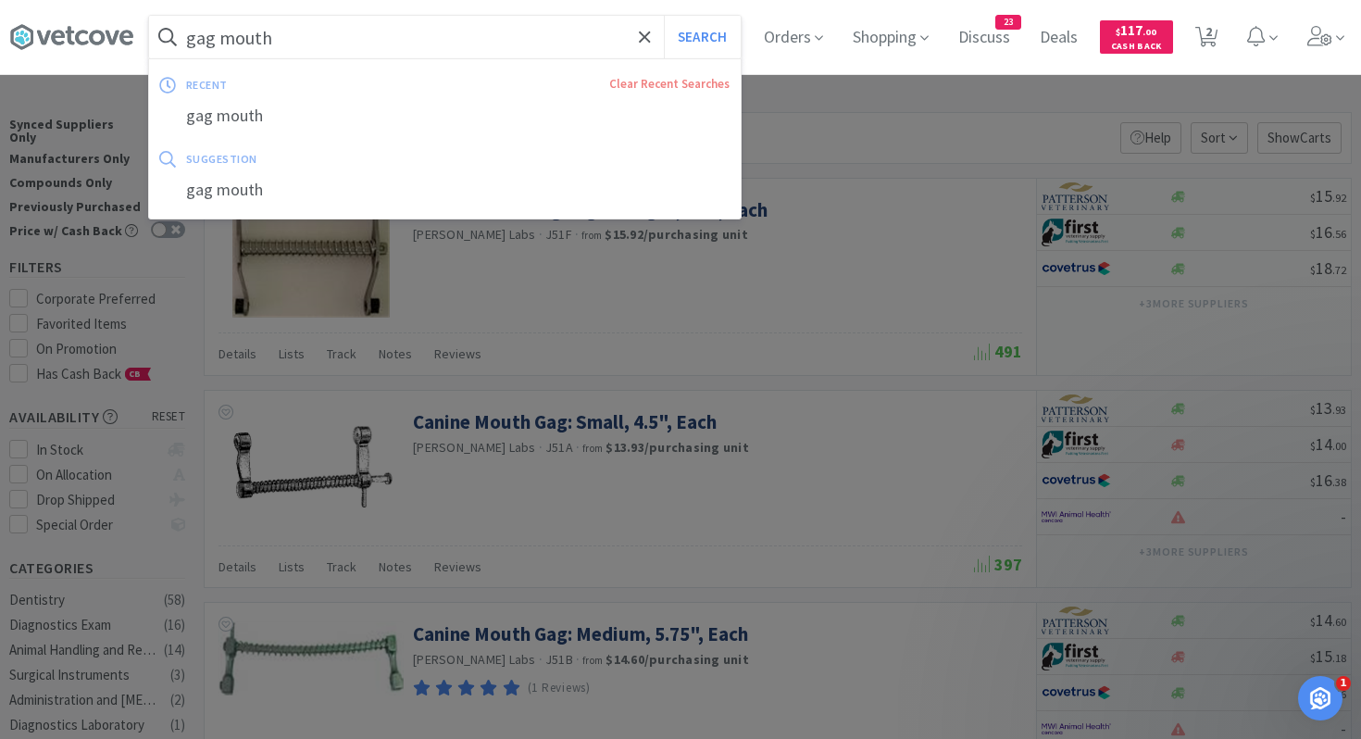
click at [368, 43] on input "gag mouth" at bounding box center [445, 37] width 592 height 43
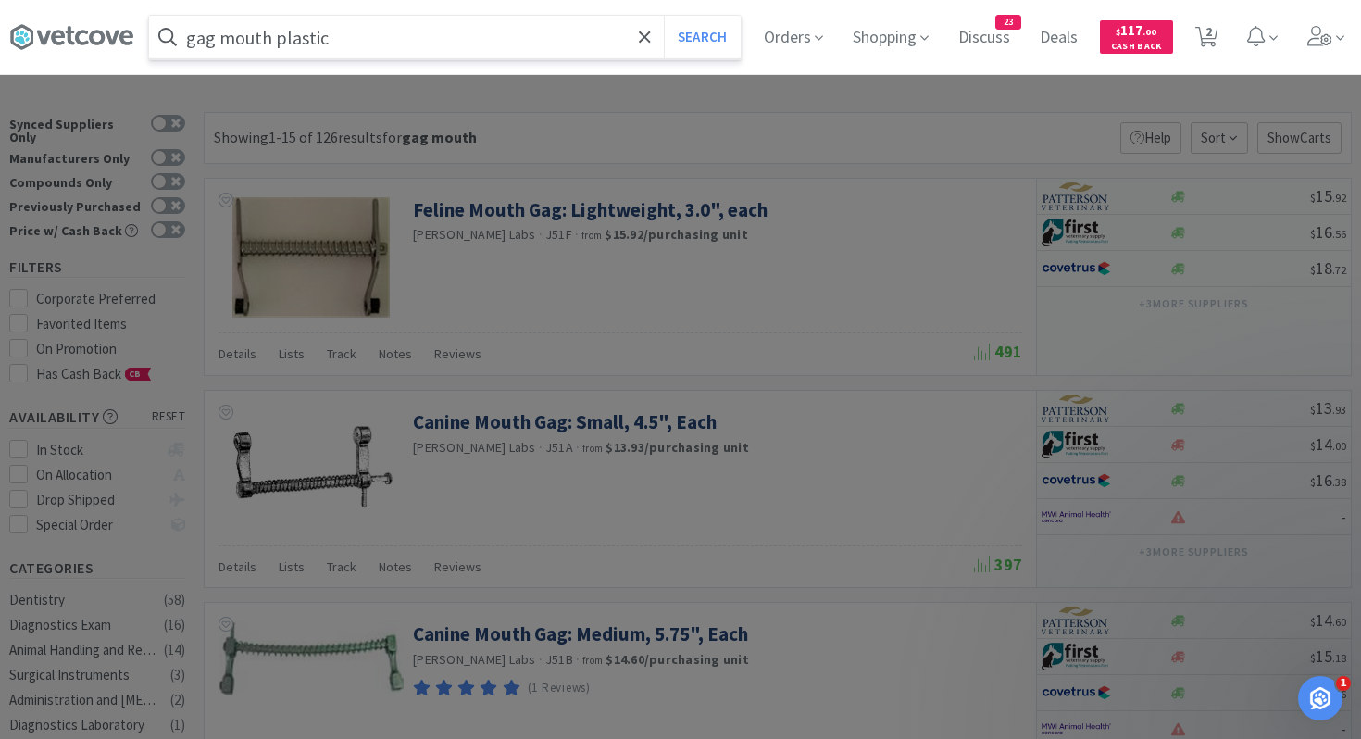
type input "gag mouth plastic"
click at [664, 16] on button "Search" at bounding box center [702, 37] width 77 height 43
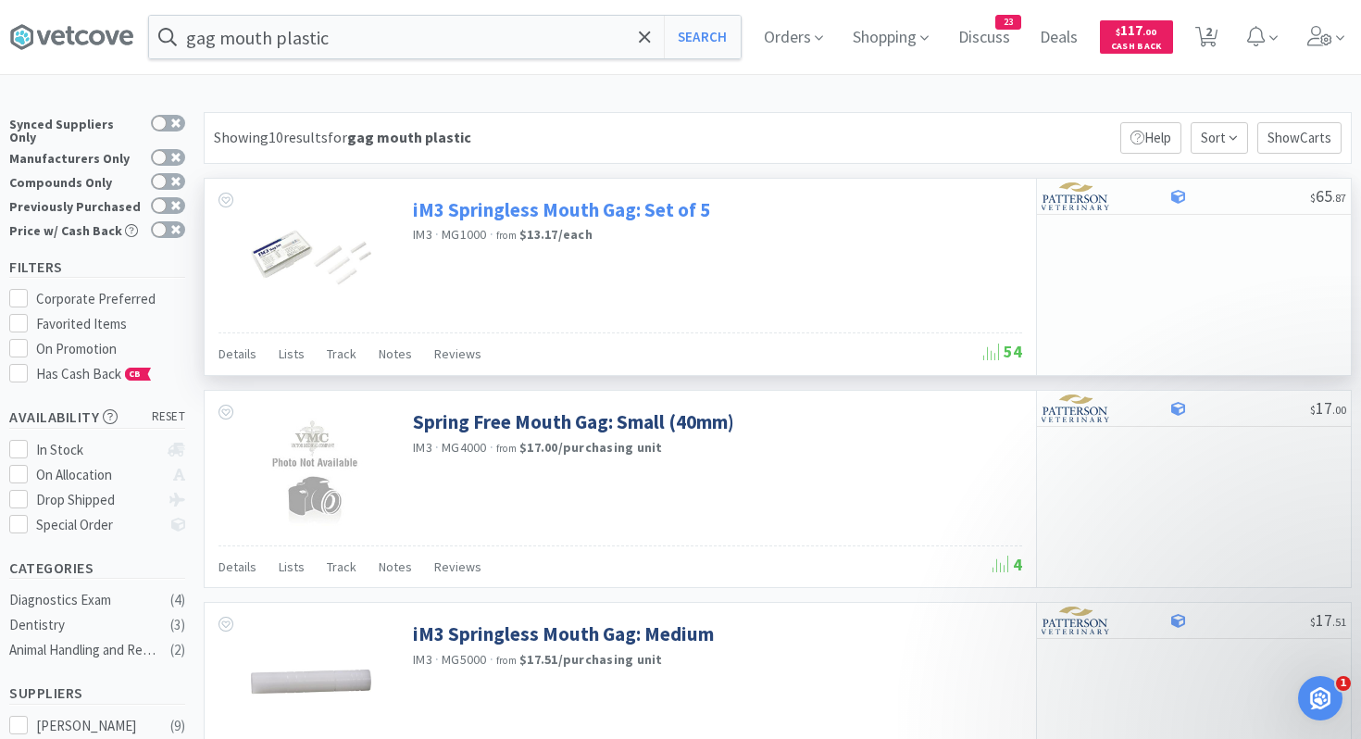
click at [492, 211] on link "iM3 Springless Mouth Gag: Set of 5" at bounding box center [561, 209] width 297 height 25
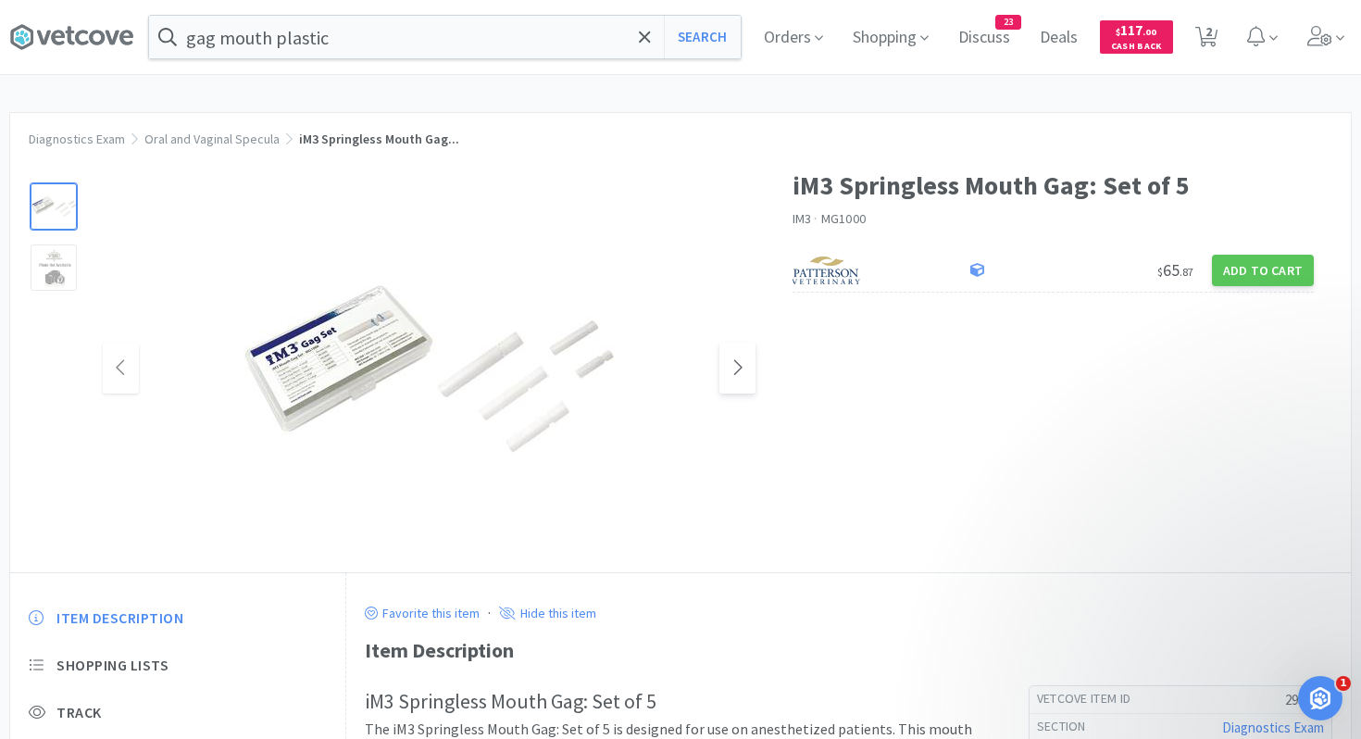
click at [748, 357] on span at bounding box center [737, 368] width 36 height 51
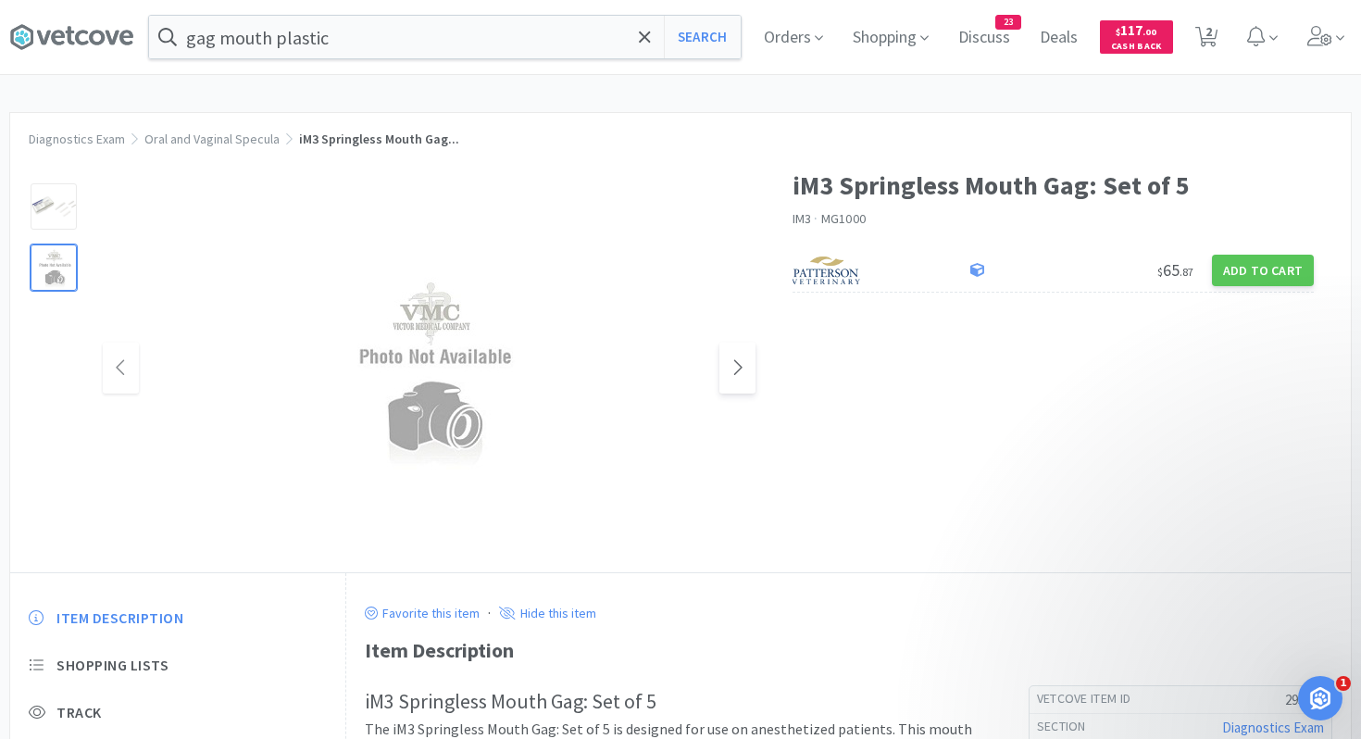
click at [748, 357] on span at bounding box center [737, 368] width 36 height 51
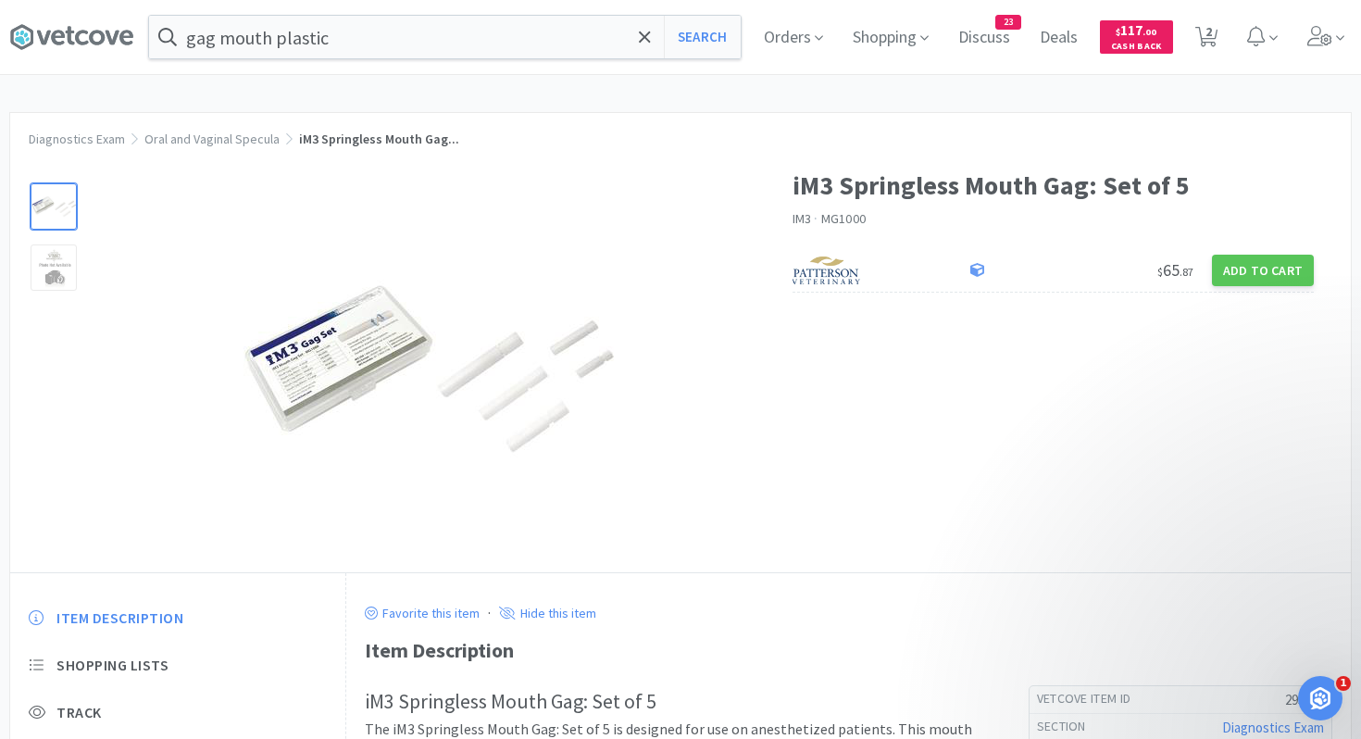
select select "1"
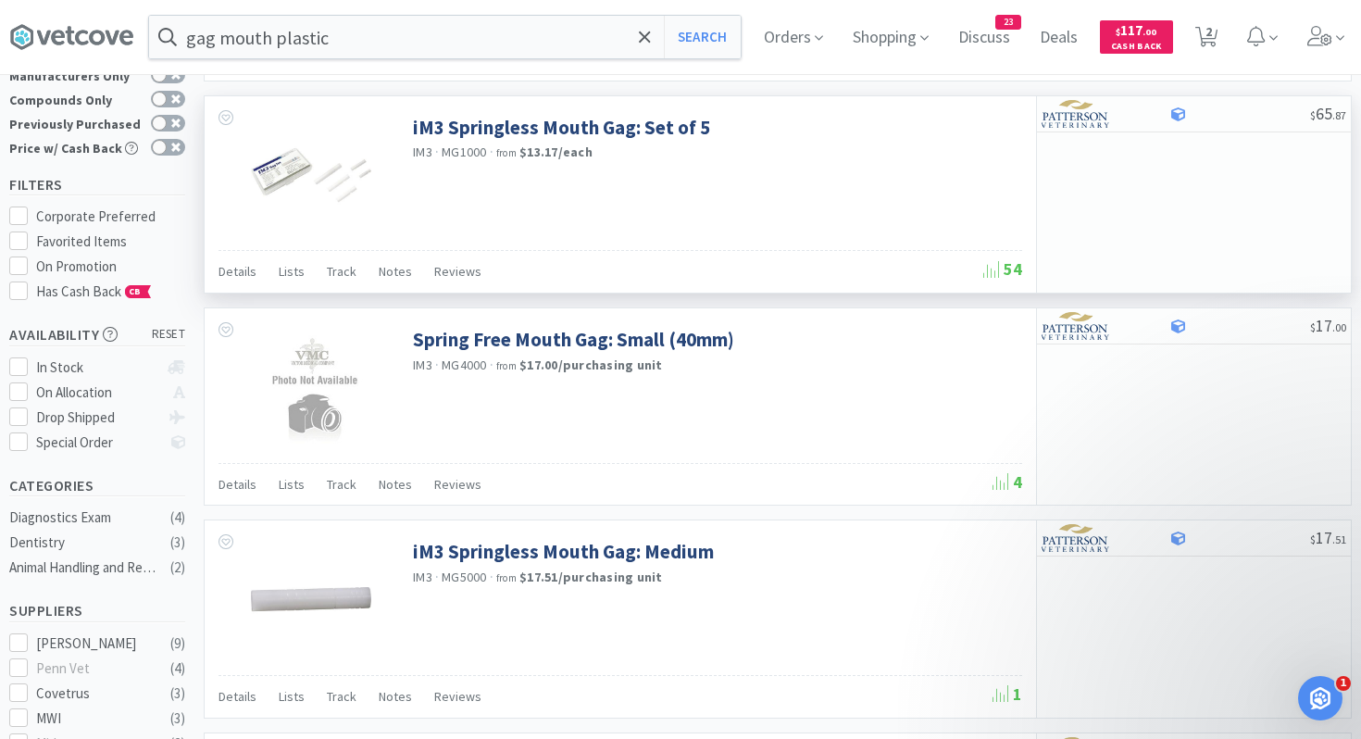
scroll to position [125, 0]
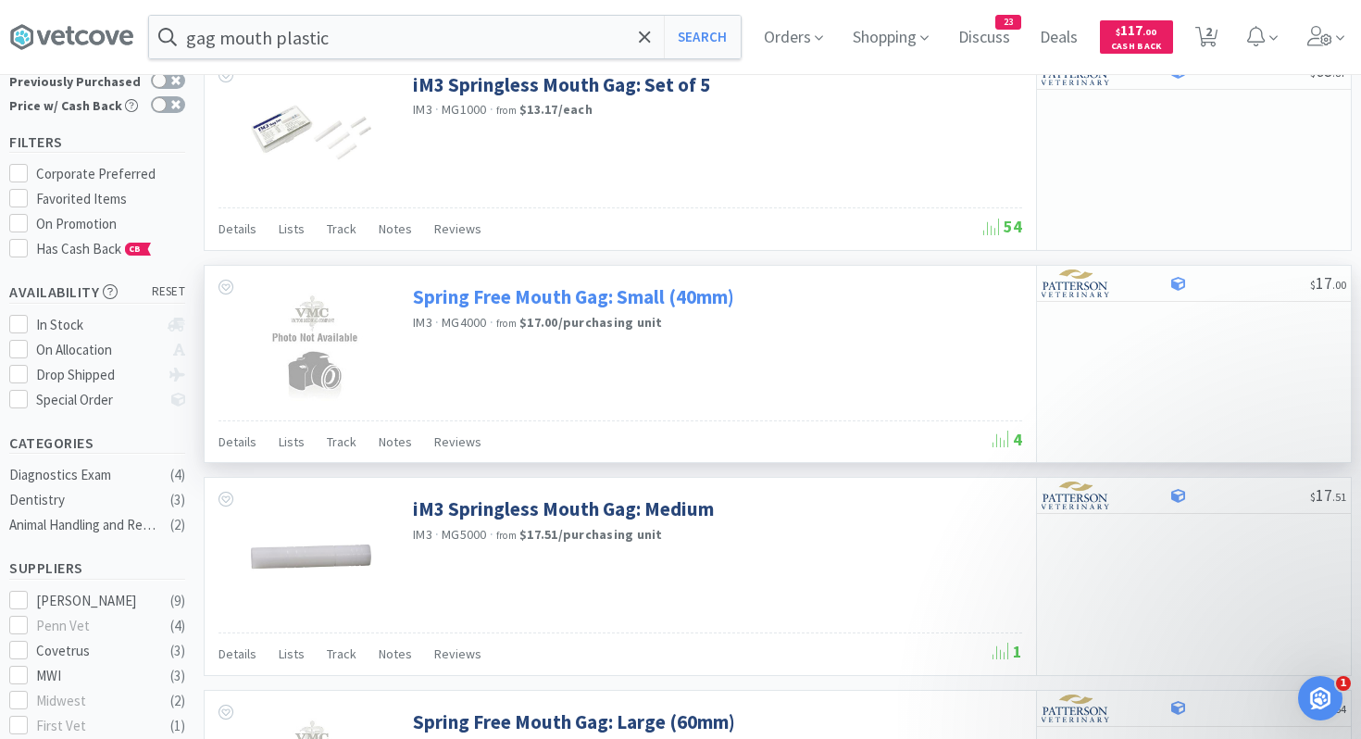
click at [462, 305] on link "Spring Free Mouth Gag: Small (40mm)" at bounding box center [573, 296] width 321 height 25
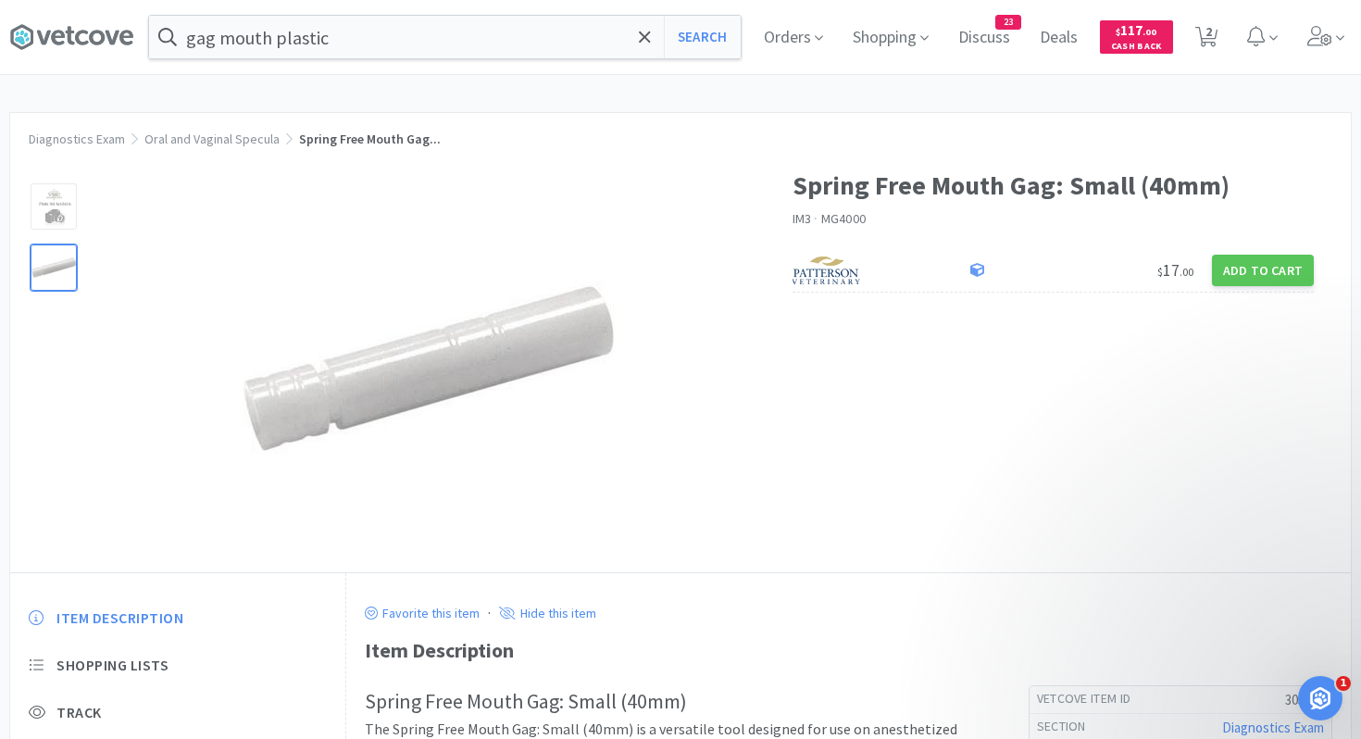
click at [65, 265] on div at bounding box center [54, 267] width 46 height 46
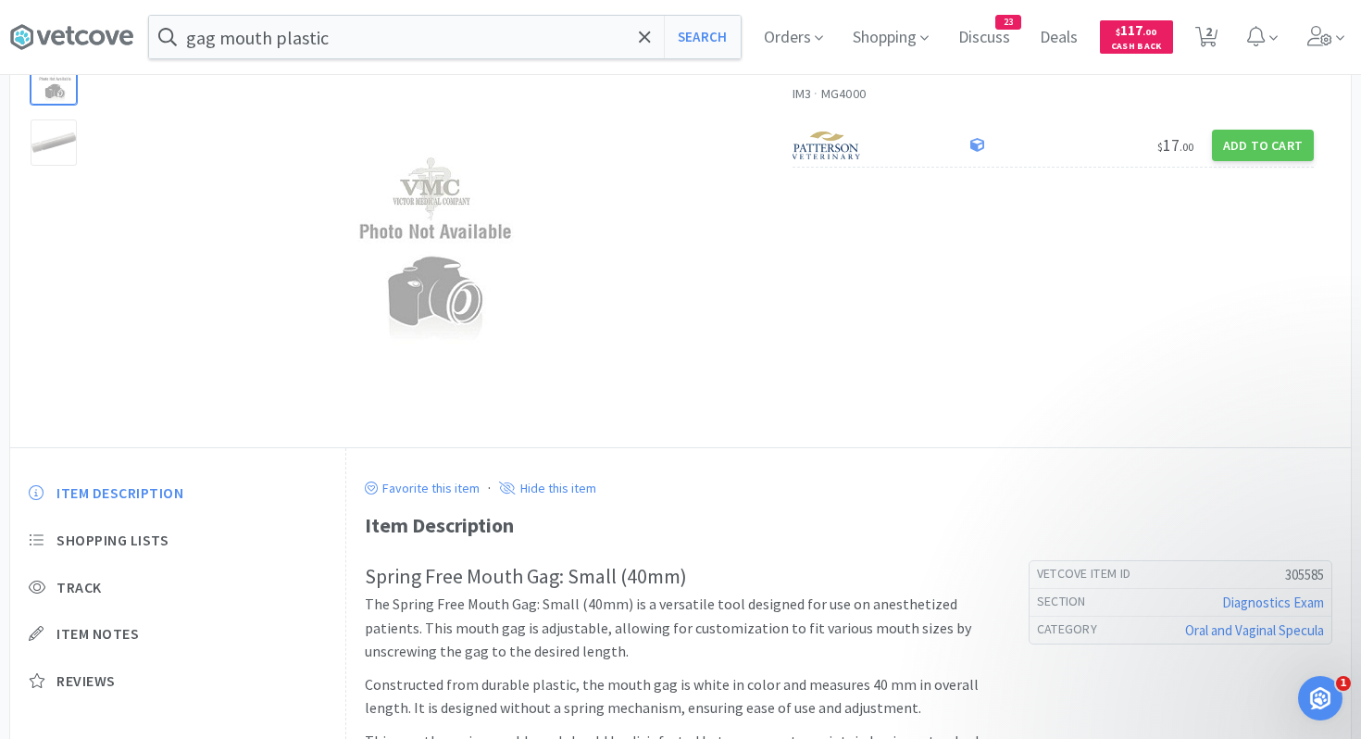
select select "1"
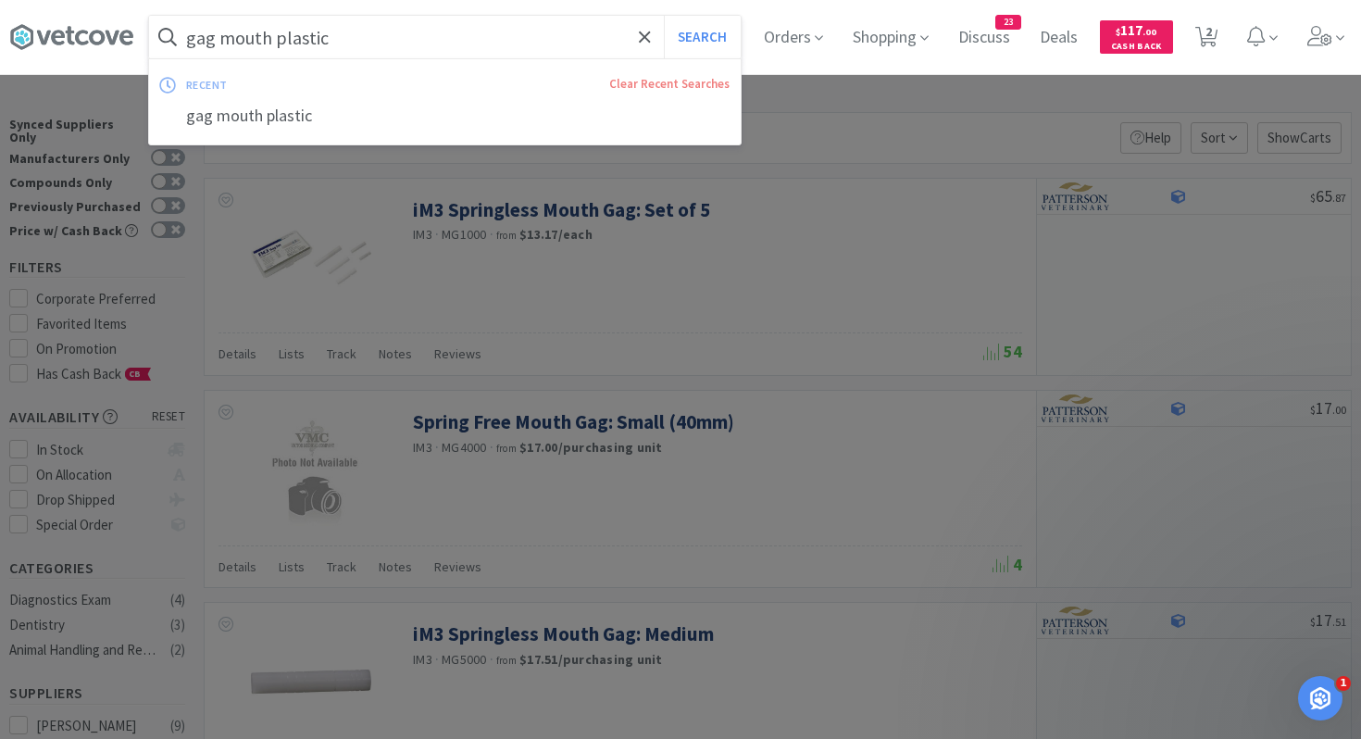
click at [337, 41] on input "gag mouth plastic" at bounding box center [445, 37] width 592 height 43
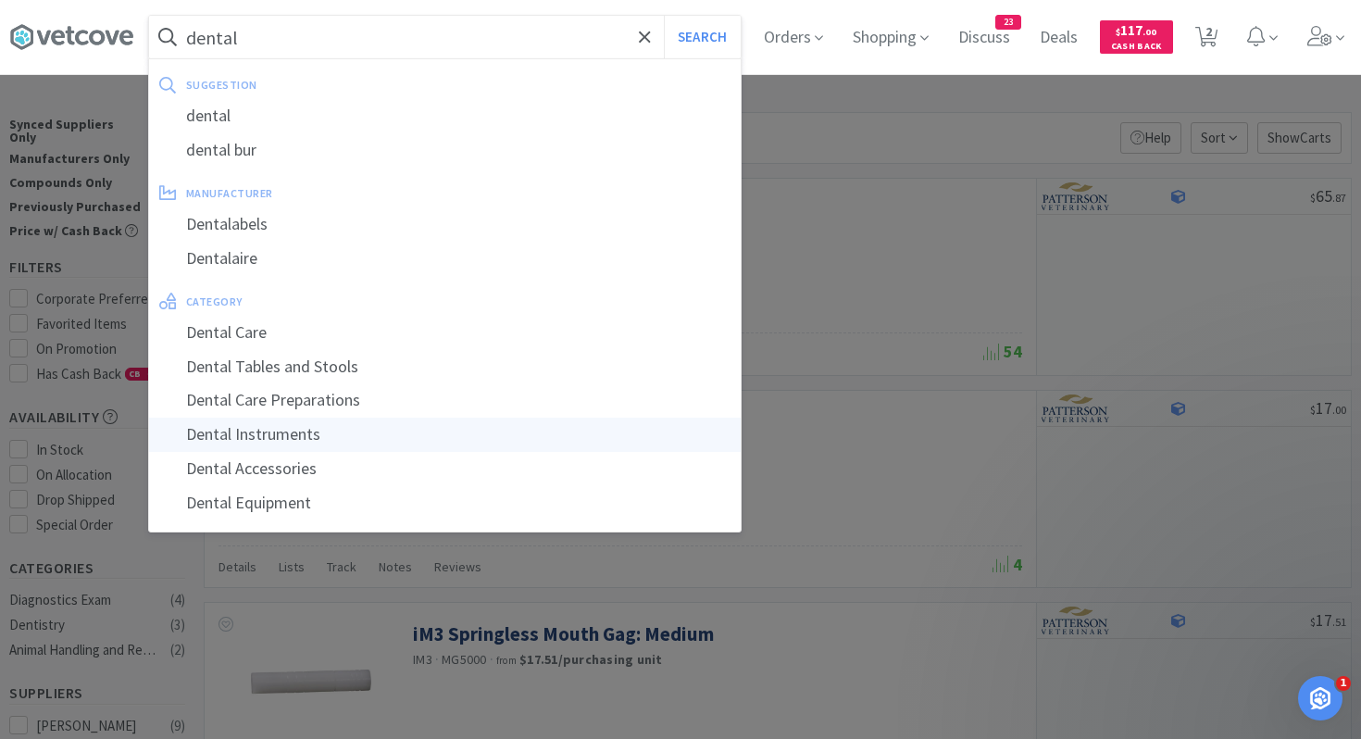
click at [283, 439] on div "Dental Instruments" at bounding box center [445, 435] width 592 height 34
type input "Dental Instruments"
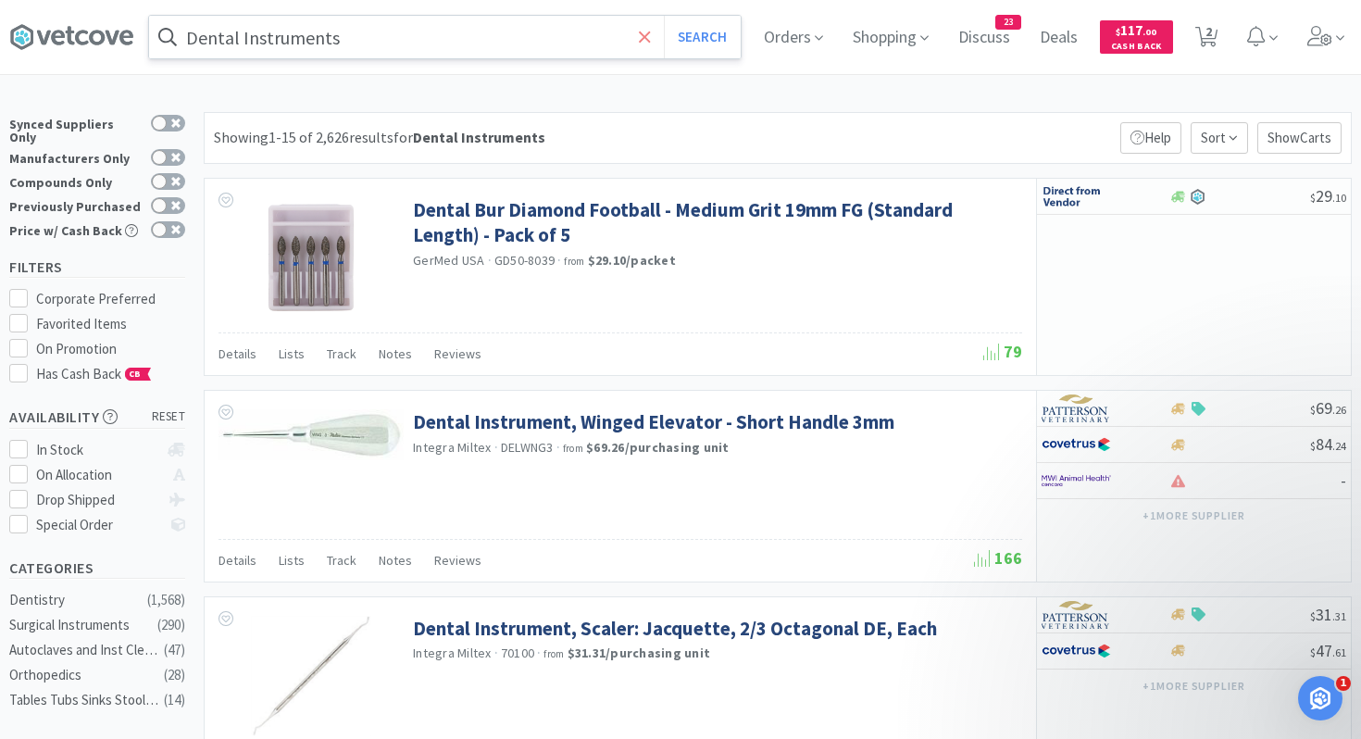
click at [642, 42] on icon at bounding box center [645, 37] width 12 height 19
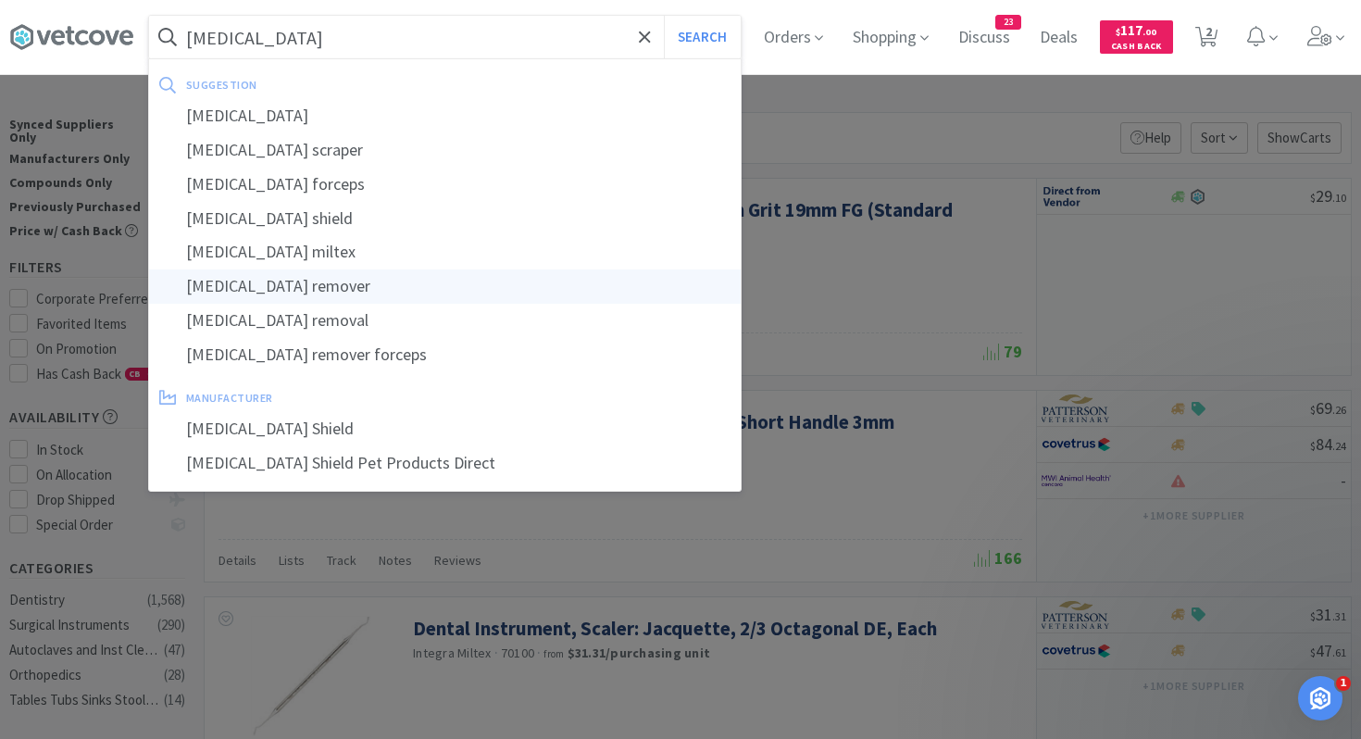
click at [372, 295] on div "[MEDICAL_DATA] remover" at bounding box center [445, 286] width 592 height 34
type input "[MEDICAL_DATA] remover"
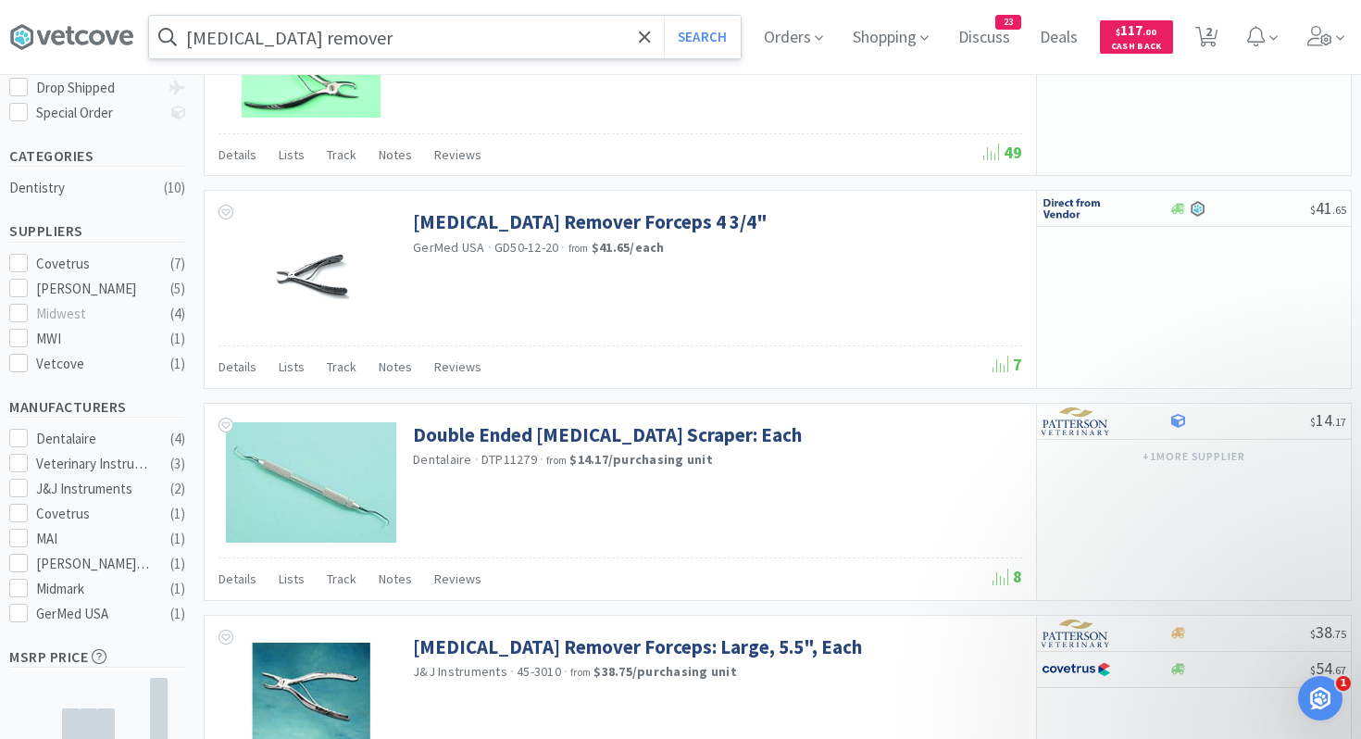
scroll to position [413, 0]
click at [19, 331] on icon at bounding box center [19, 338] width 14 height 14
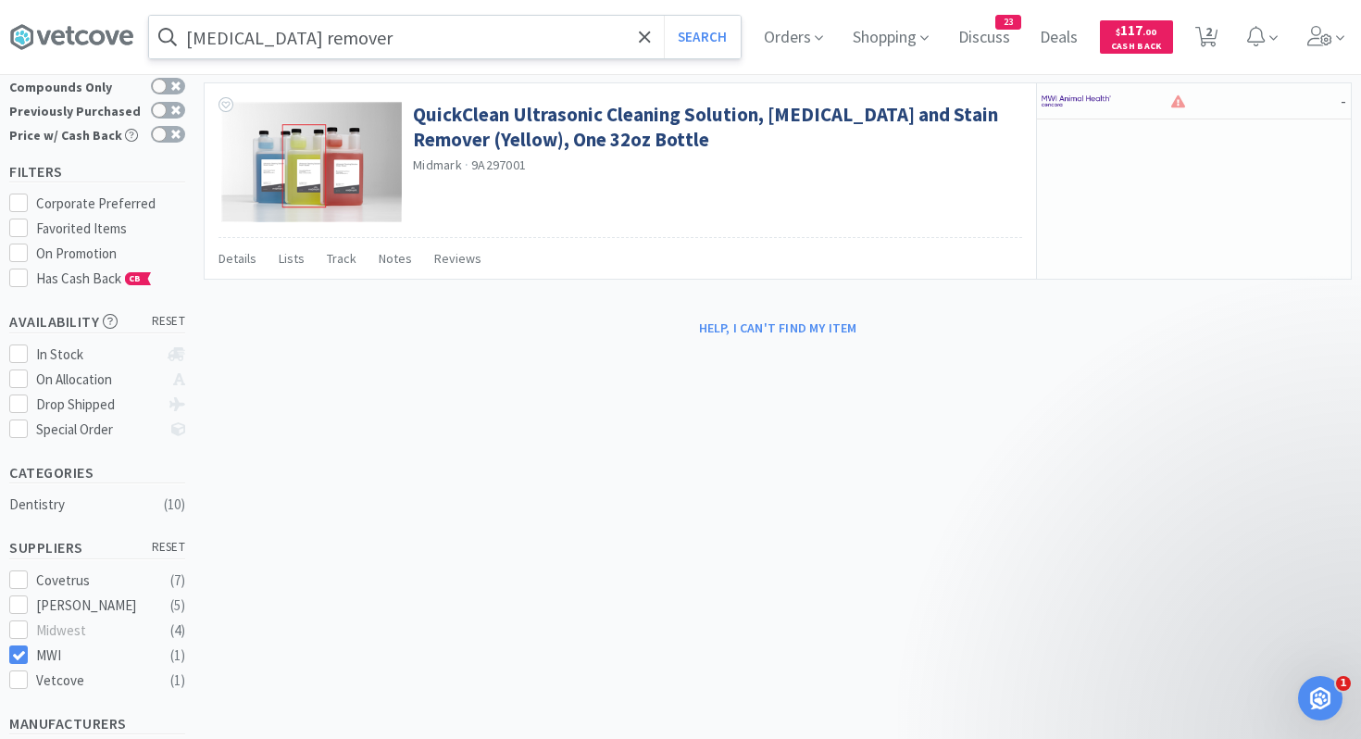
scroll to position [103, 0]
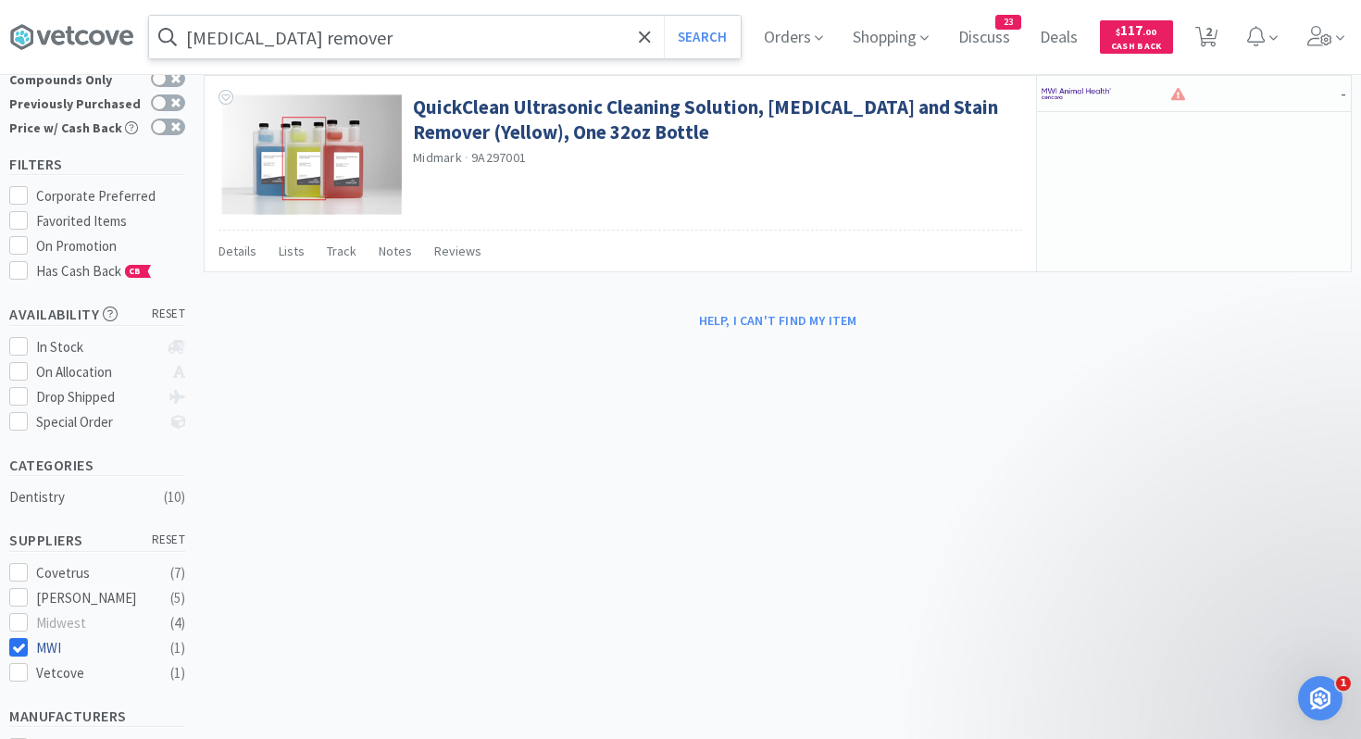
click at [18, 641] on icon at bounding box center [19, 648] width 14 height 14
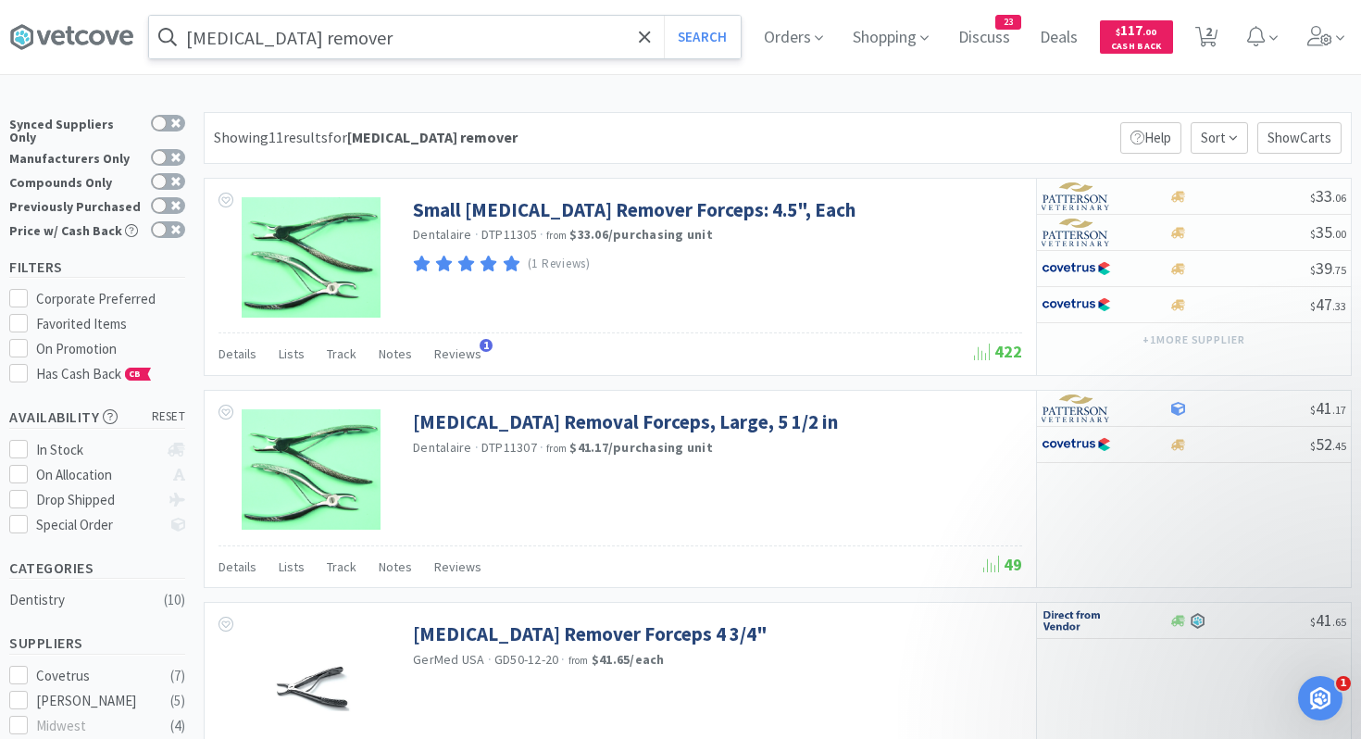
click at [521, 42] on input "[MEDICAL_DATA] remover" at bounding box center [445, 37] width 592 height 43
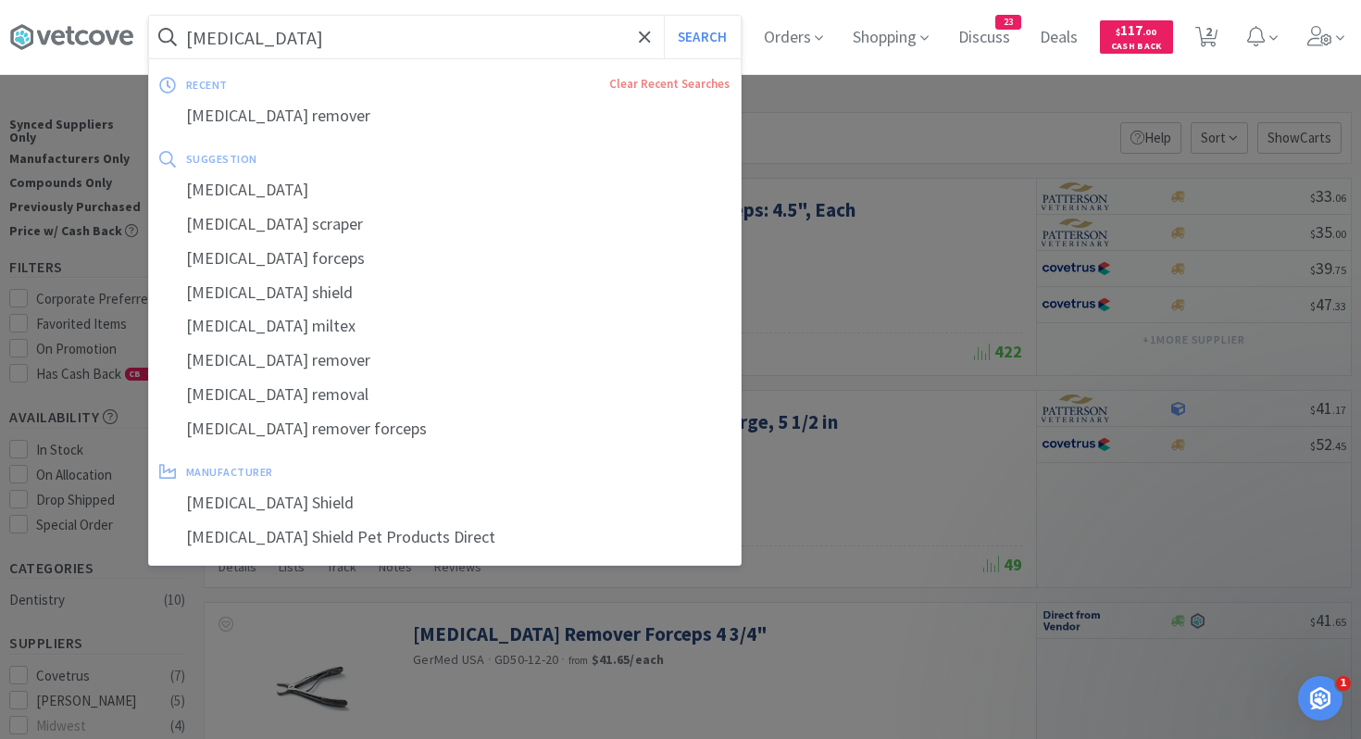
type input "[MEDICAL_DATA]"
click at [664, 16] on button "Search" at bounding box center [702, 37] width 77 height 43
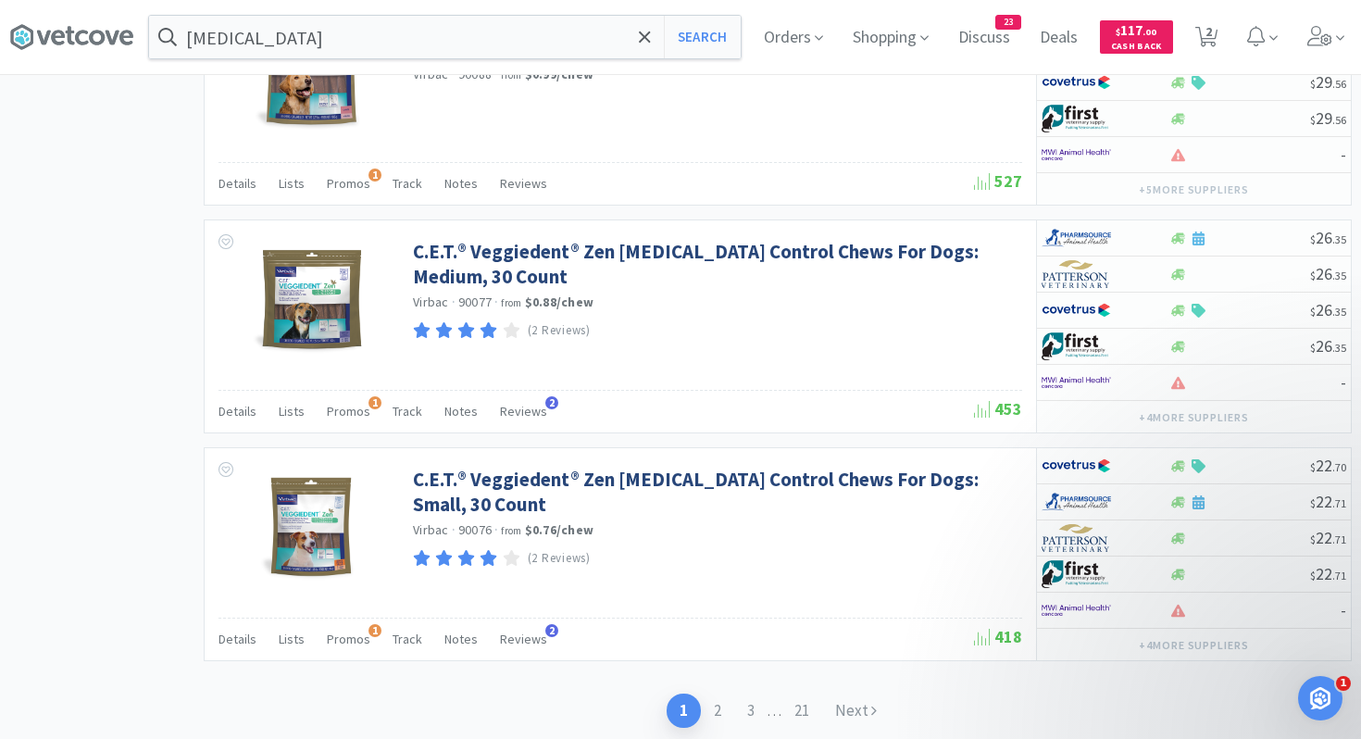
scroll to position [3411, 0]
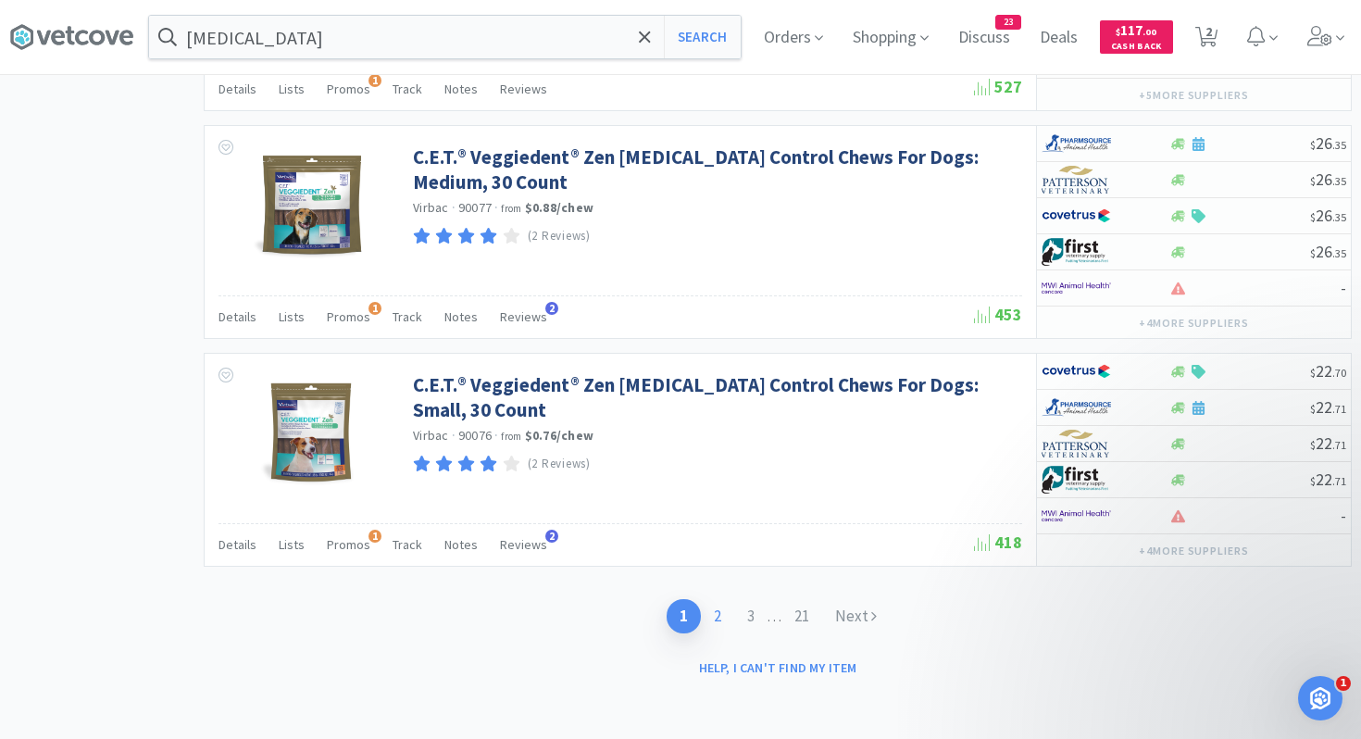
click at [715, 614] on link "2" at bounding box center [717, 616] width 33 height 34
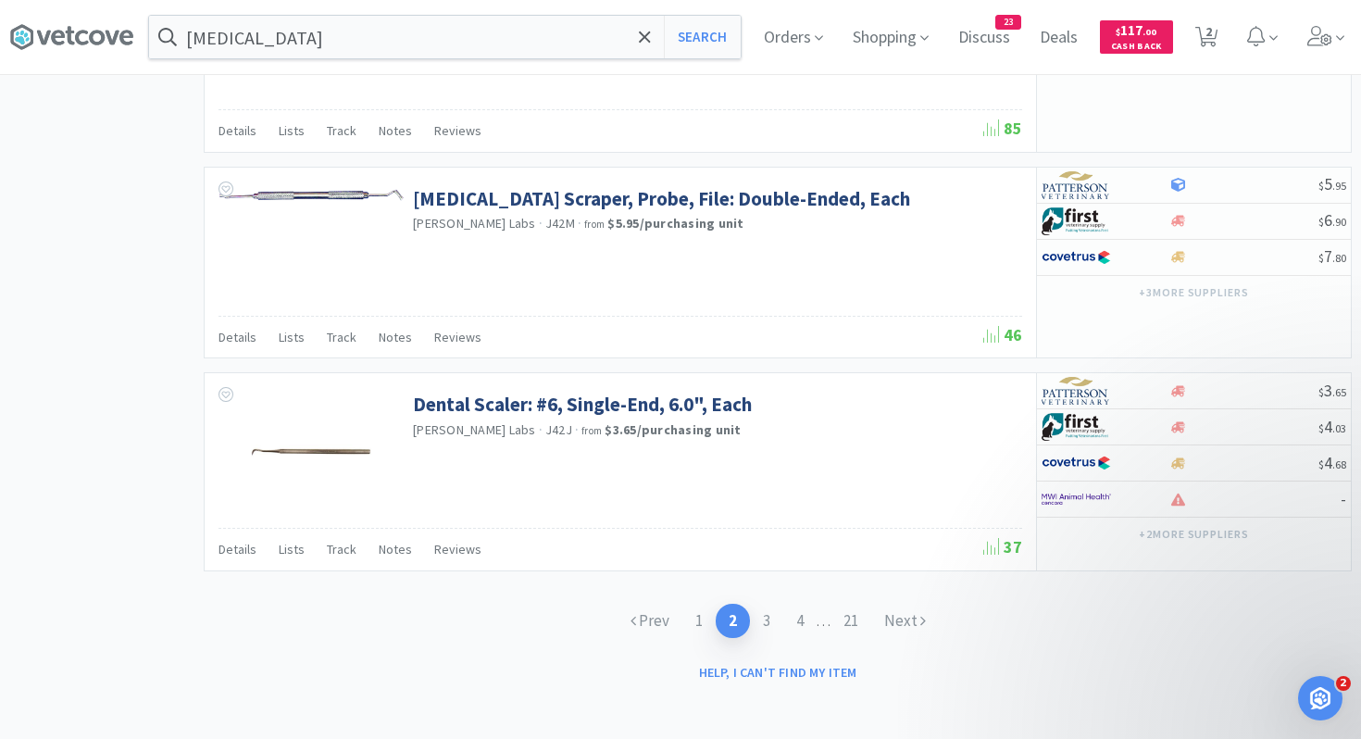
scroll to position [2913, 0]
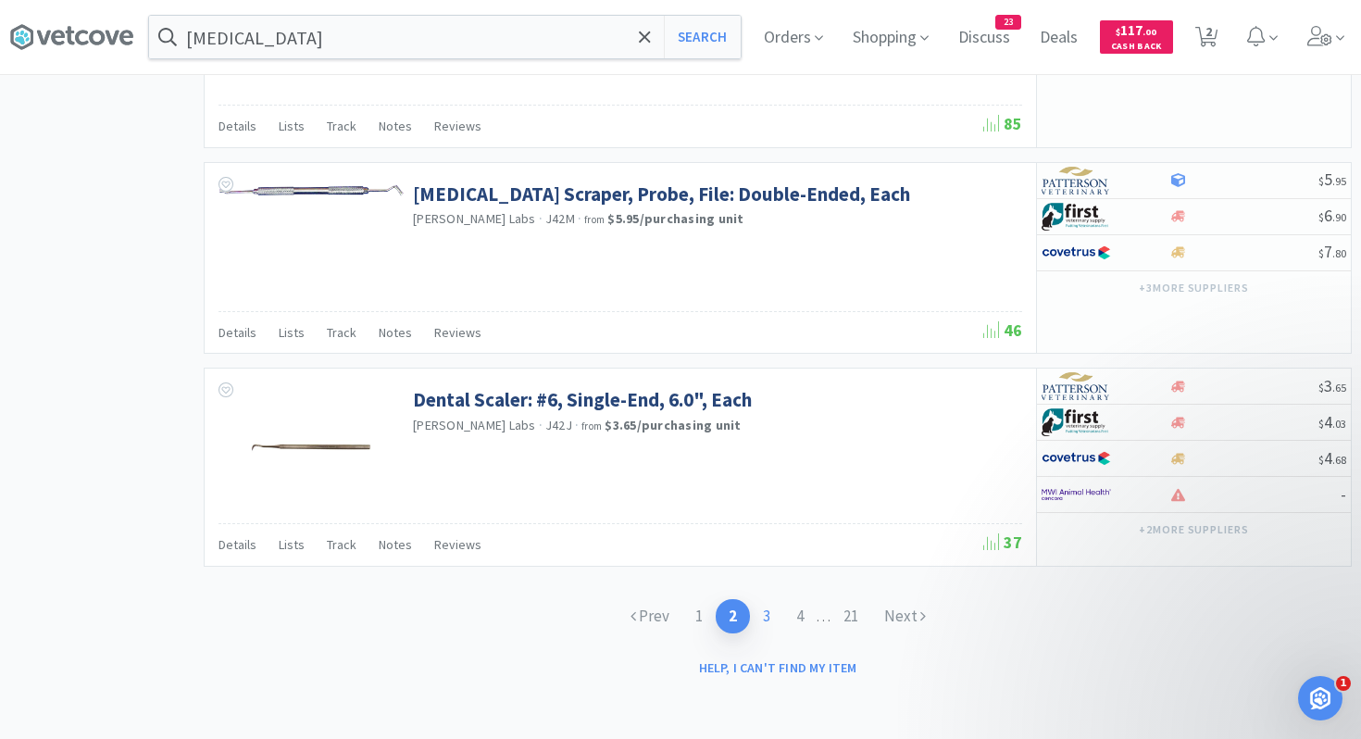
click at [760, 618] on link "3" at bounding box center [766, 616] width 33 height 34
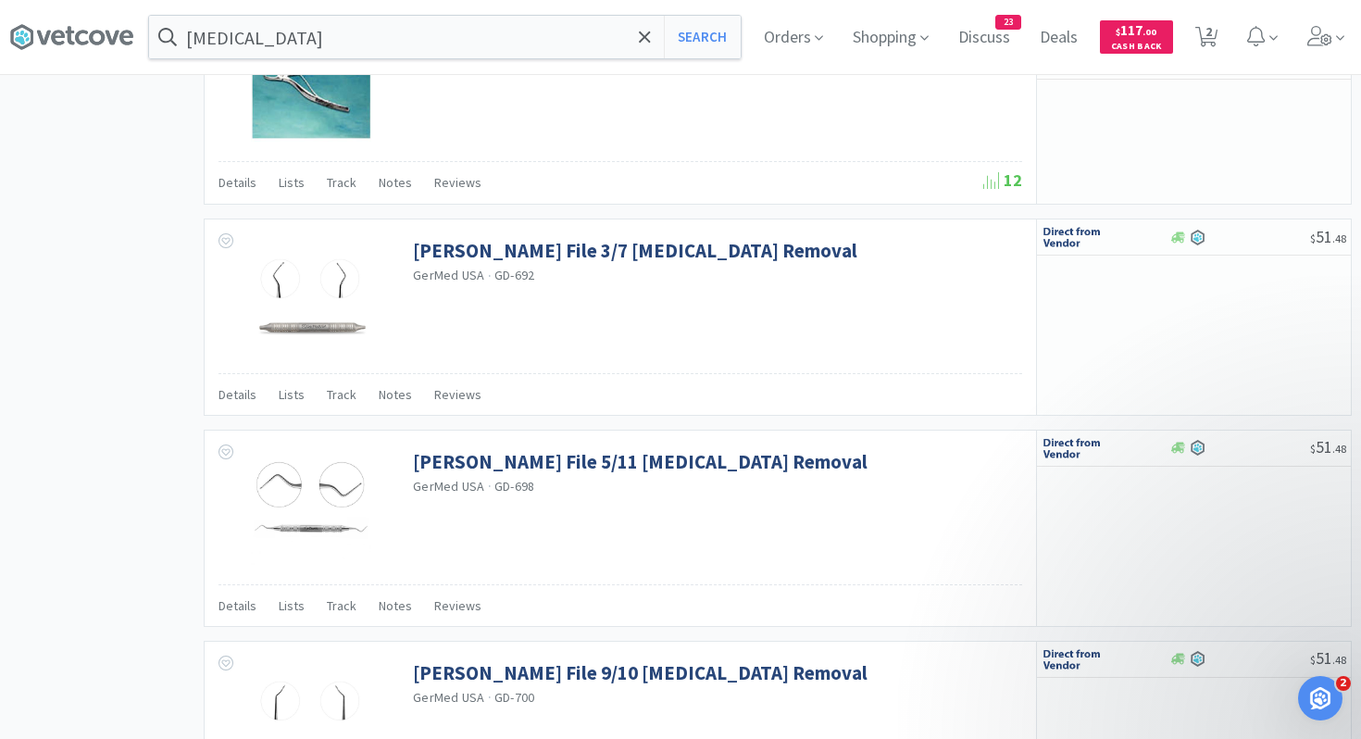
scroll to position [2814, 0]
